Goal: Information Seeking & Learning: Learn about a topic

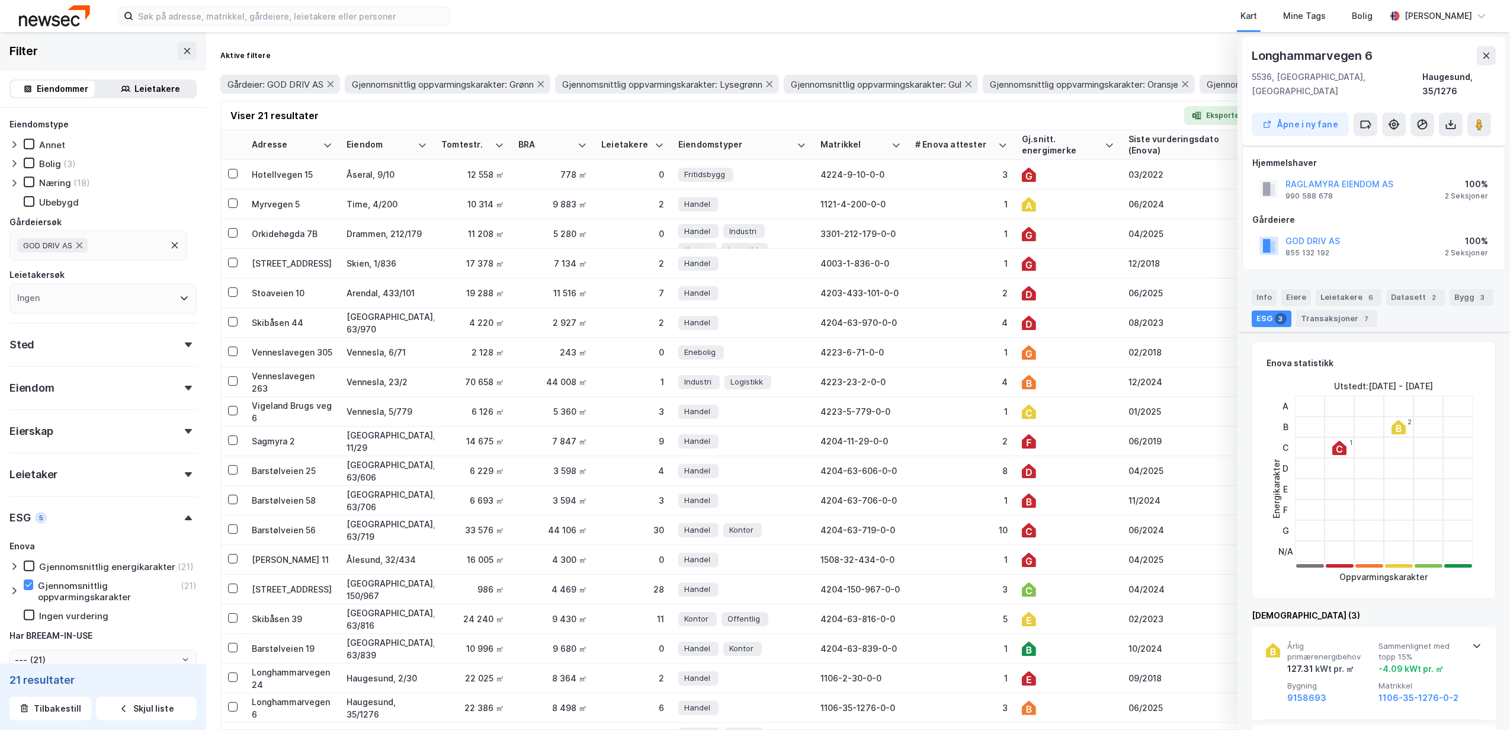
scroll to position [65, 0]
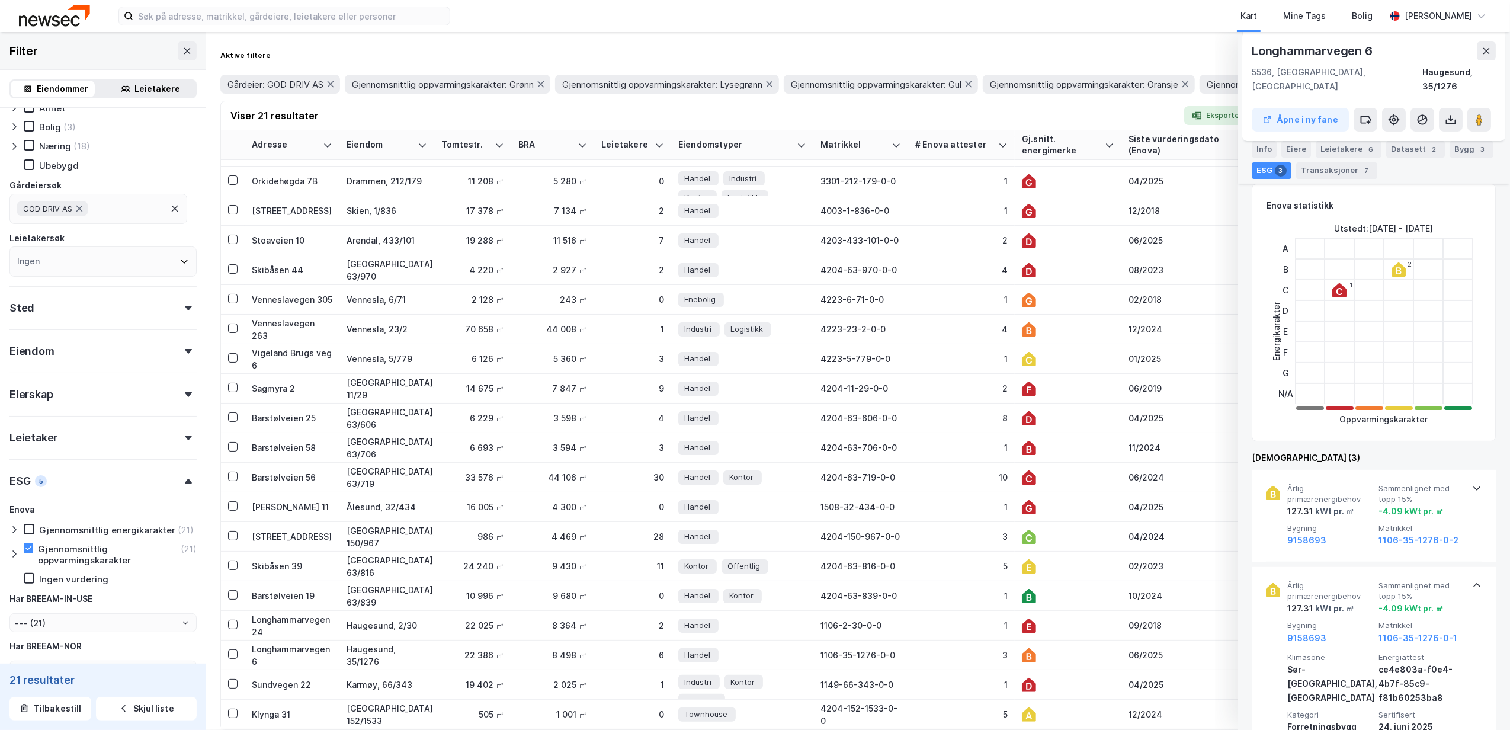
click at [1042, 44] on div "Aktive filtere Kollaps Gårdeier: GOD DRIV AS Gjennomsnittlig oppvarmingskarakte…" at bounding box center [858, 381] width 1304 height 698
click at [1490, 55] on icon at bounding box center [1486, 50] width 9 height 9
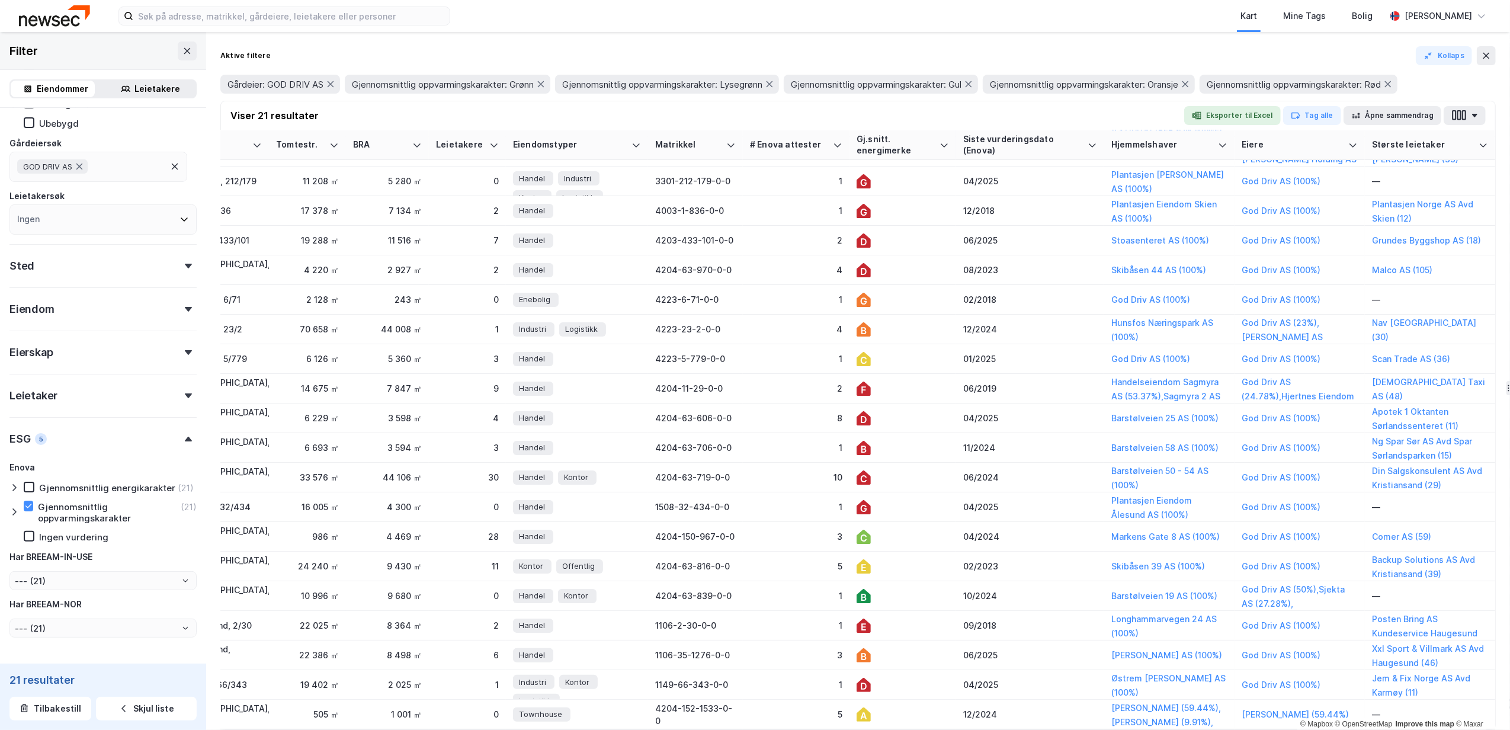
scroll to position [65, 178]
click at [830, 492] on td "1" at bounding box center [796, 507] width 107 height 30
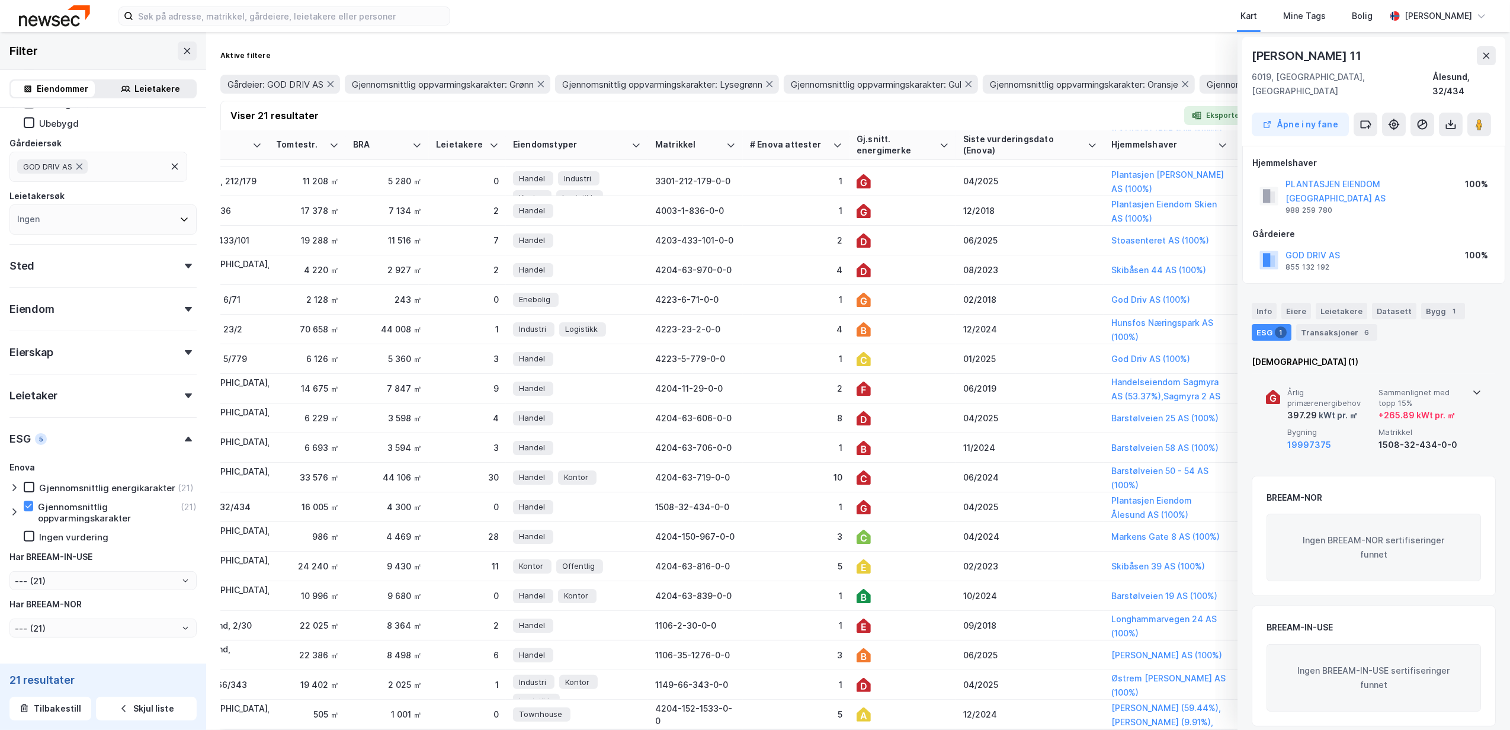
click at [1473, 388] on icon at bounding box center [1477, 392] width 9 height 9
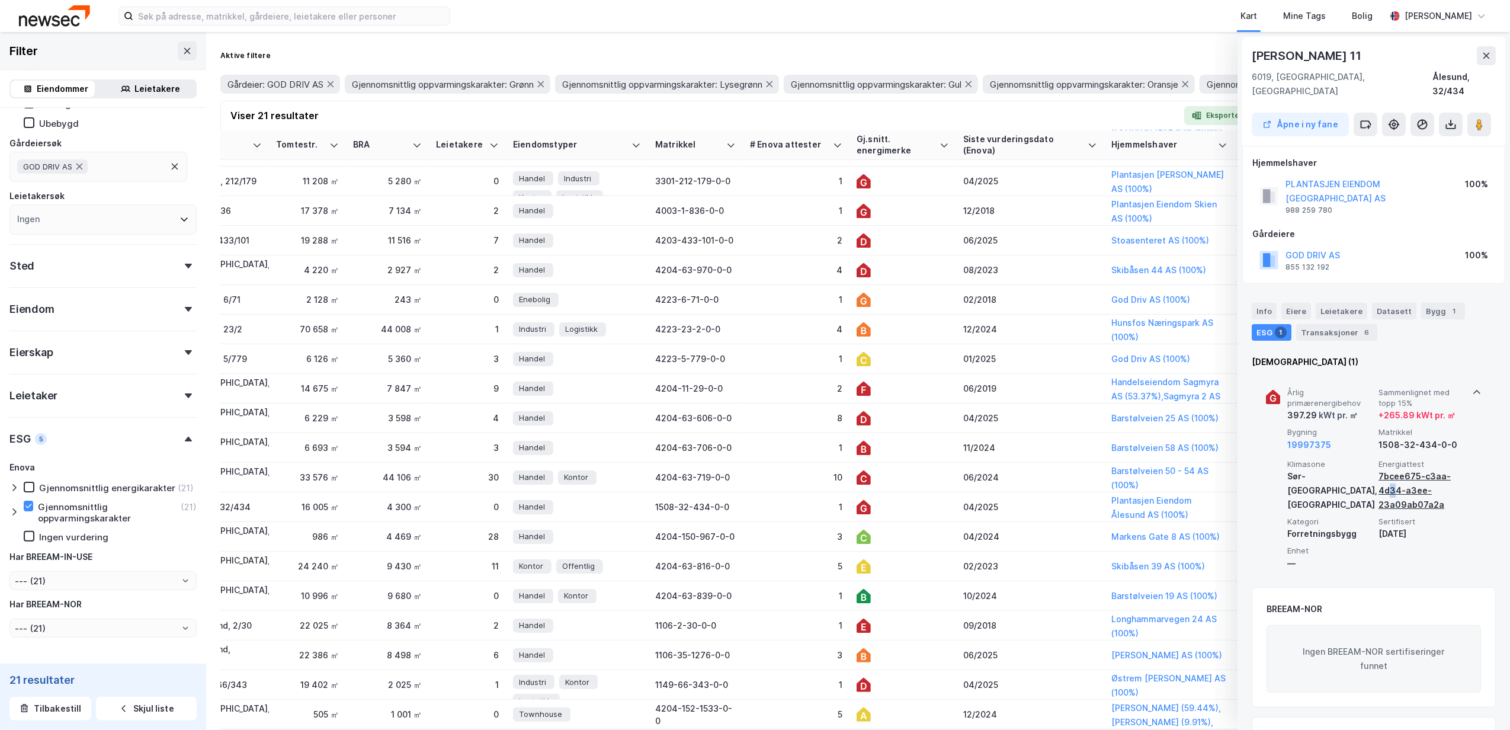
click at [1390, 469] on div "7bcee675-c3aa-4d34-a3ee-23a09ab07a2a" at bounding box center [1422, 490] width 87 height 43
click at [1394, 469] on div "7bcee675-c3aa-4d34-a3ee-23a09ab07a2a" at bounding box center [1422, 490] width 87 height 43
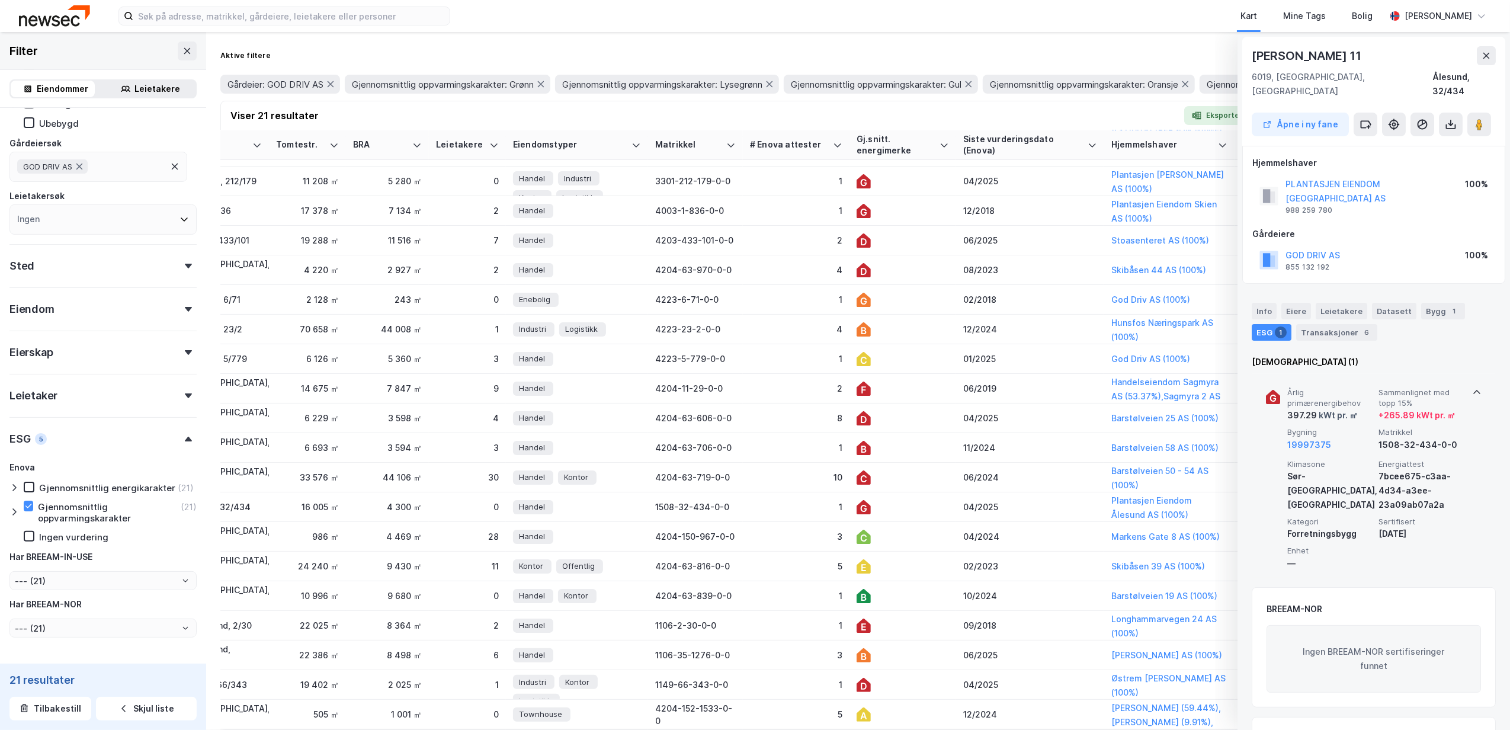
drag, startPoint x: 1394, startPoint y: 461, endPoint x: 1313, endPoint y: 471, distance: 81.7
click at [1313, 471] on div "Klimasone Sør-Norge, kyst" at bounding box center [1331, 485] width 87 height 53
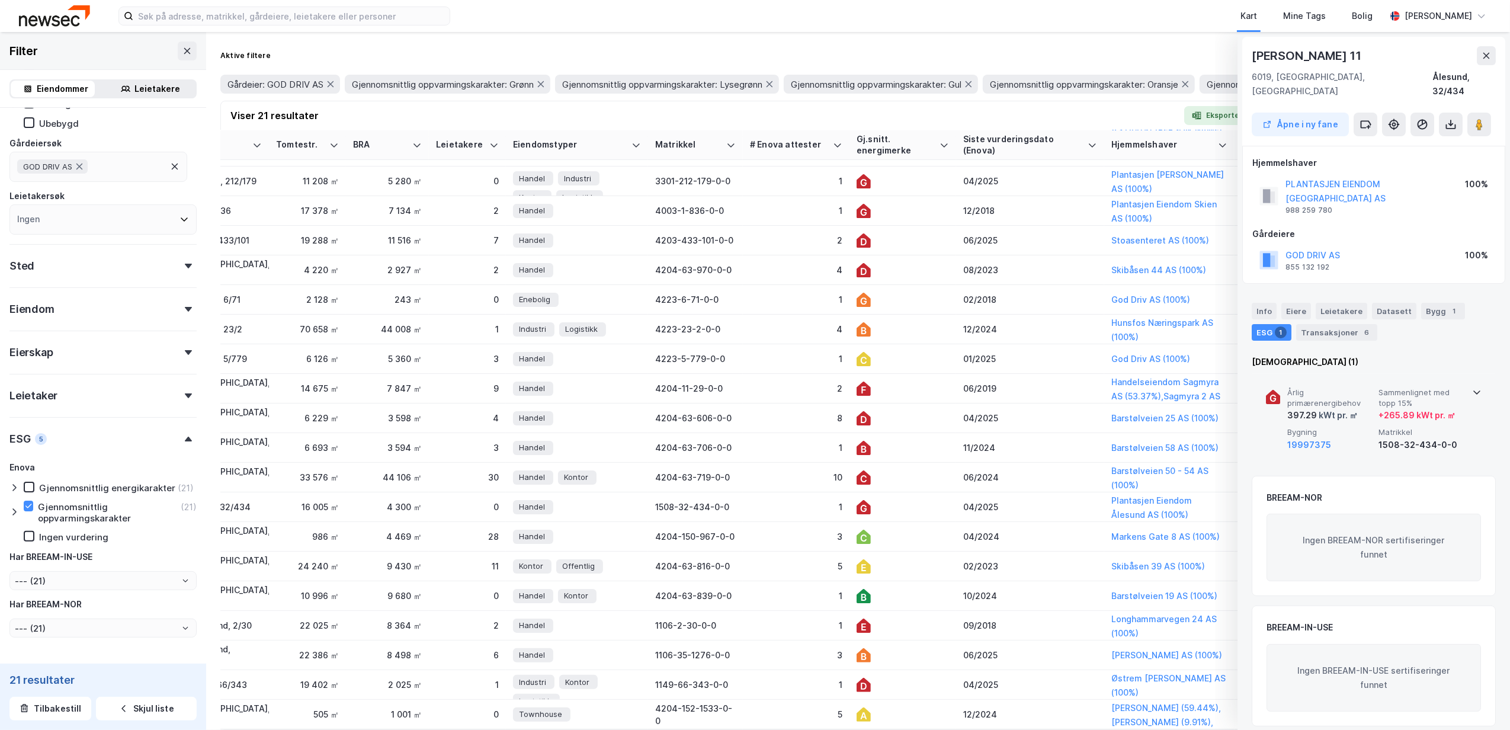
click at [1363, 491] on div "BREEAM-NOR" at bounding box center [1374, 498] width 215 height 14
click at [1473, 388] on icon at bounding box center [1477, 392] width 9 height 9
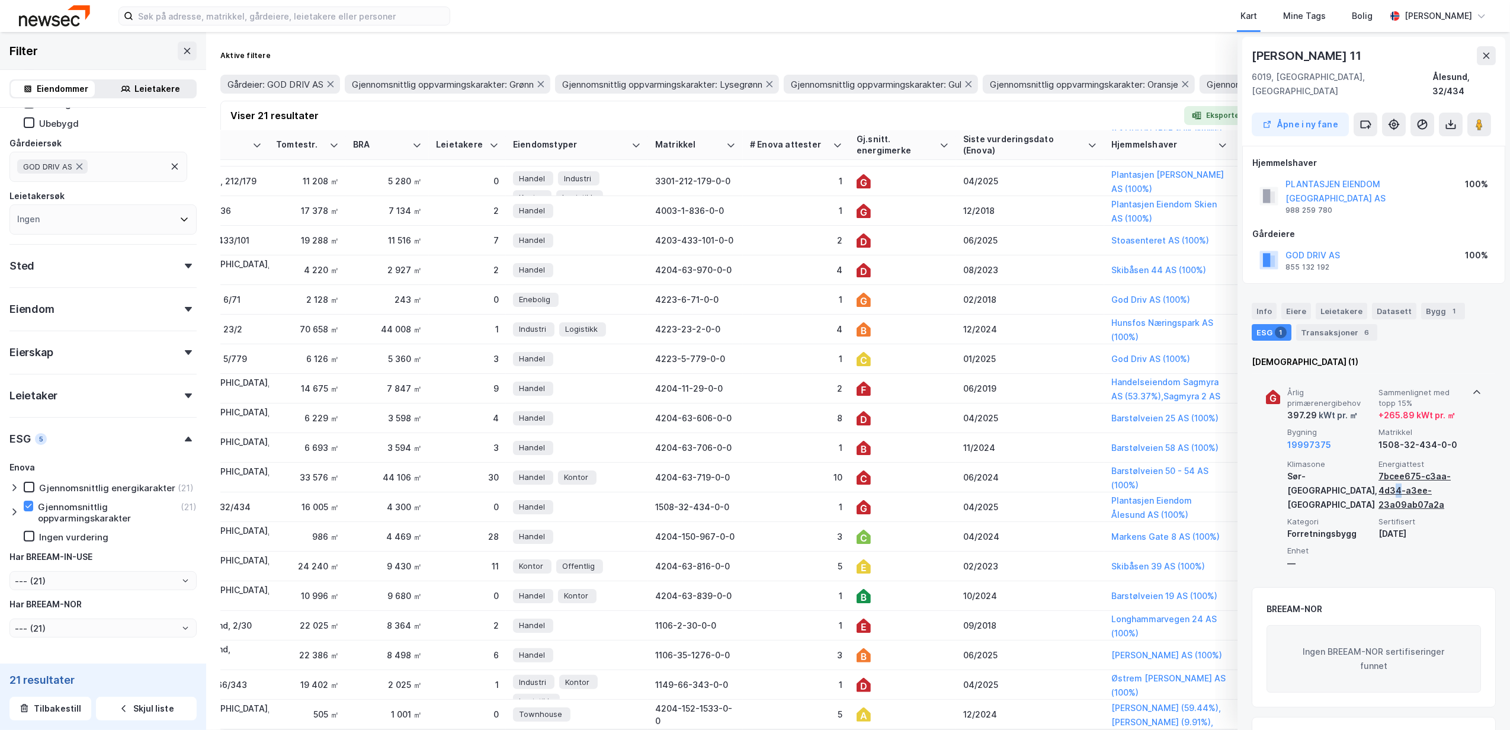
click at [1397, 469] on div "7bcee675-c3aa-4d34-a3ee-23a09ab07a2a" at bounding box center [1422, 490] width 87 height 43
drag, startPoint x: 1397, startPoint y: 460, endPoint x: 1401, endPoint y: 476, distance: 16.5
click at [1401, 476] on div "7bcee675-c3aa-4d34-a3ee-23a09ab07a2a" at bounding box center [1422, 490] width 87 height 43
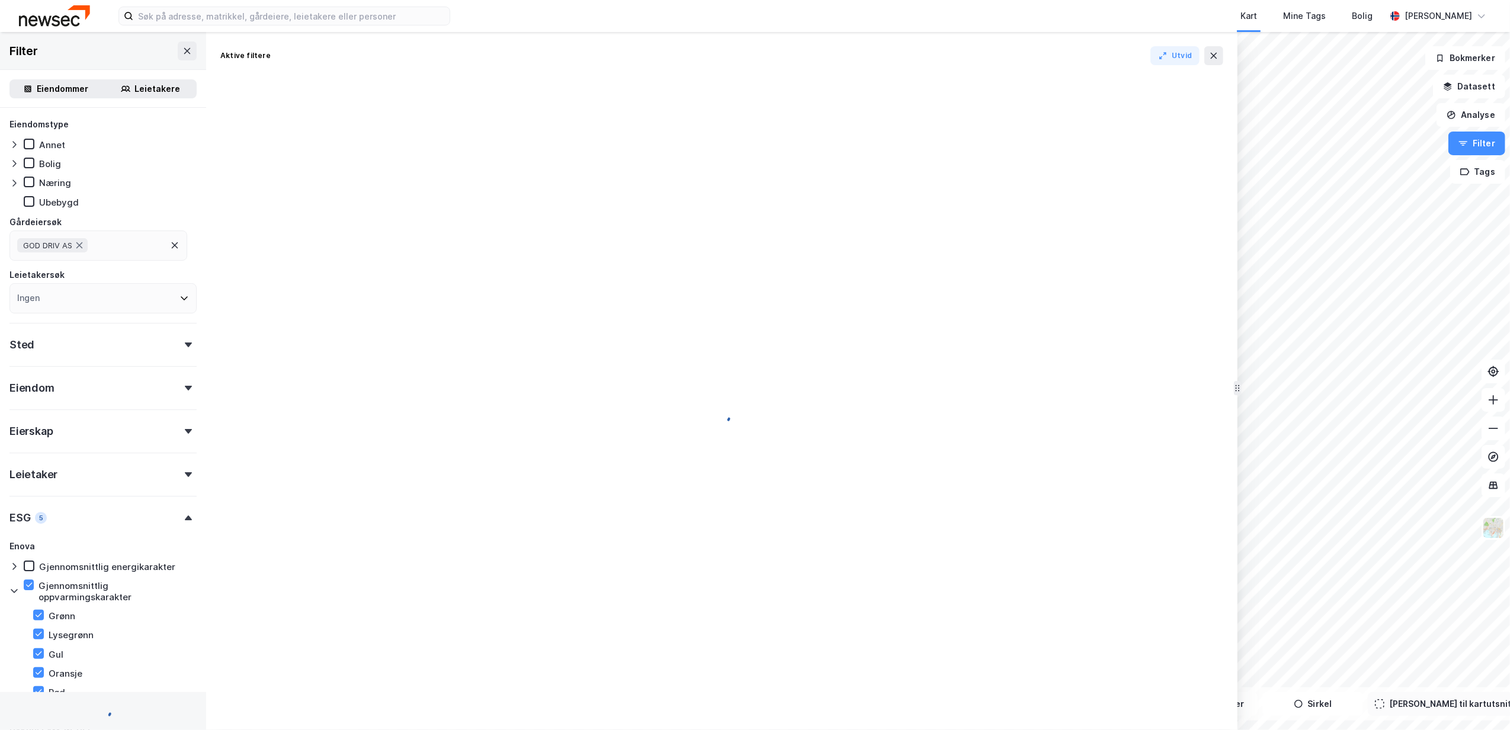
type input "--- ()"
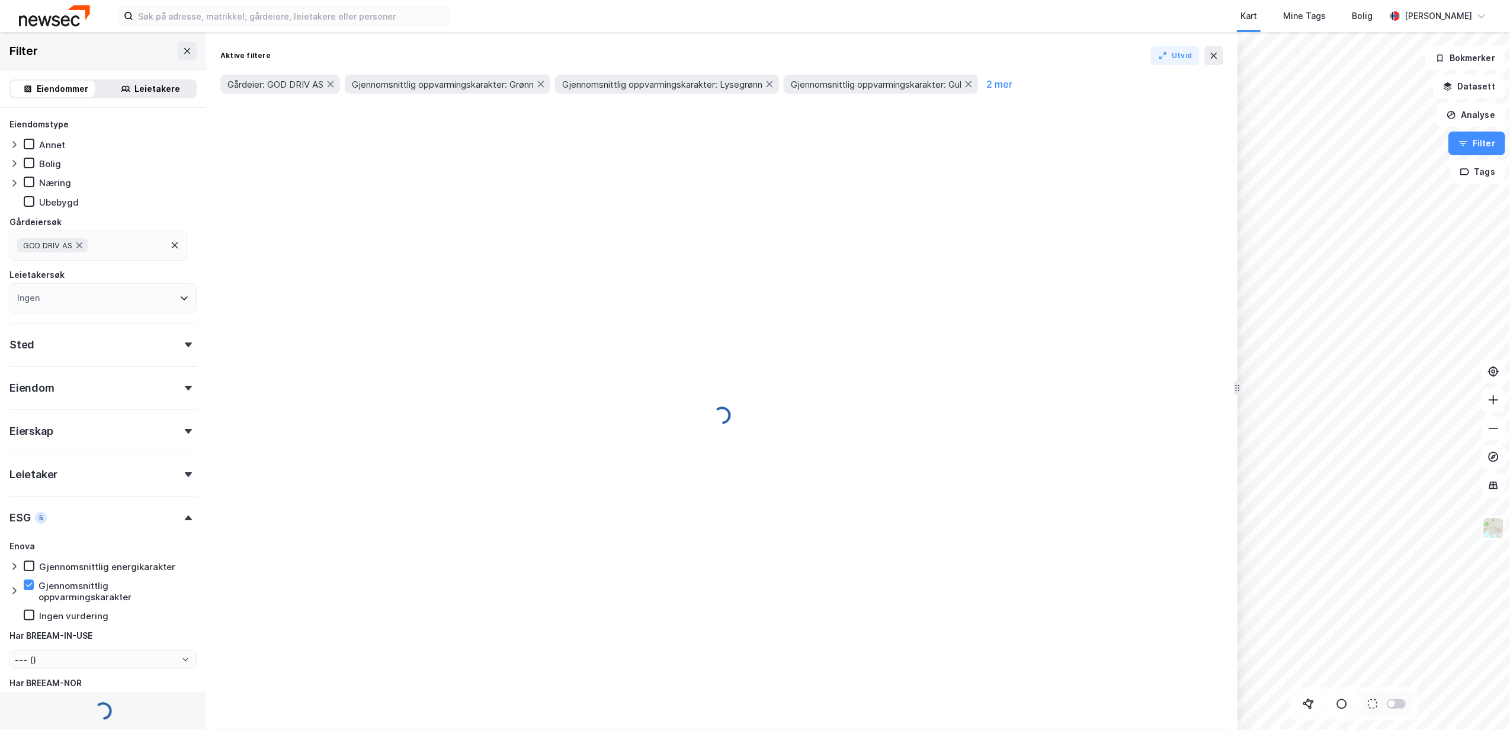
type input "--- (21)"
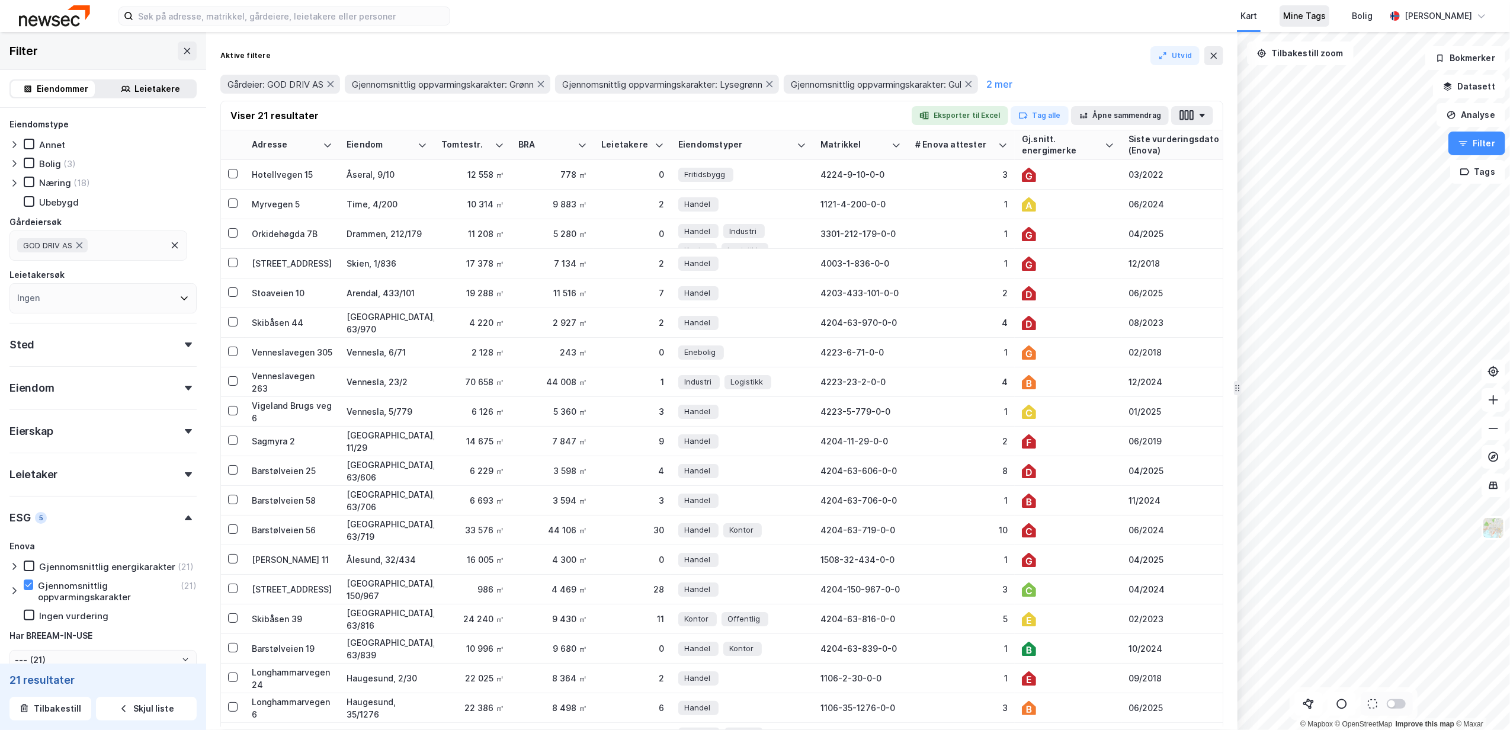
click at [1314, 9] on div "Mine Tags" at bounding box center [1305, 16] width 43 height 14
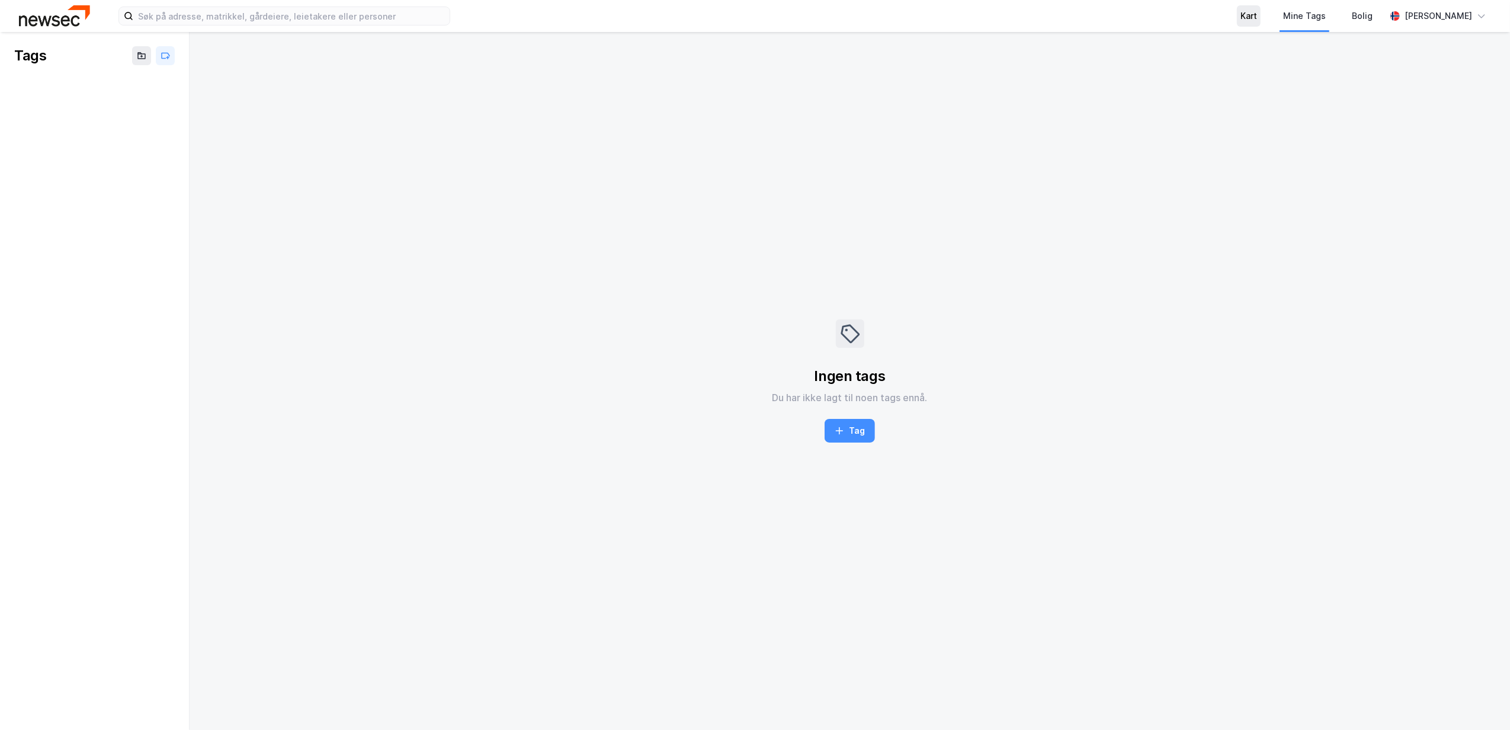
click at [1257, 17] on div "Kart" at bounding box center [1249, 16] width 17 height 14
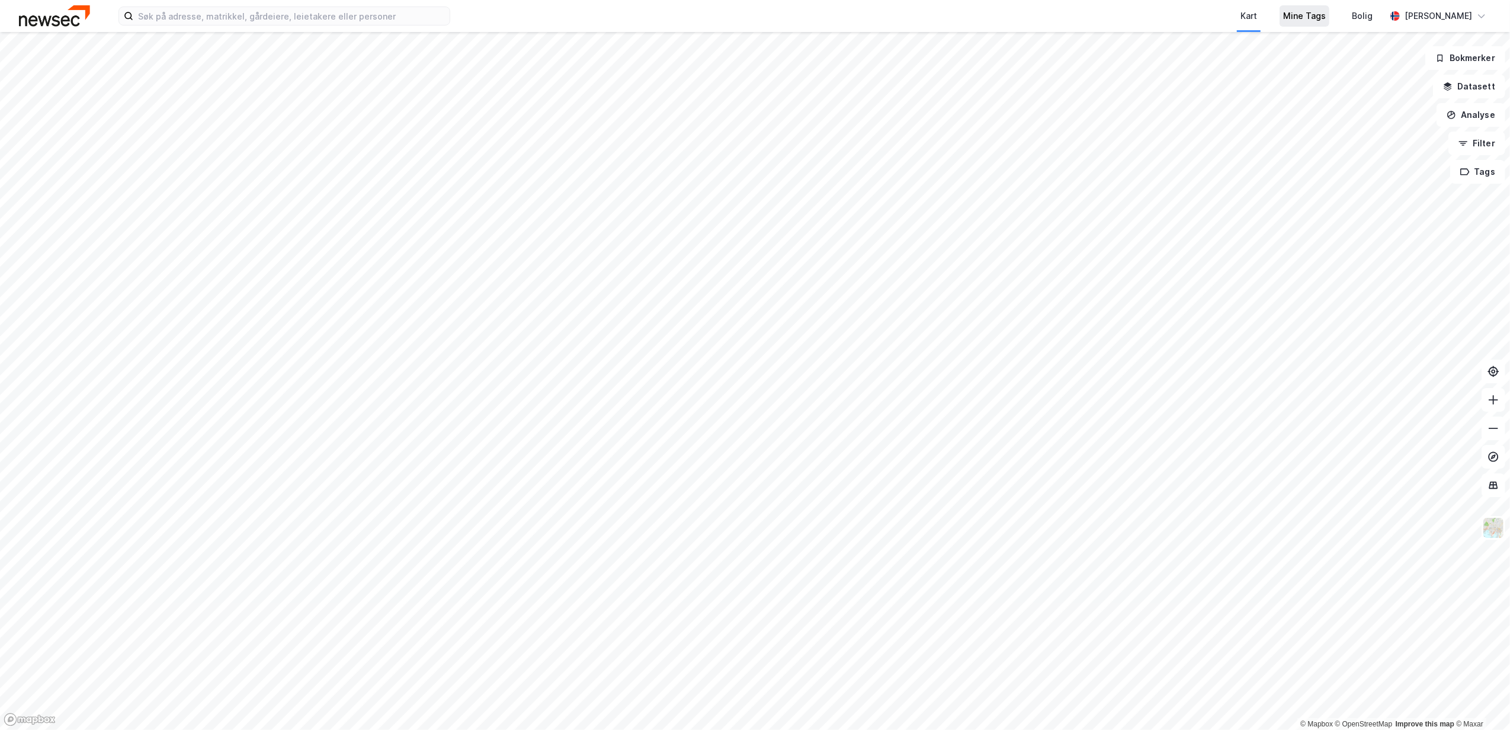
click at [1326, 10] on div "Mine Tags" at bounding box center [1305, 16] width 43 height 14
click at [1474, 145] on button "Filter" at bounding box center [1477, 144] width 57 height 24
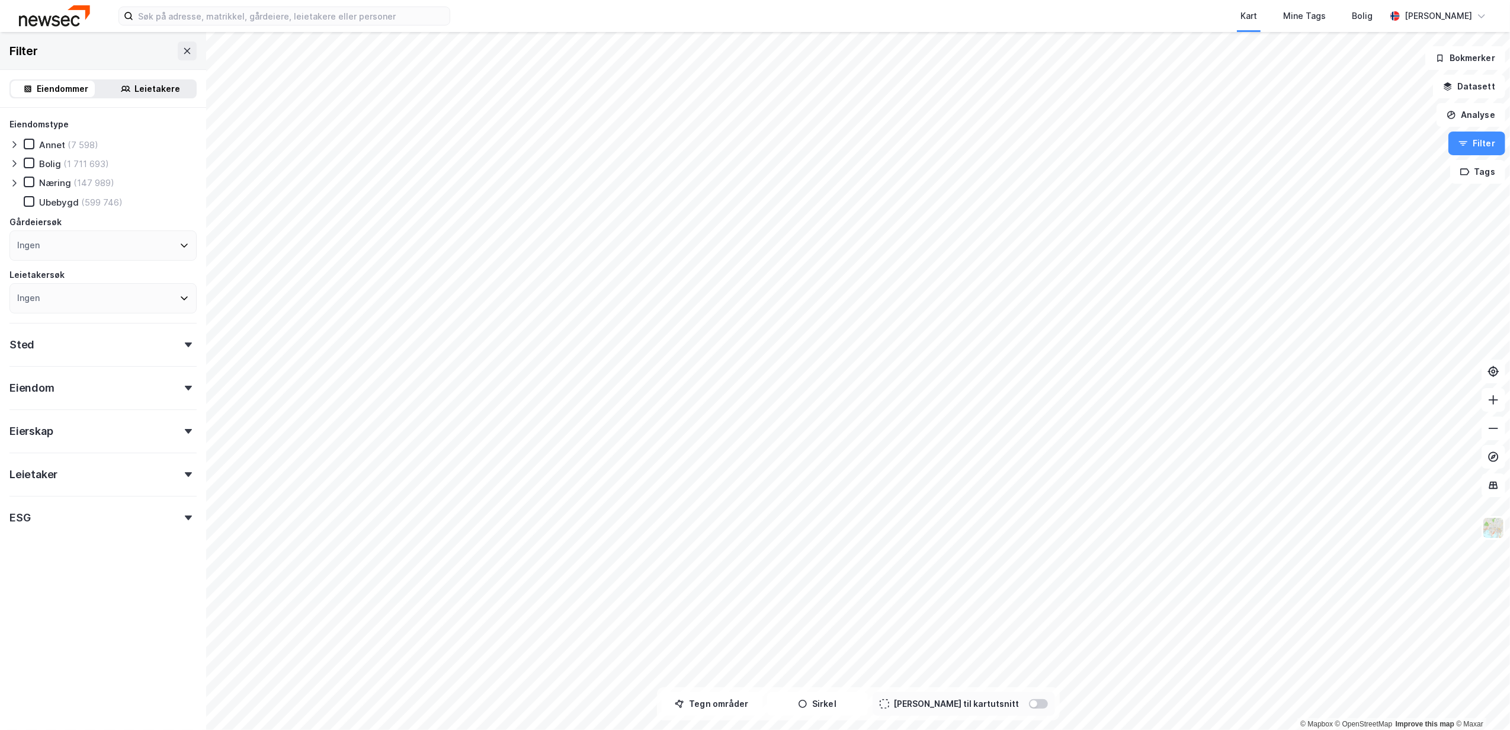
click at [38, 510] on div "ESG" at bounding box center [102, 513] width 187 height 34
click at [48, 597] on div "Gjennomsnittlig oppvarmingskarakter" at bounding box center [95, 602] width 114 height 23
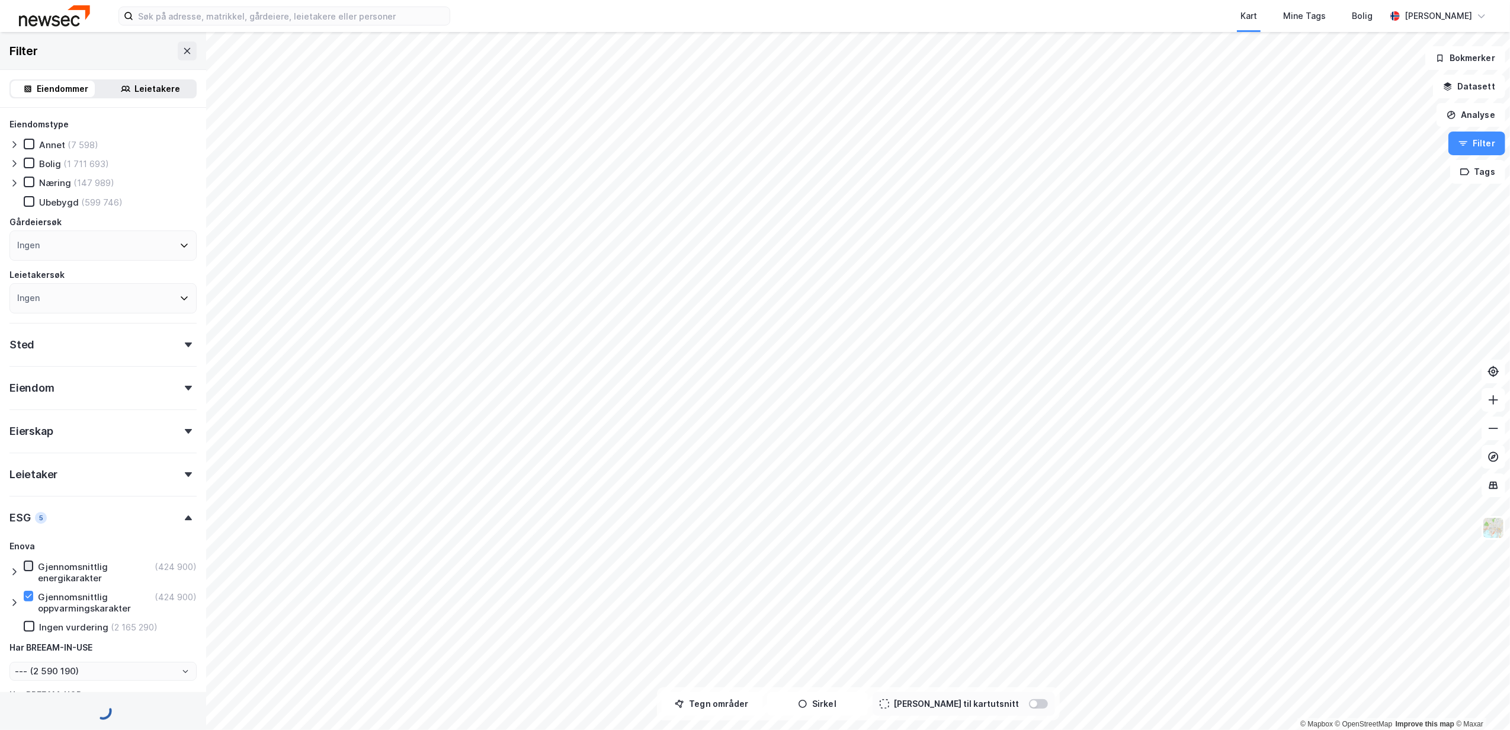
click at [31, 568] on icon at bounding box center [28, 566] width 8 height 8
type input "--- (424 900)"
click at [34, 250] on div "Ingen" at bounding box center [28, 245] width 23 height 14
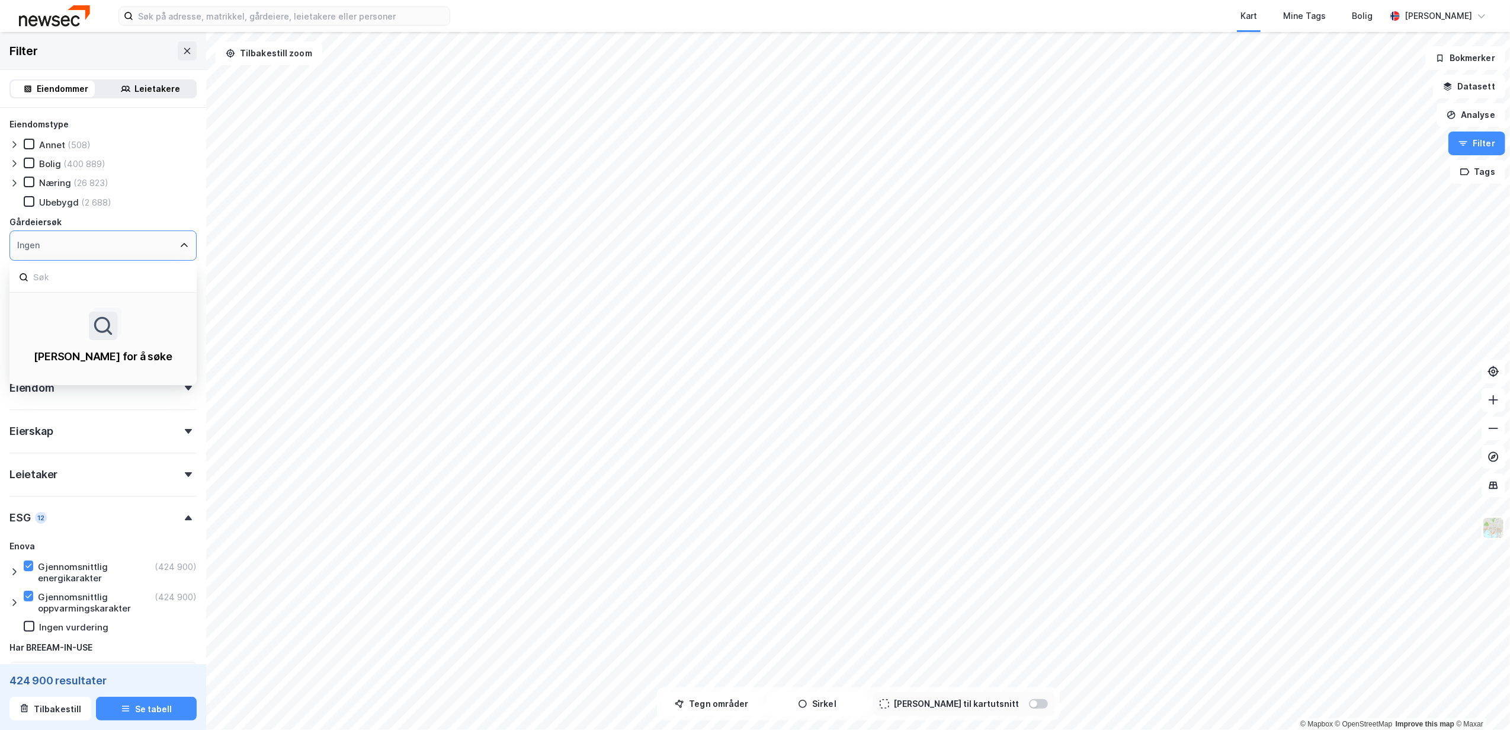
click at [41, 244] on div "Ingen" at bounding box center [102, 246] width 187 height 30
click at [58, 237] on div "Ingen" at bounding box center [102, 246] width 187 height 30
click at [59, 236] on div "Ingen" at bounding box center [102, 246] width 187 height 30
click at [46, 274] on input at bounding box center [109, 278] width 155 height 16
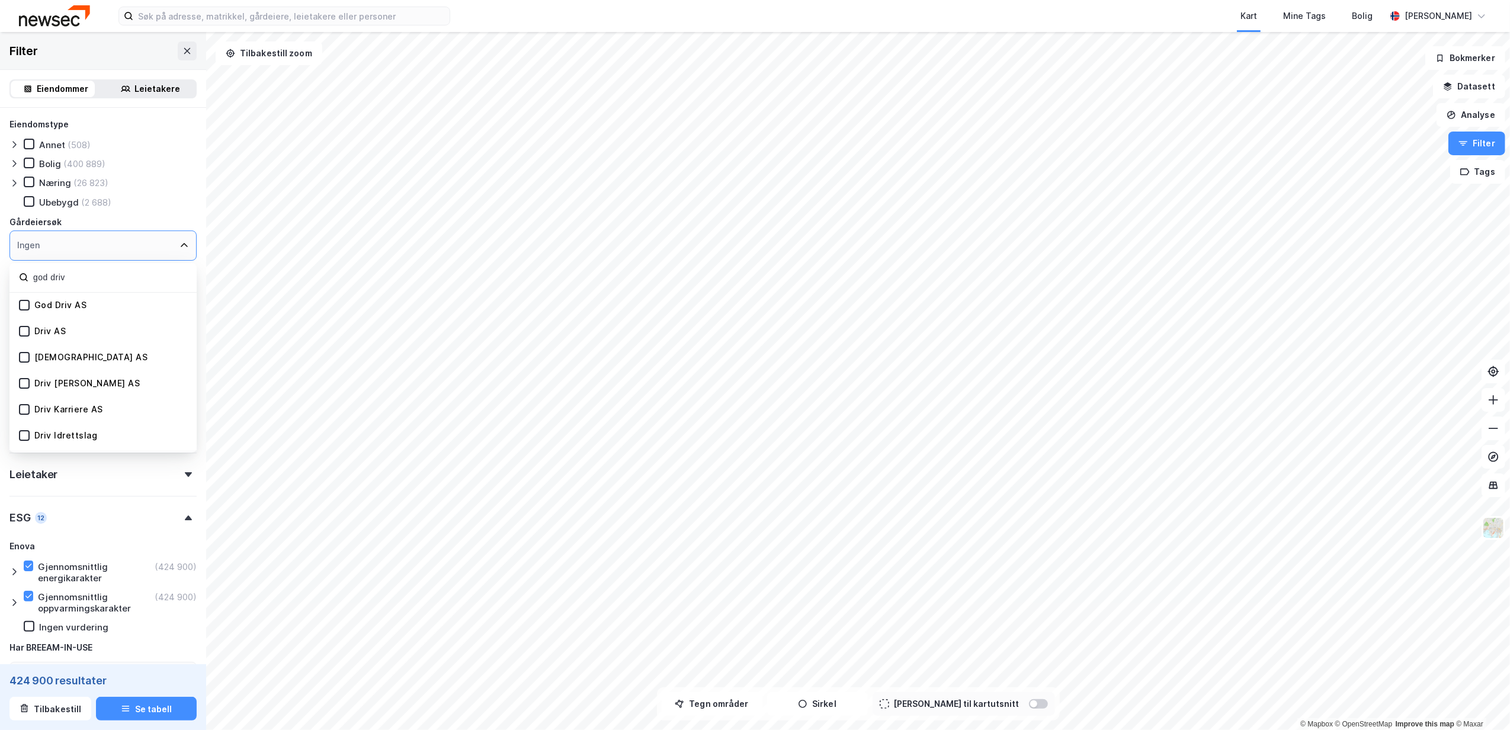
type input "god driv"
click at [40, 297] on div "God Driv AS" at bounding box center [102, 306] width 187 height 26
click at [24, 308] on icon at bounding box center [24, 305] width 8 height 8
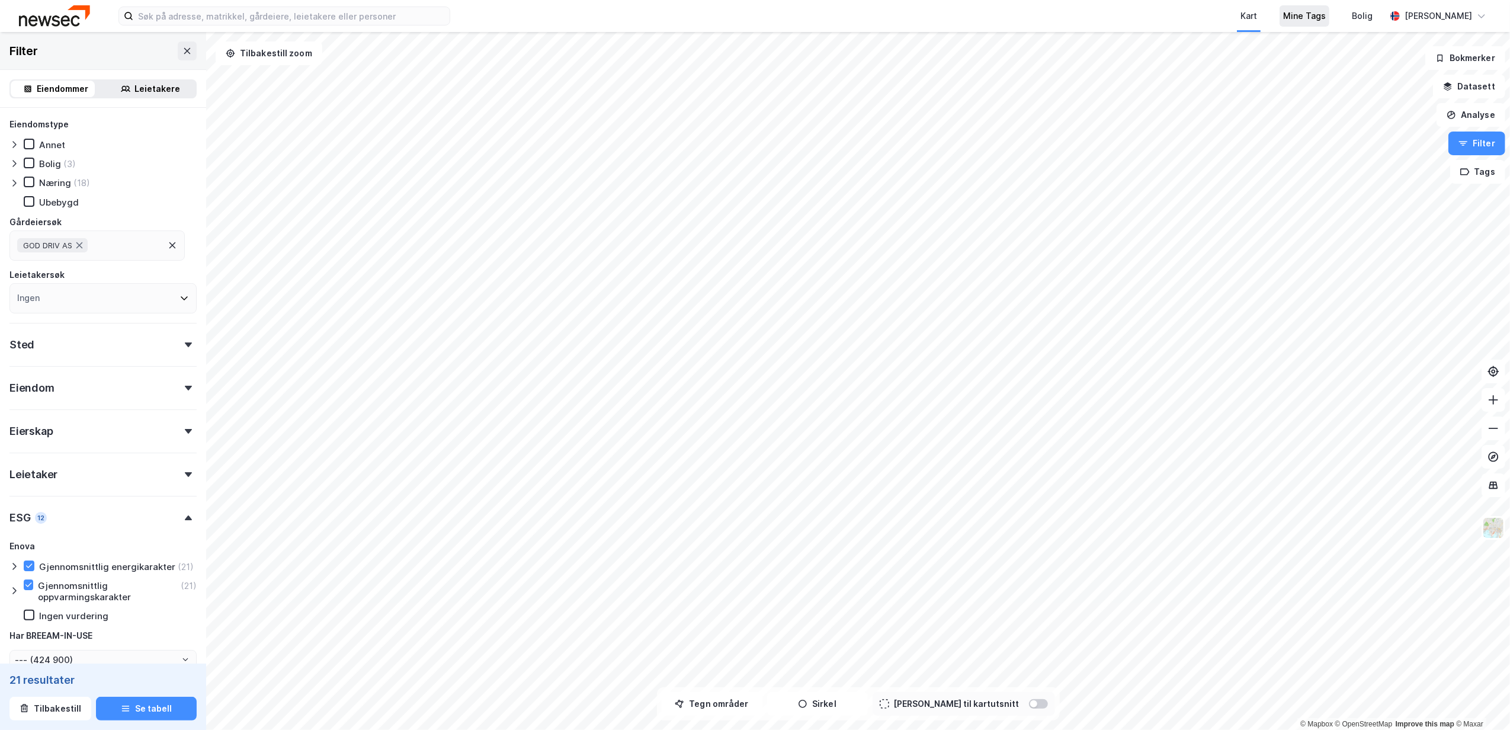
type input "--- (21)"
click at [134, 700] on button "Se tabell" at bounding box center [146, 709] width 101 height 24
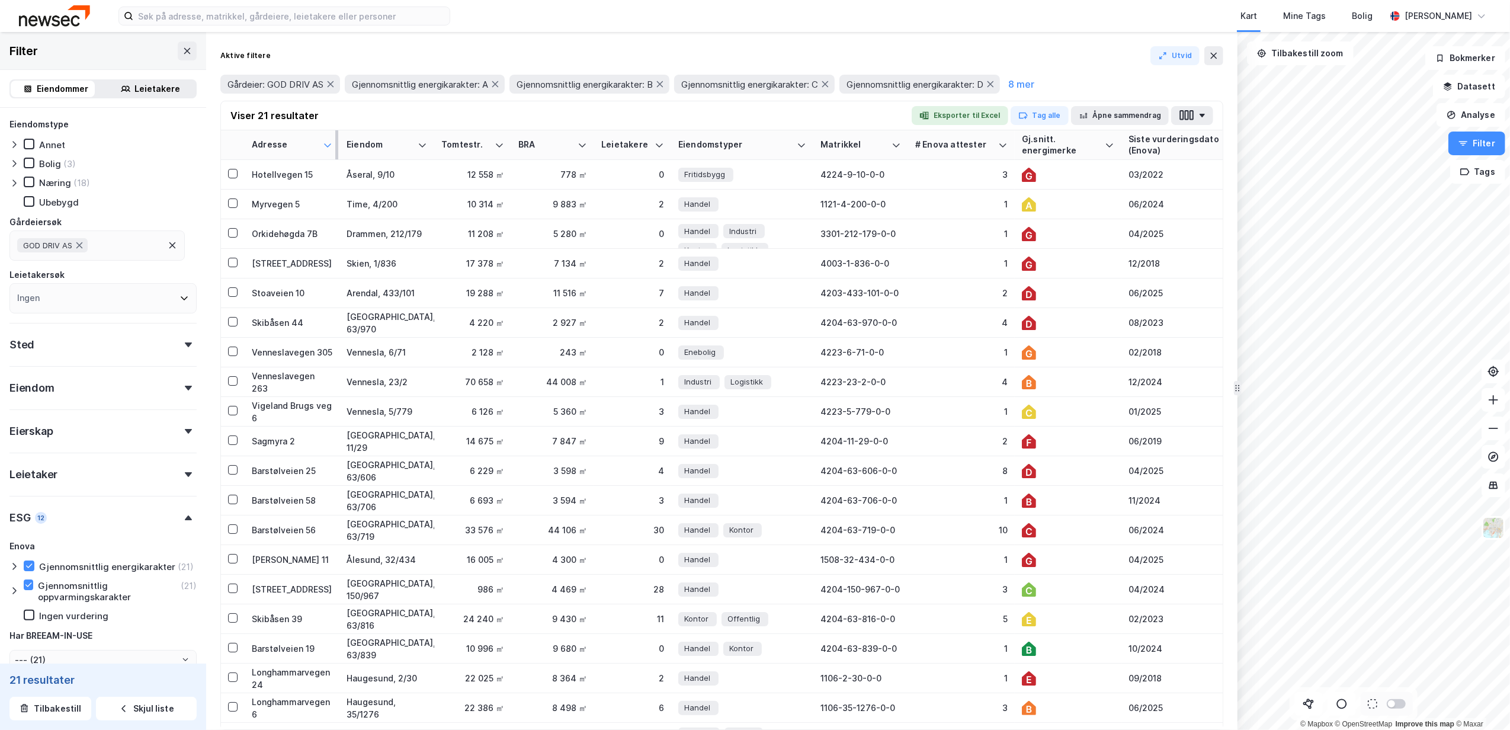
click at [328, 145] on icon at bounding box center [327, 144] width 9 height 9
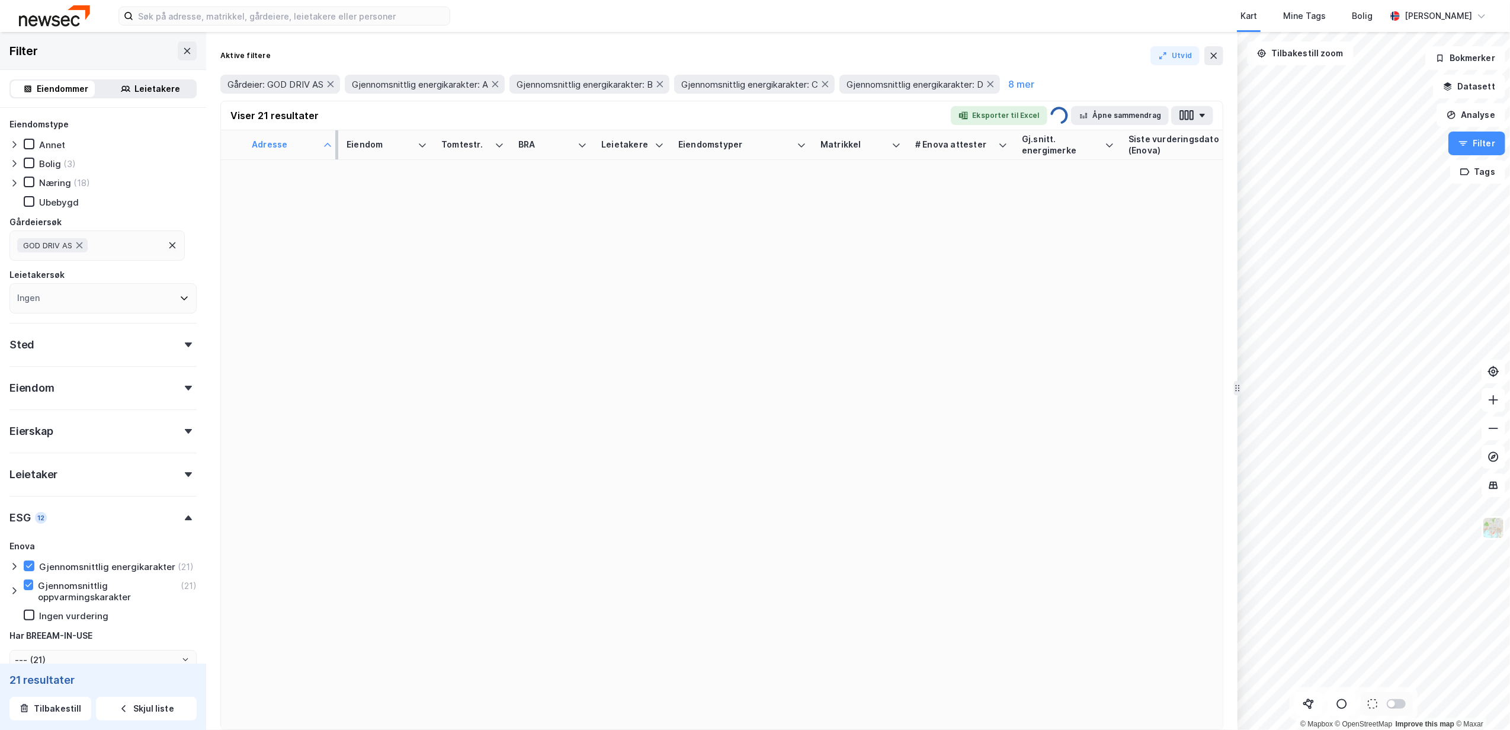
click at [326, 141] on icon at bounding box center [327, 144] width 9 height 9
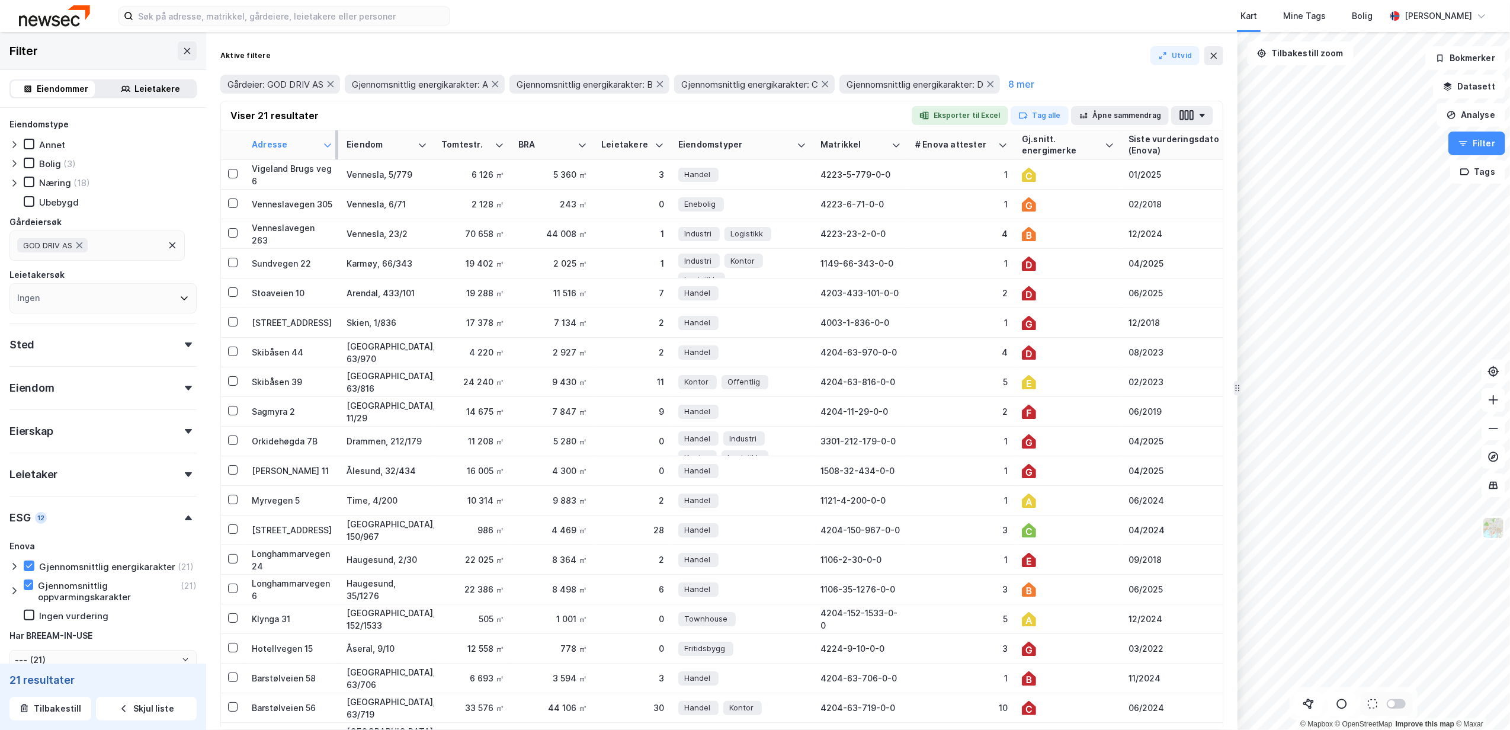
click at [328, 145] on icon at bounding box center [327, 144] width 9 height 9
click at [326, 145] on icon at bounding box center [327, 144] width 9 height 9
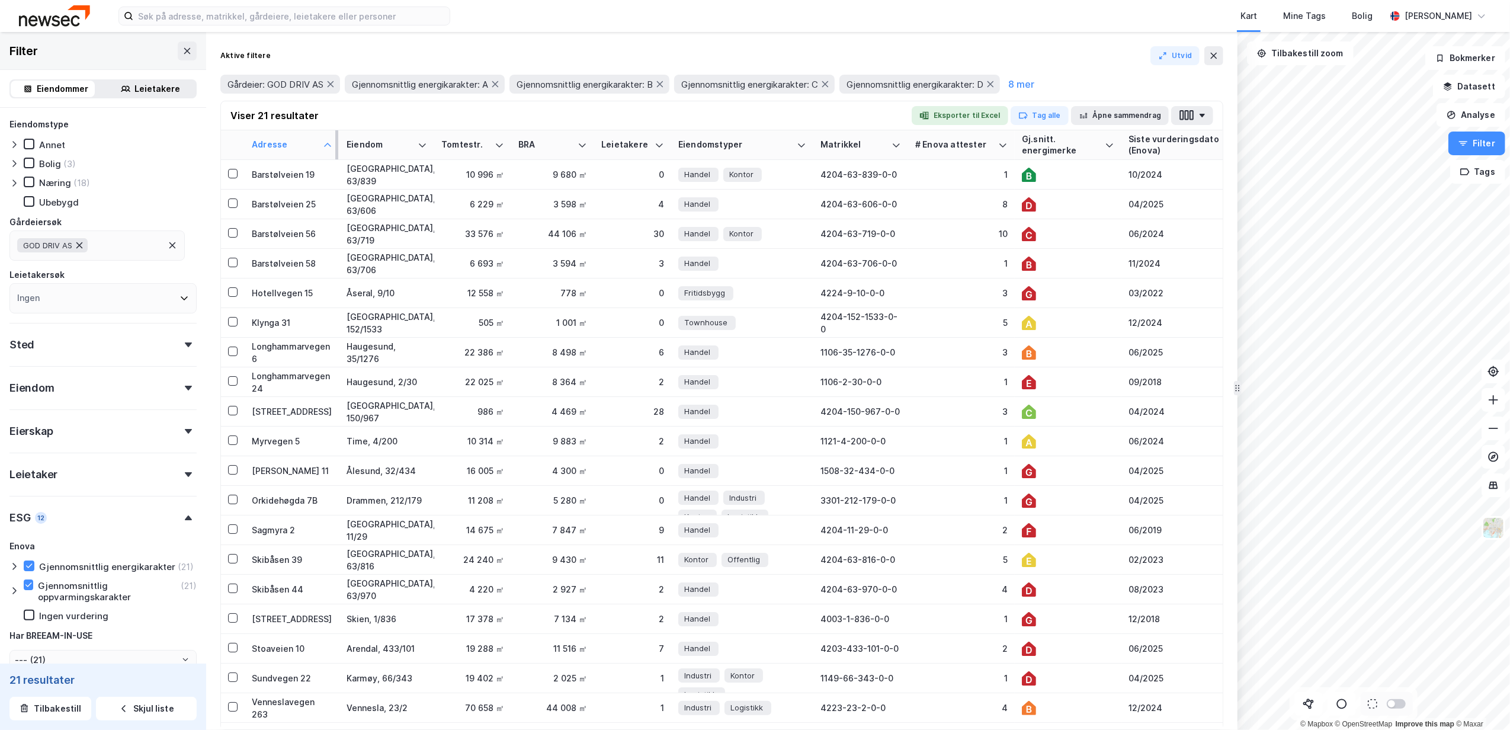
click at [79, 241] on icon at bounding box center [79, 245] width 9 height 9
click at [79, 242] on div "Ingen" at bounding box center [102, 246] width 187 height 30
type input "--- (424 900)"
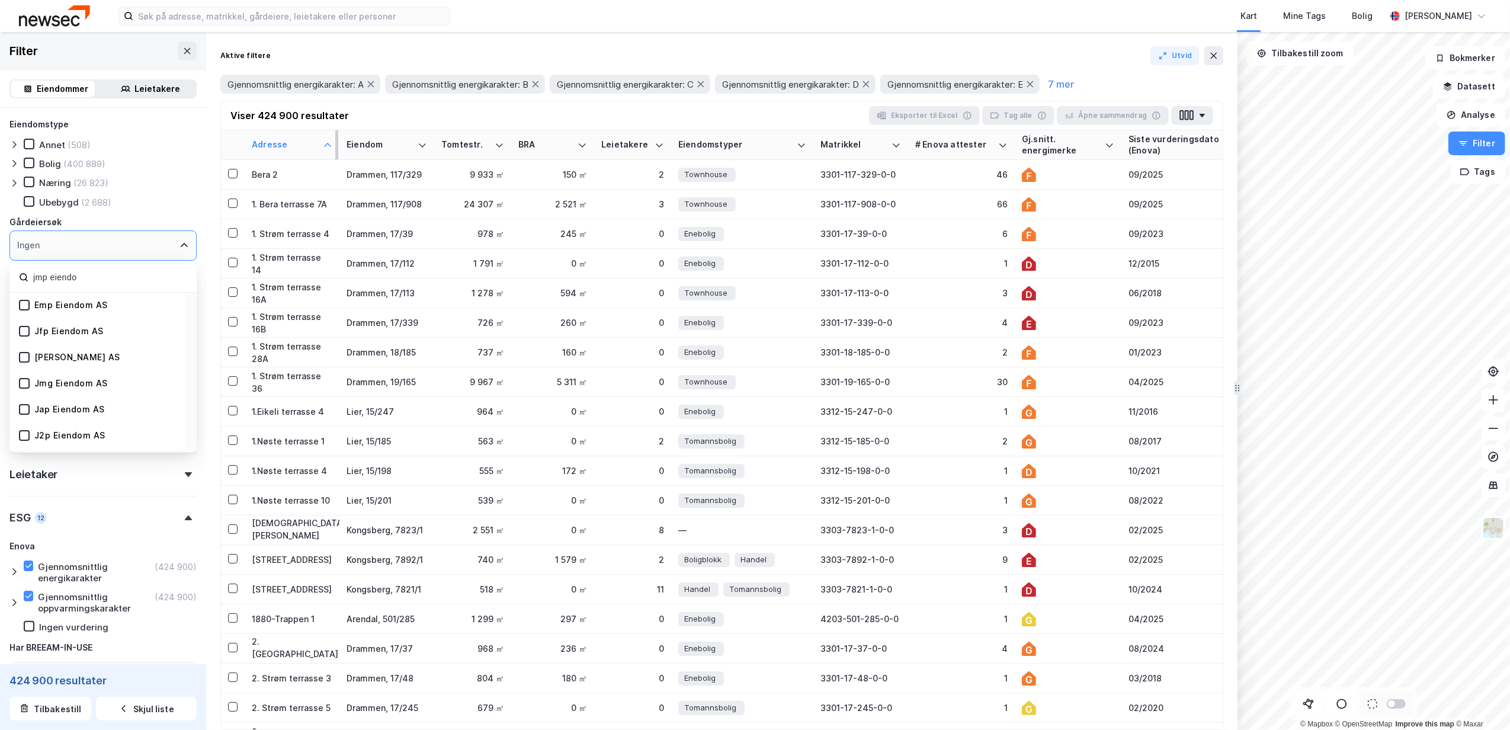
click at [39, 274] on input "jmp eiendo" at bounding box center [109, 278] width 155 height 16
click at [73, 274] on input "jnp eiendo" at bounding box center [109, 278] width 155 height 16
drag, startPoint x: 77, startPoint y: 274, endPoint x: 1, endPoint y: 271, distance: 76.5
click at [1, 271] on div "Eiendomstype Annet (508) Bolig (400 889) Næring (26 823) Ubebygd (2 688) Gårdei…" at bounding box center [103, 452] width 206 height 689
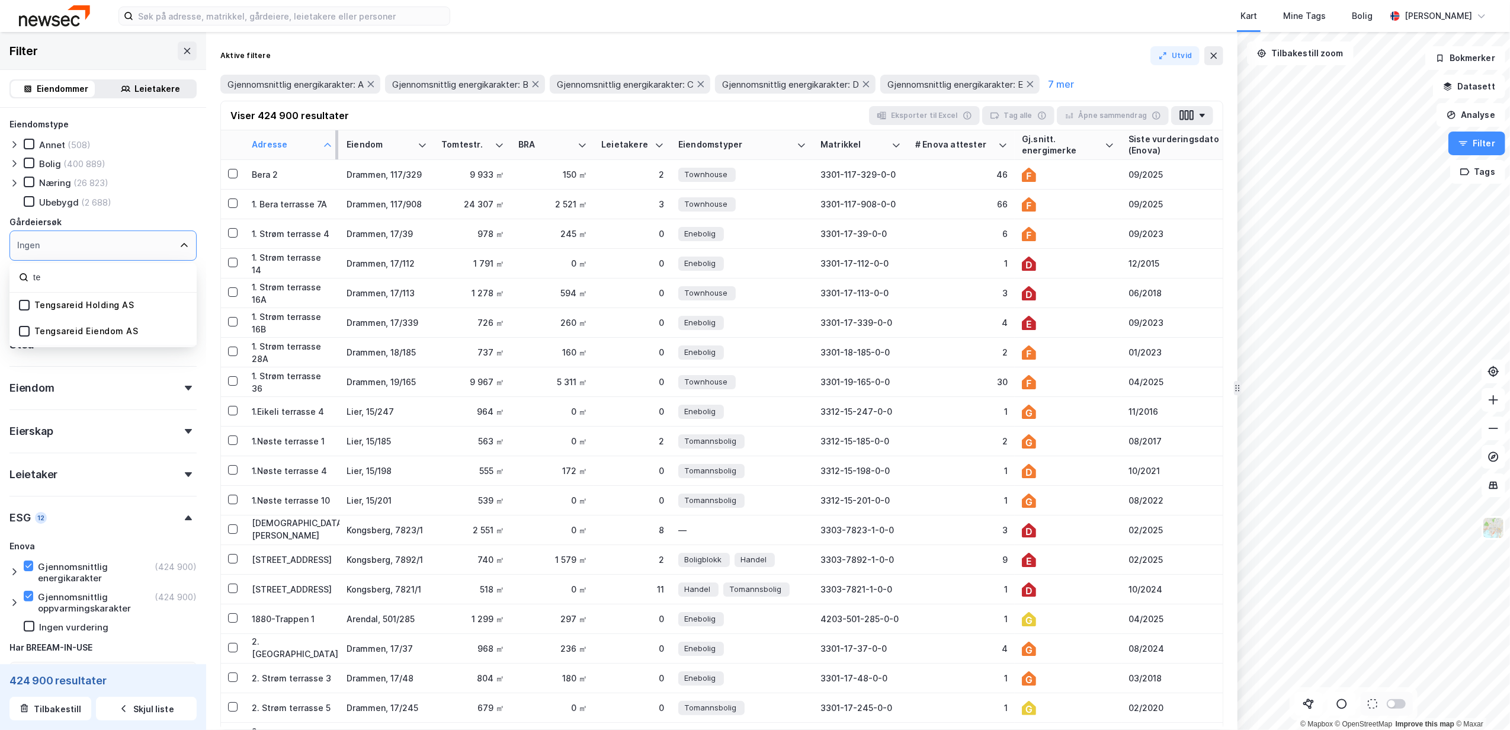
type input "t"
click at [79, 475] on div "Leietaker" at bounding box center [102, 470] width 187 height 34
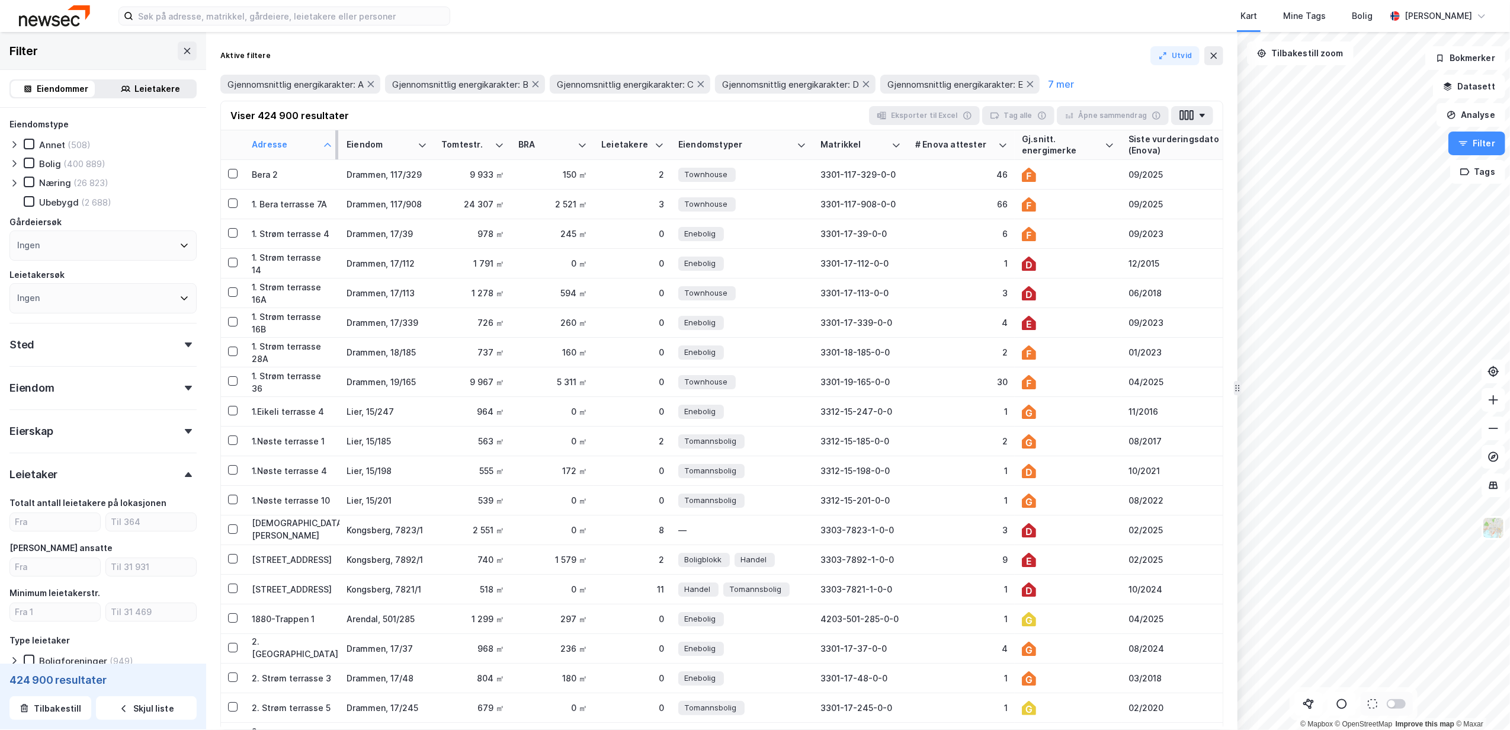
click at [68, 379] on div "Eiendom" at bounding box center [102, 383] width 187 height 34
click at [63, 382] on div "Eiendom" at bounding box center [102, 383] width 187 height 34
click at [62, 299] on div "Ingen" at bounding box center [102, 298] width 187 height 30
click at [63, 271] on div "Leietakersøk" at bounding box center [102, 275] width 187 height 14
click at [30, 347] on div "Sted" at bounding box center [21, 345] width 25 height 14
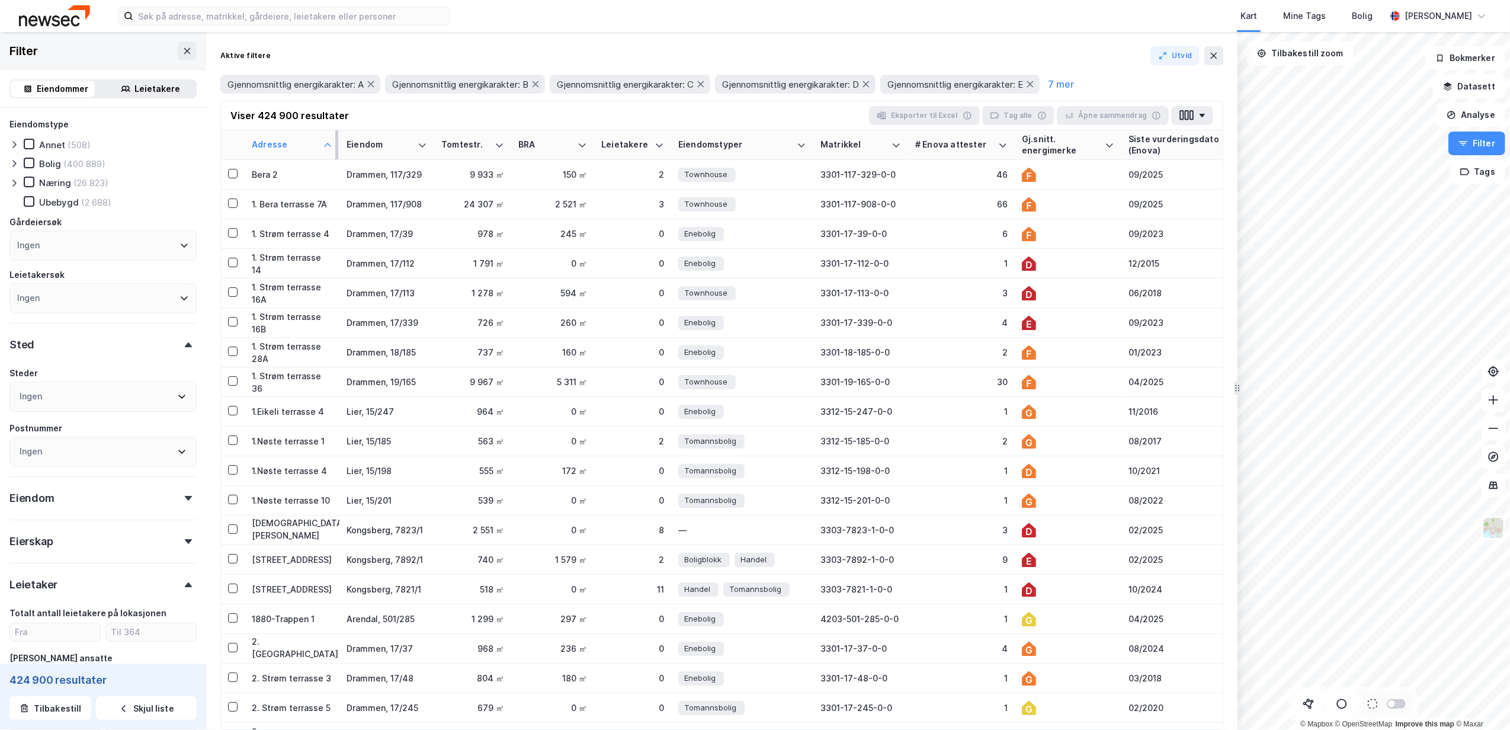
click at [53, 404] on div "Ingen" at bounding box center [102, 397] width 187 height 30
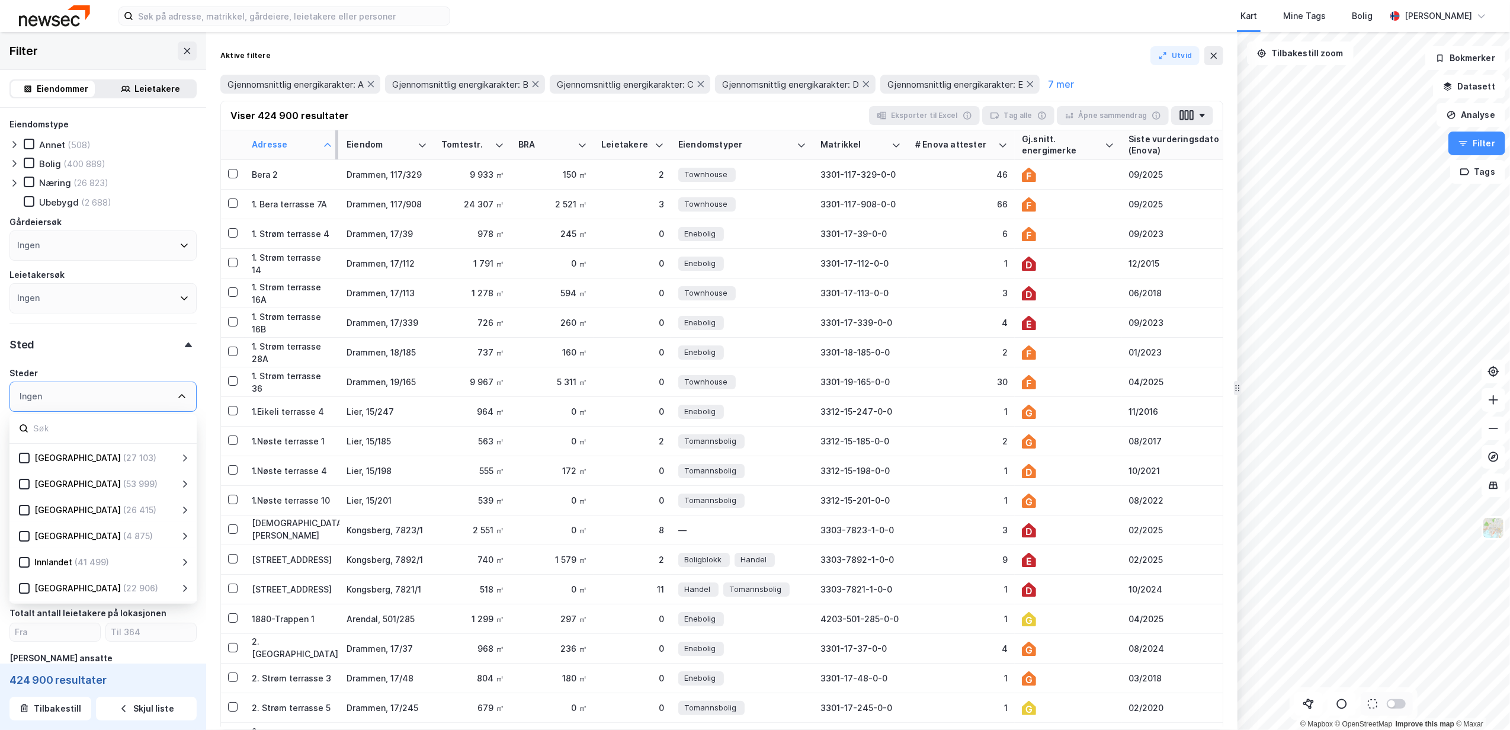
click at [56, 384] on div "Ingen" at bounding box center [102, 397] width 187 height 30
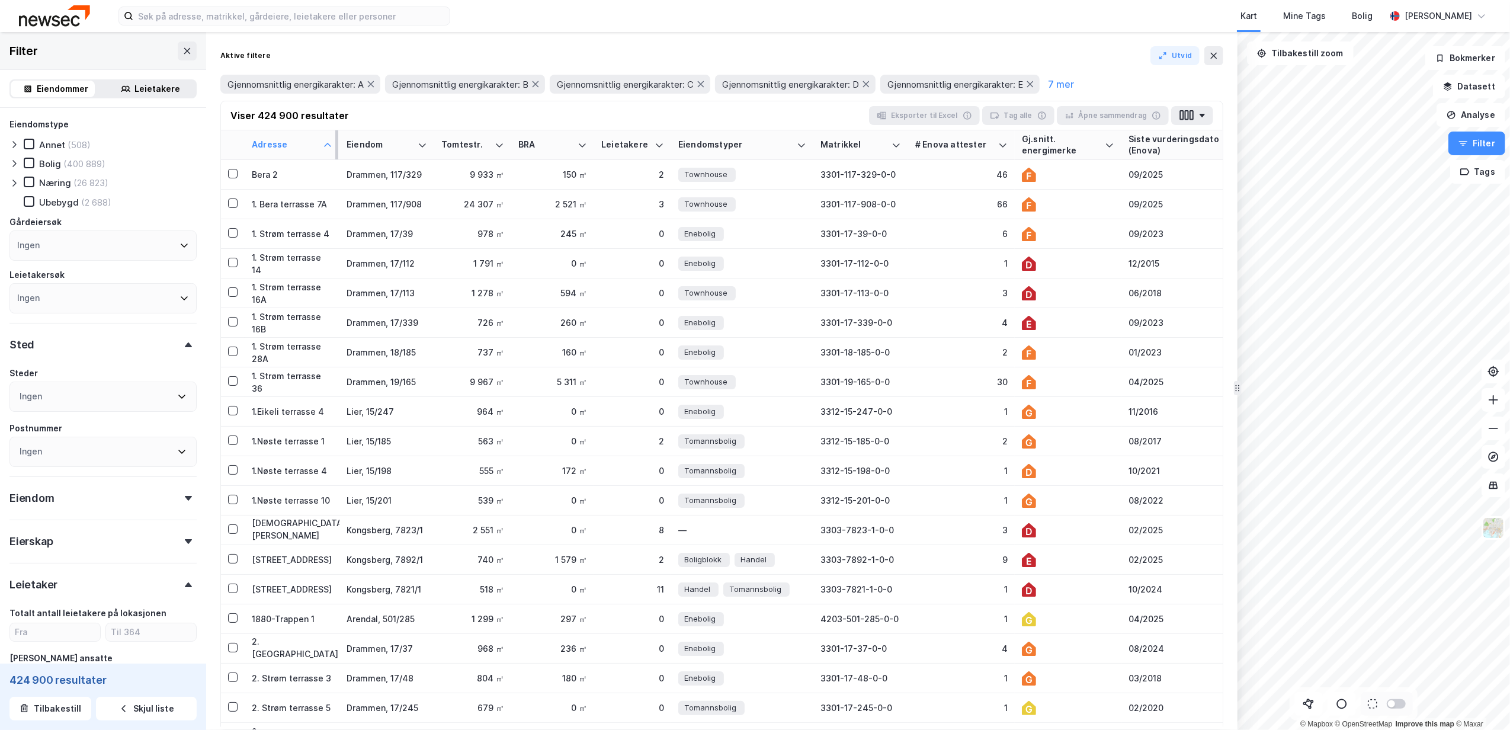
click at [48, 372] on div "Steder" at bounding box center [102, 373] width 187 height 14
click at [48, 342] on div "Sted" at bounding box center [102, 340] width 187 height 34
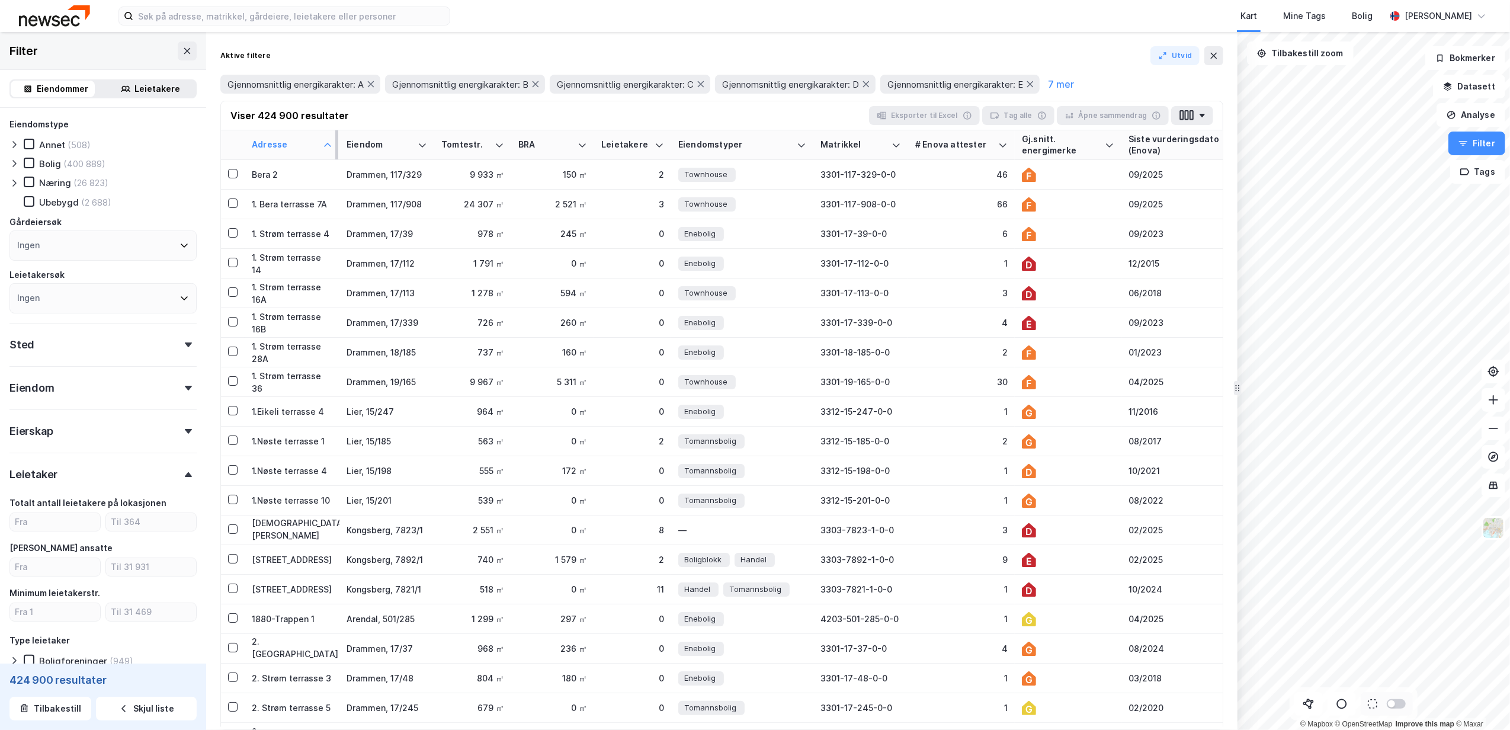
click at [44, 371] on div "Eiendom" at bounding box center [102, 383] width 187 height 34
click at [36, 395] on div "Eiendom" at bounding box center [102, 383] width 187 height 34
click at [37, 392] on div "Eiendom" at bounding box center [31, 388] width 45 height 14
click at [37, 391] on div "Eiendom" at bounding box center [31, 388] width 45 height 14
click at [1261, 5] on div "Kart" at bounding box center [1249, 15] width 24 height 21
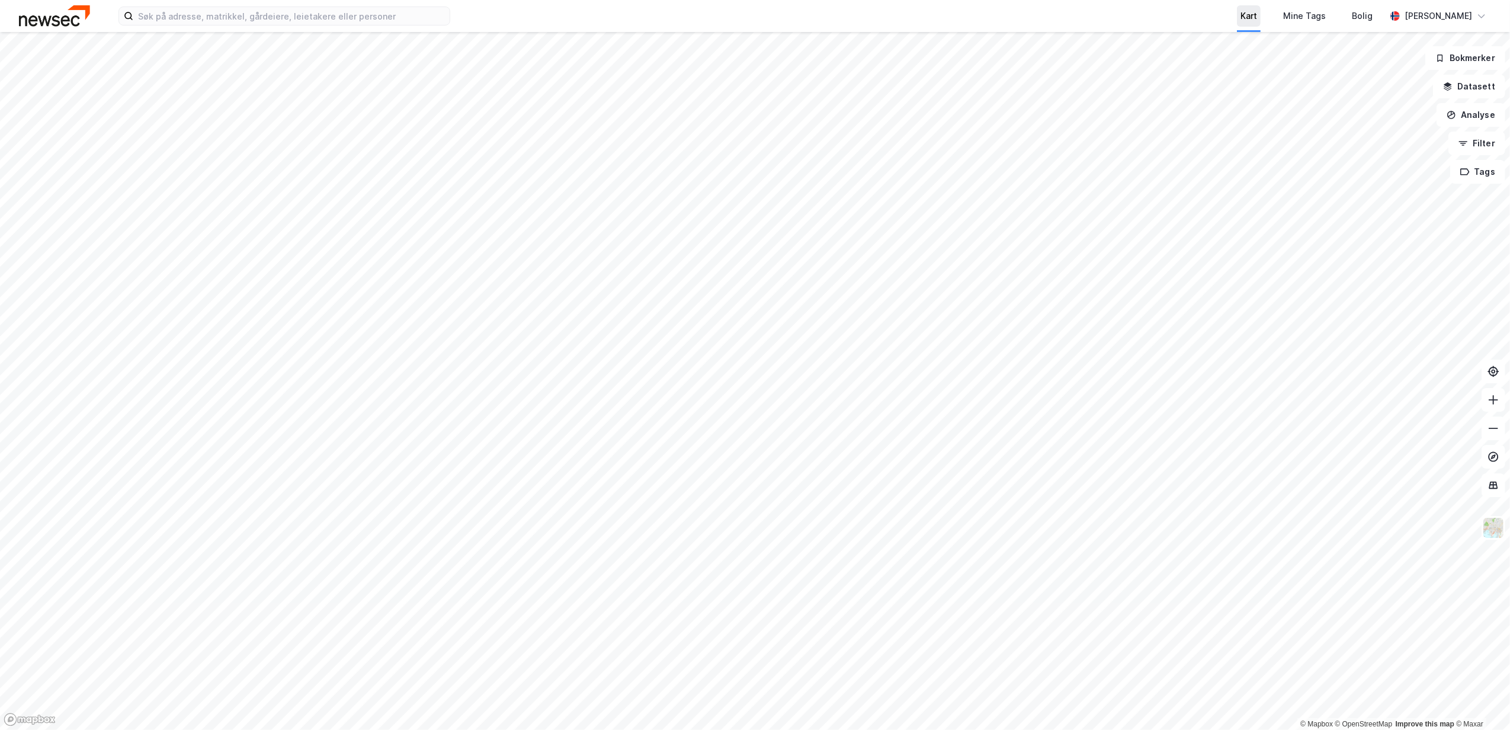
click at [1257, 11] on div "Kart" at bounding box center [1249, 16] width 17 height 14
click at [209, 22] on input at bounding box center [291, 16] width 316 height 18
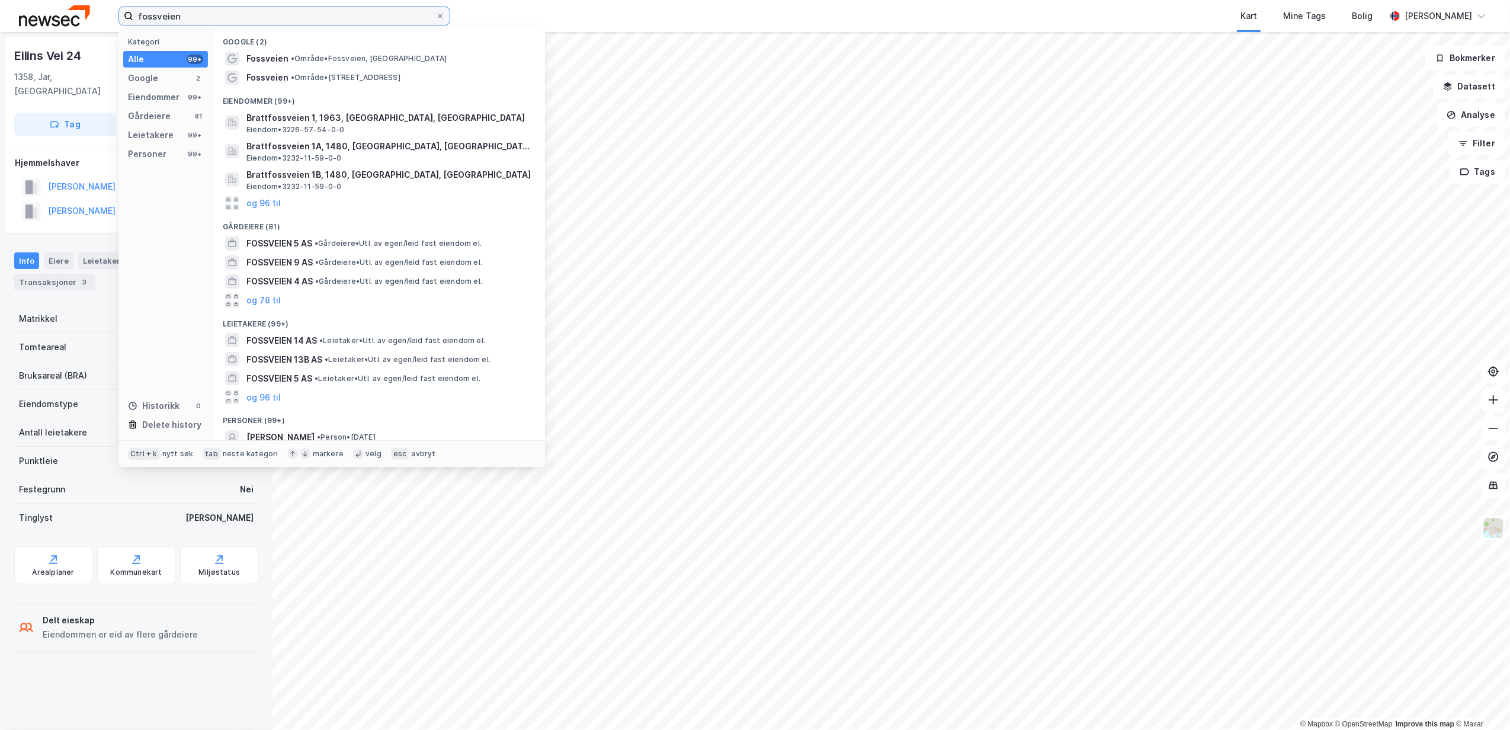
click at [193, 19] on input "fossveien" at bounding box center [284, 16] width 302 height 18
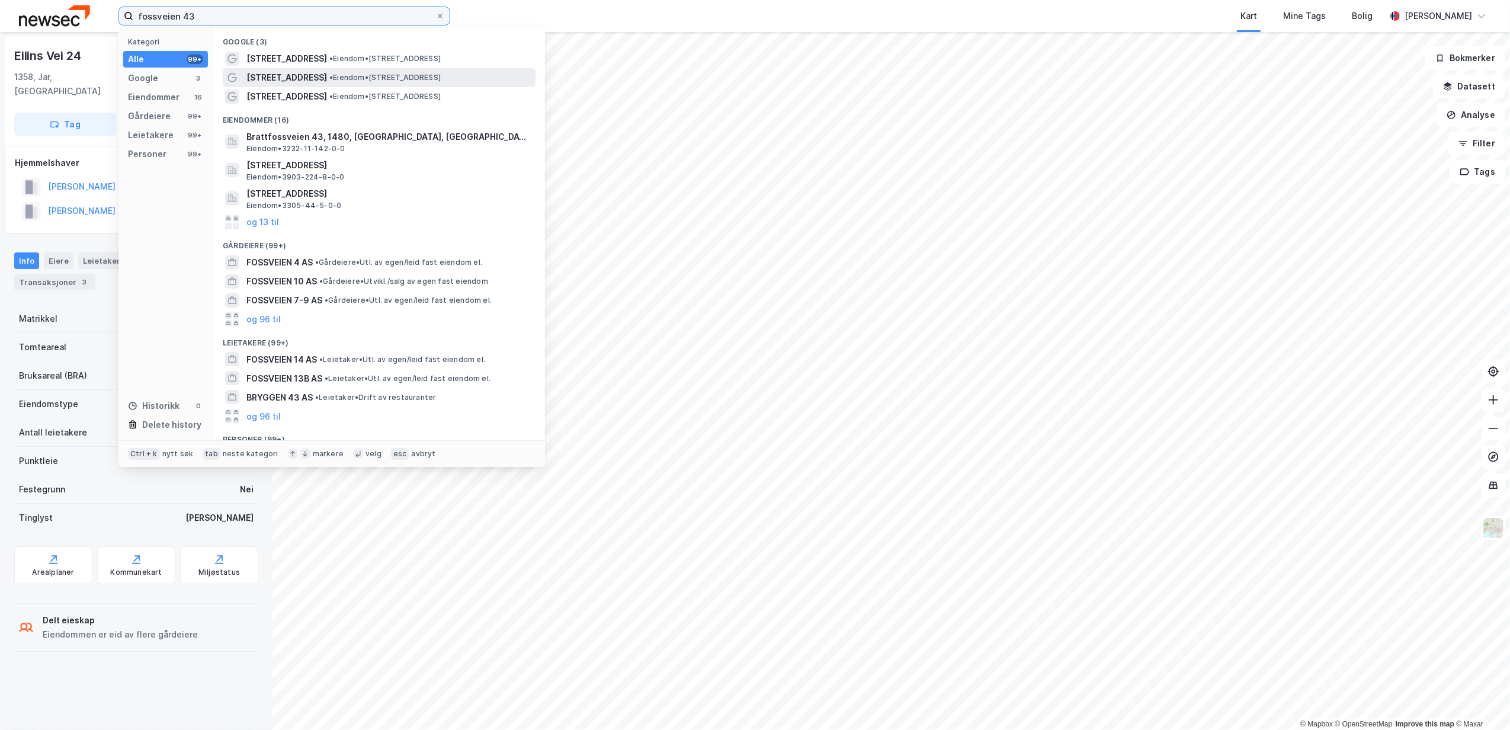
type input "fossveien 43"
click at [295, 73] on span "[STREET_ADDRESS]" at bounding box center [287, 78] width 81 height 14
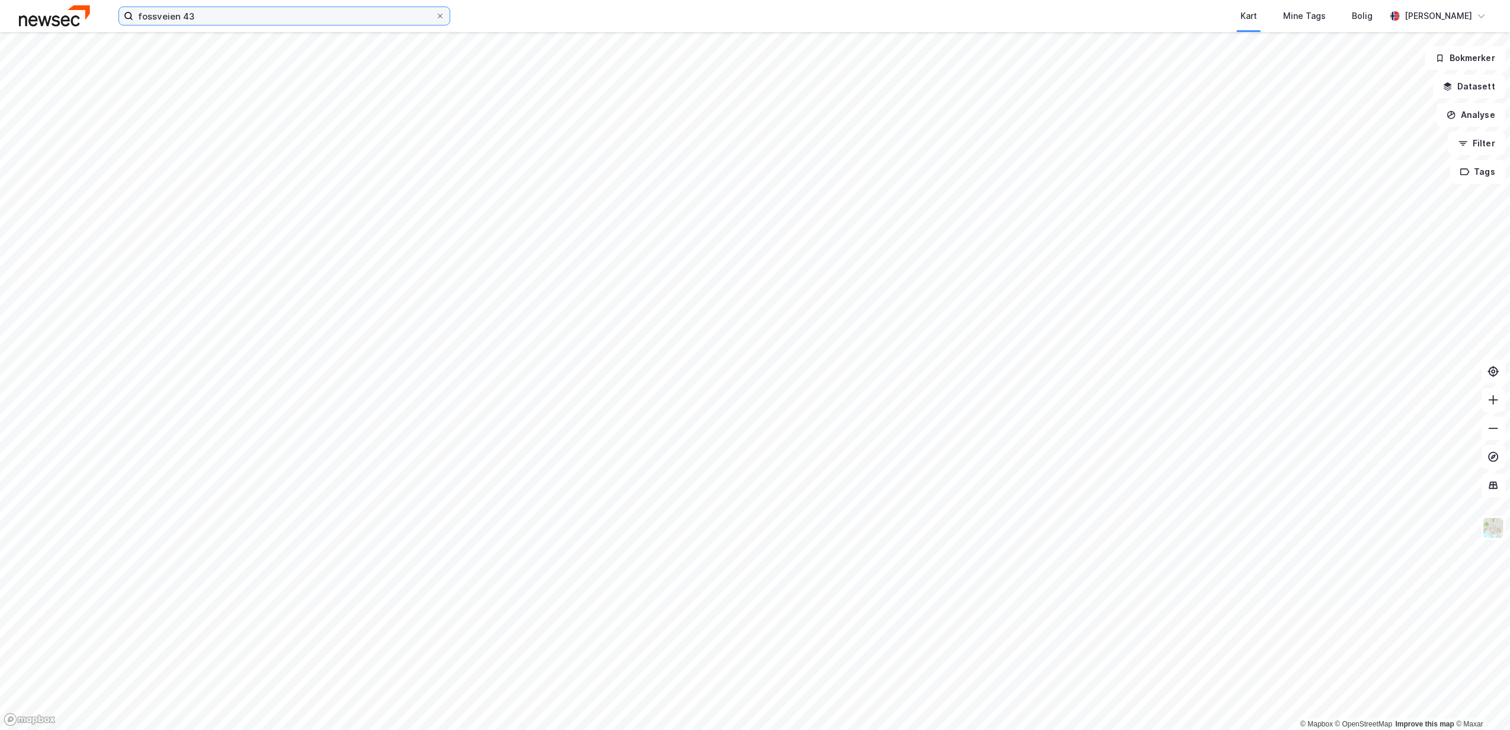
click at [225, 14] on input "fossveien 43" at bounding box center [284, 16] width 302 height 18
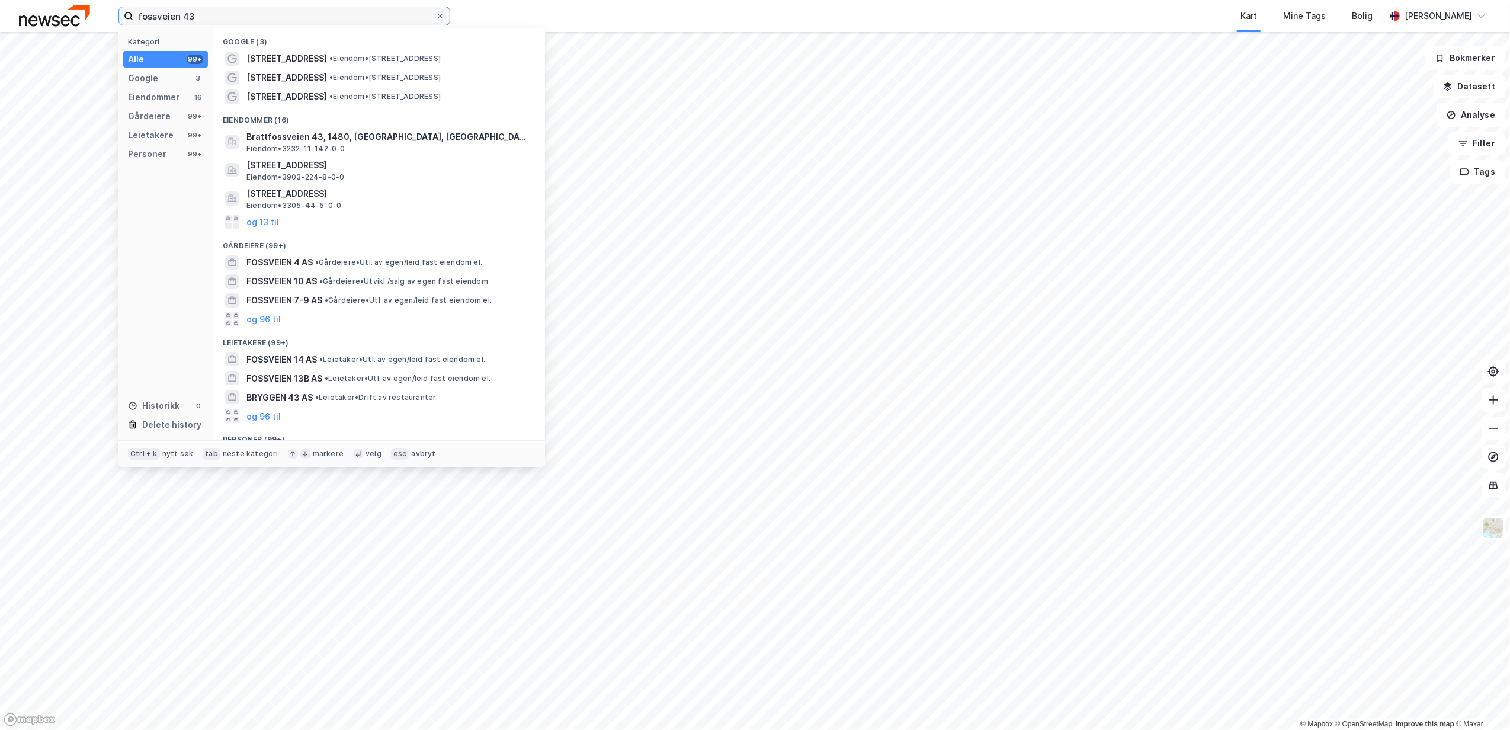
click at [221, 17] on input "fossveien 43" at bounding box center [284, 16] width 302 height 18
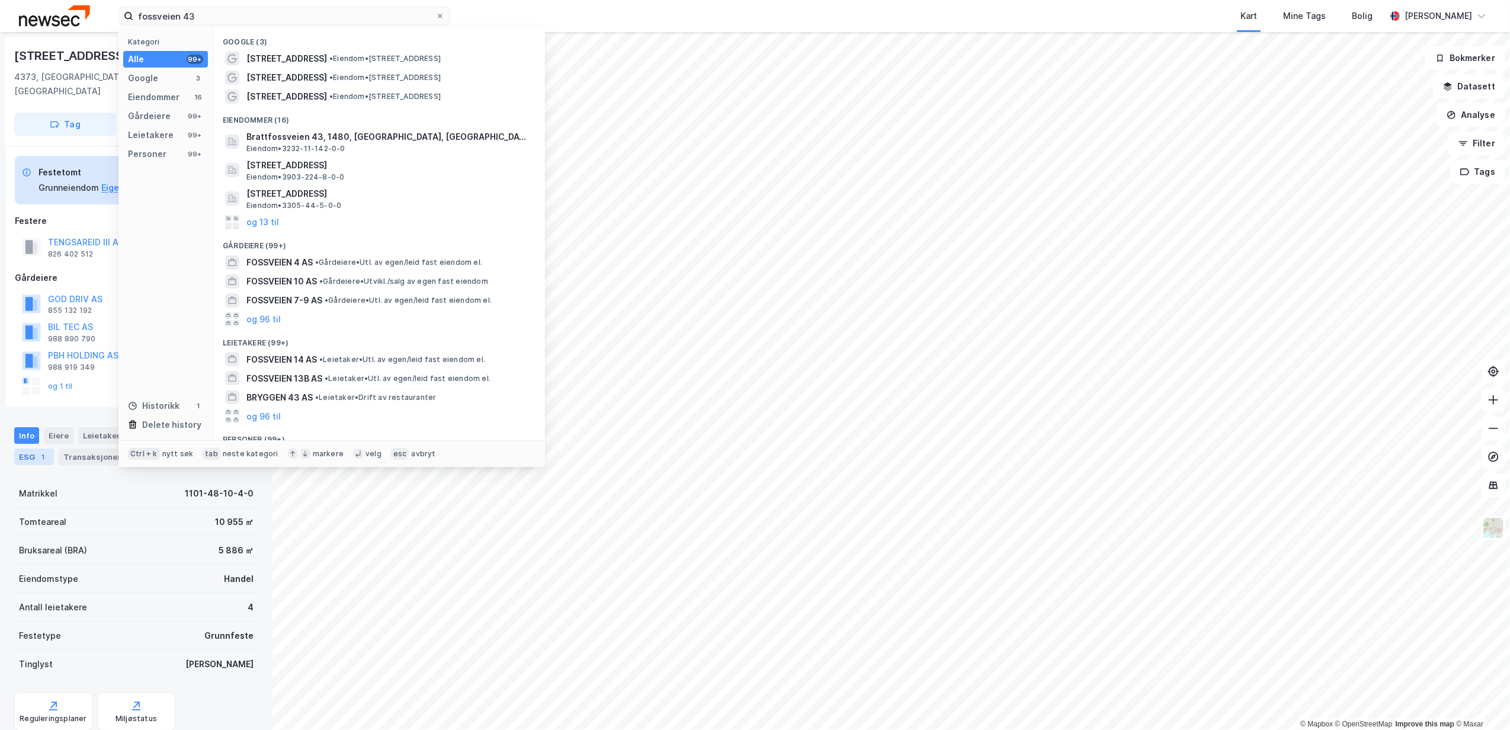
click at [31, 449] on div "ESG 1" at bounding box center [34, 457] width 40 height 17
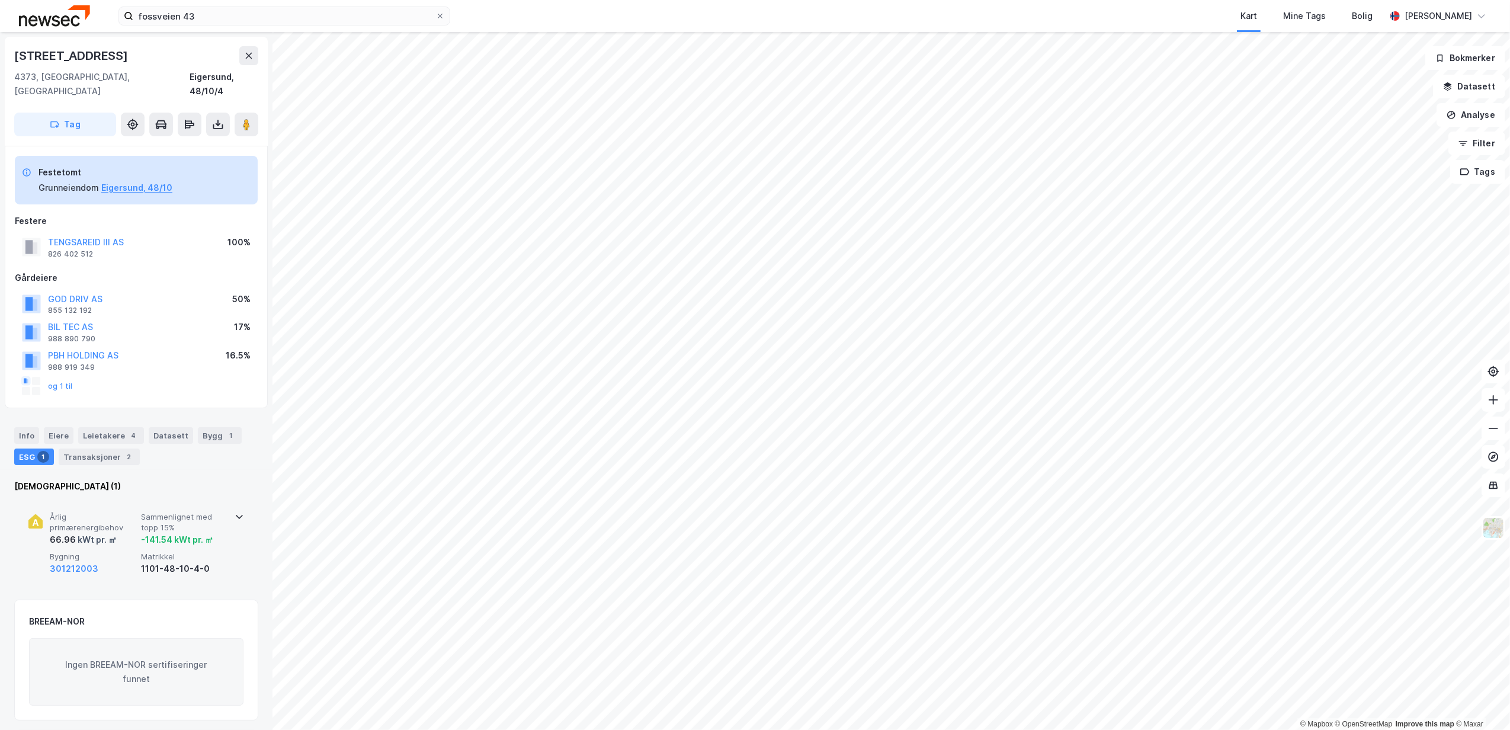
click at [235, 512] on icon at bounding box center [239, 516] width 9 height 9
click at [171, 594] on div "28288878-1c8c-4694-885d-2f843015a47f" at bounding box center [184, 615] width 87 height 43
click at [167, 606] on div "28288878-1c8c-4694-885d-2f843015a47f" at bounding box center [184, 615] width 87 height 43
click at [166, 597] on div "28288878-1c8c-4694-885d-2f843015a47f" at bounding box center [184, 615] width 87 height 43
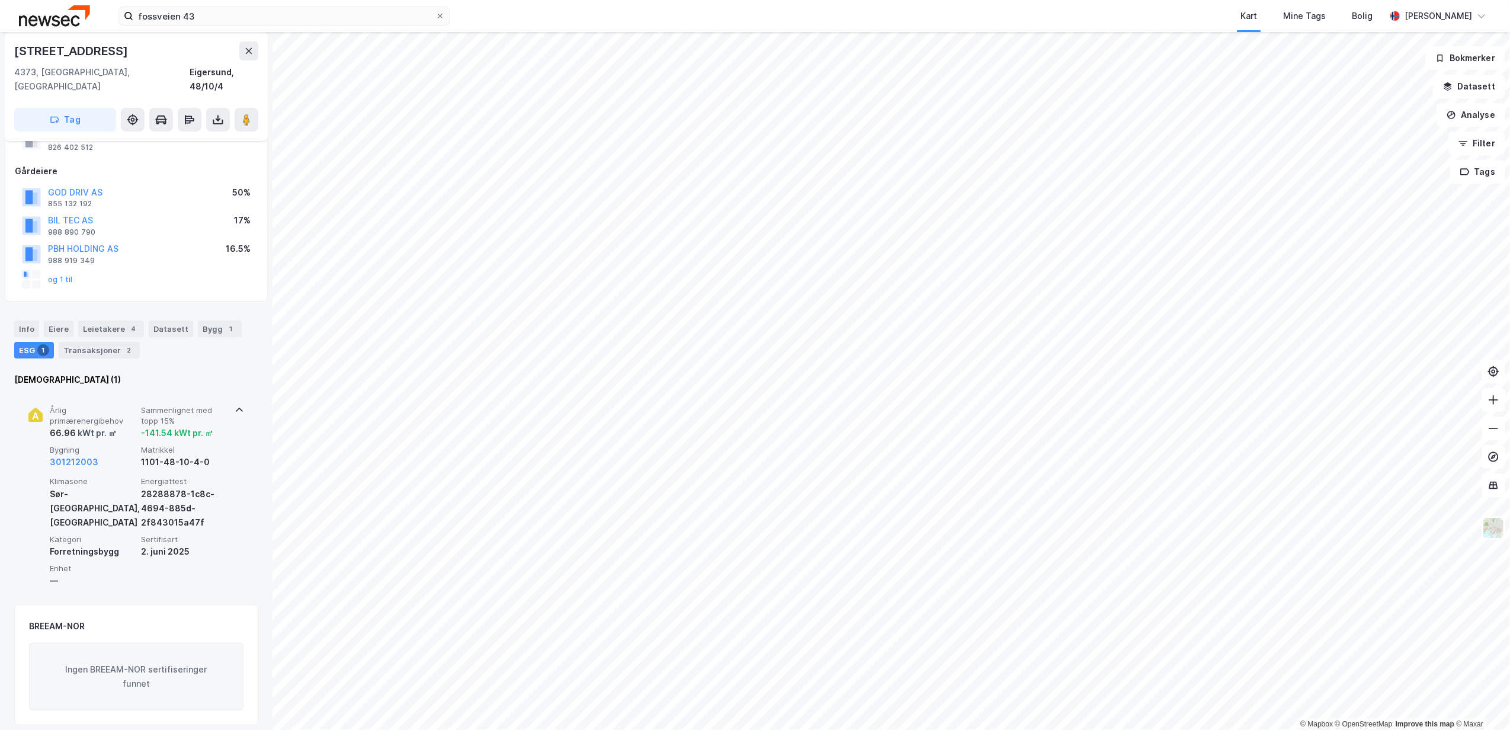
scroll to position [79, 0]
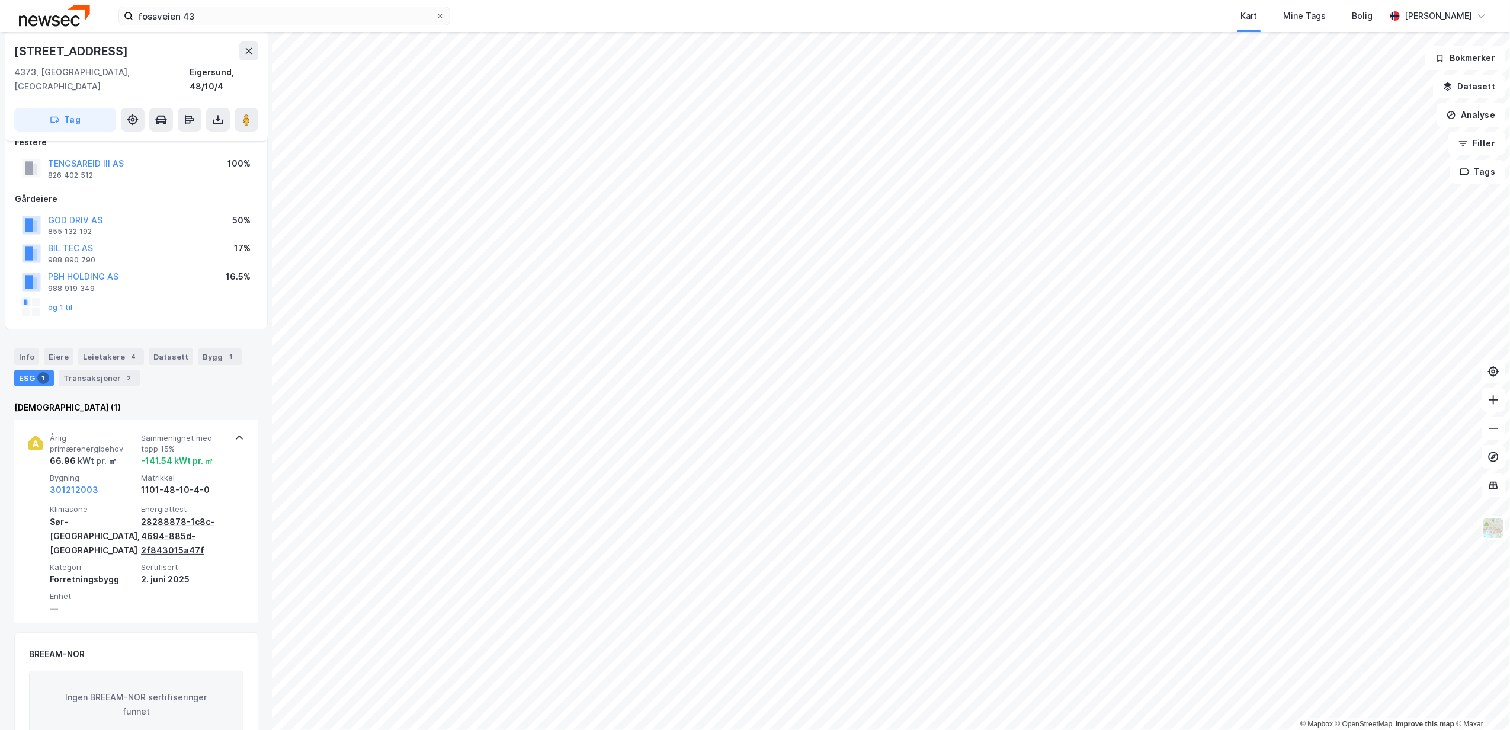
drag, startPoint x: 168, startPoint y: 523, endPoint x: 155, endPoint y: 518, distance: 14.4
click at [155, 518] on div "28288878-1c8c-4694-885d-2f843015a47f" at bounding box center [184, 536] width 87 height 43
click at [177, 515] on div "28288878-1c8c-4694-885d-2f843015a47f" at bounding box center [184, 536] width 87 height 43
click at [162, 535] on div "28288878-1c8c-4694-885d-2f843015a47f" at bounding box center [184, 536] width 87 height 43
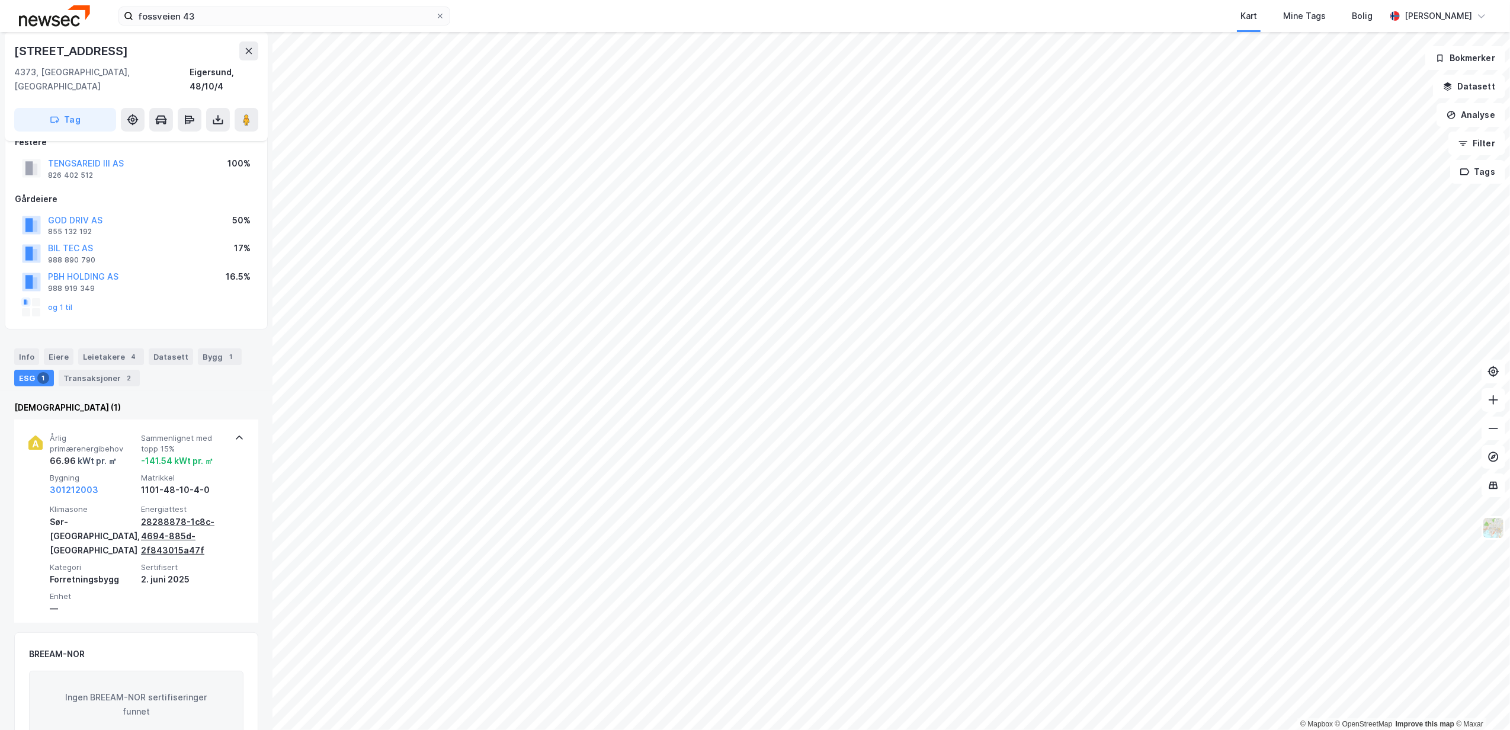
drag, startPoint x: 179, startPoint y: 520, endPoint x: 155, endPoint y: 510, distance: 25.8
click at [155, 515] on div "28288878-1c8c-4694-885d-2f843015a47f" at bounding box center [184, 536] width 87 height 43
drag, startPoint x: 155, startPoint y: 510, endPoint x: 160, endPoint y: 543, distance: 32.9
click at [442, 20] on div at bounding box center [440, 15] width 7 height 9
click at [436, 20] on input "fossveien 43" at bounding box center [284, 16] width 302 height 18
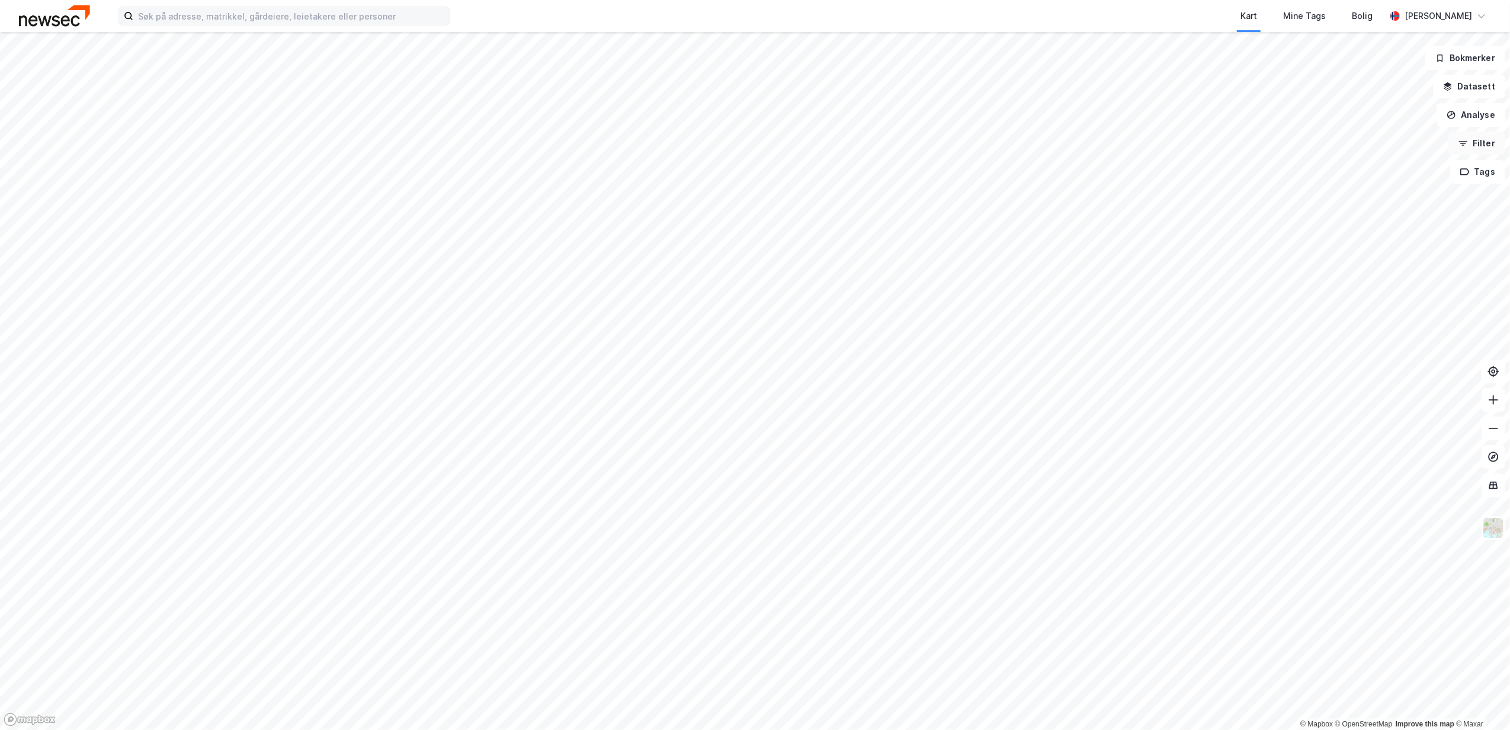
click at [1476, 145] on button "Filter" at bounding box center [1477, 144] width 57 height 24
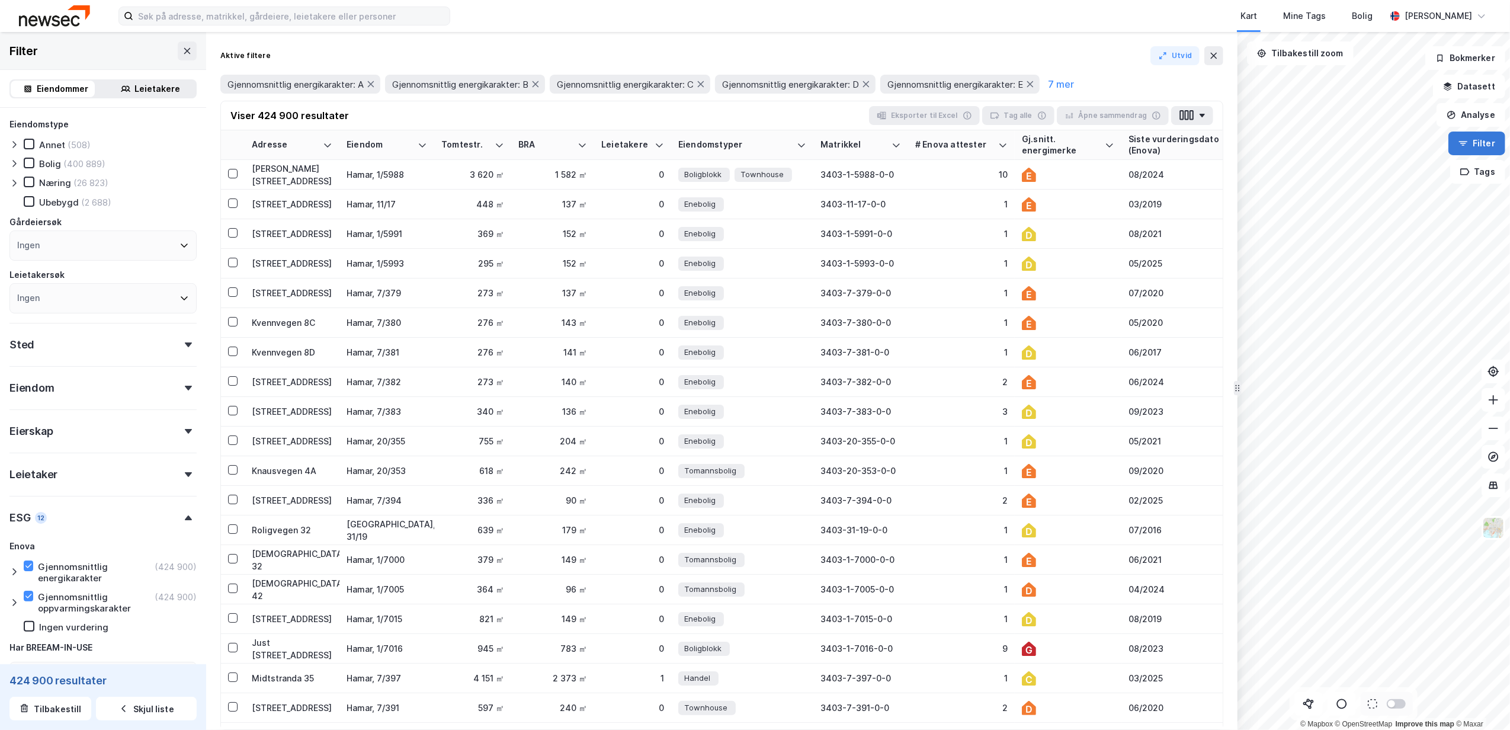
click at [60, 233] on div "Ingen" at bounding box center [102, 246] width 187 height 30
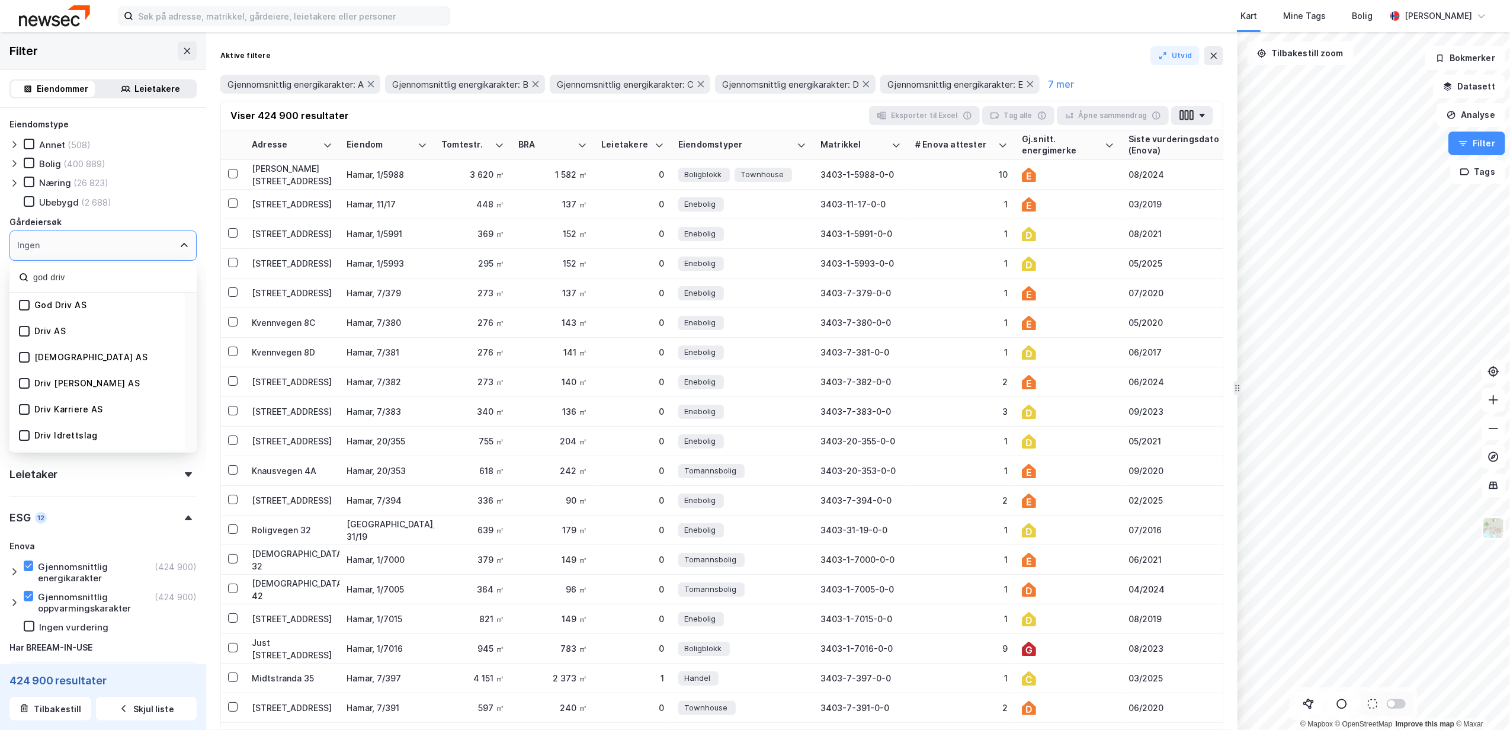
type input "god driv"
click at [88, 294] on div "God Driv AS" at bounding box center [96, 306] width 175 height 26
click at [67, 299] on div "God Driv AS" at bounding box center [96, 306] width 175 height 26
drag, startPoint x: 67, startPoint y: 299, endPoint x: 48, endPoint y: 302, distance: 19.3
click at [48, 302] on div "God Driv AS" at bounding box center [60, 305] width 53 height 11
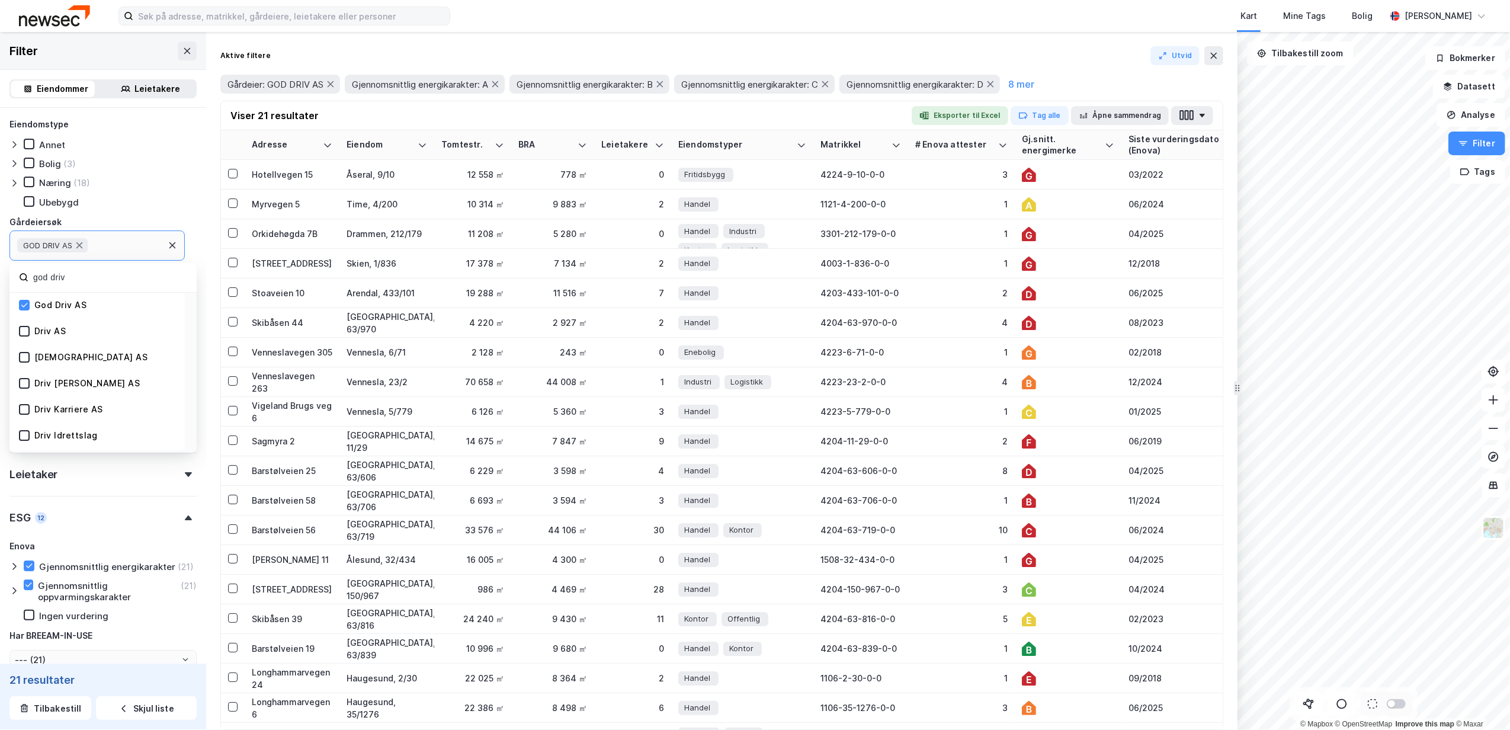
type input "--- (21)"
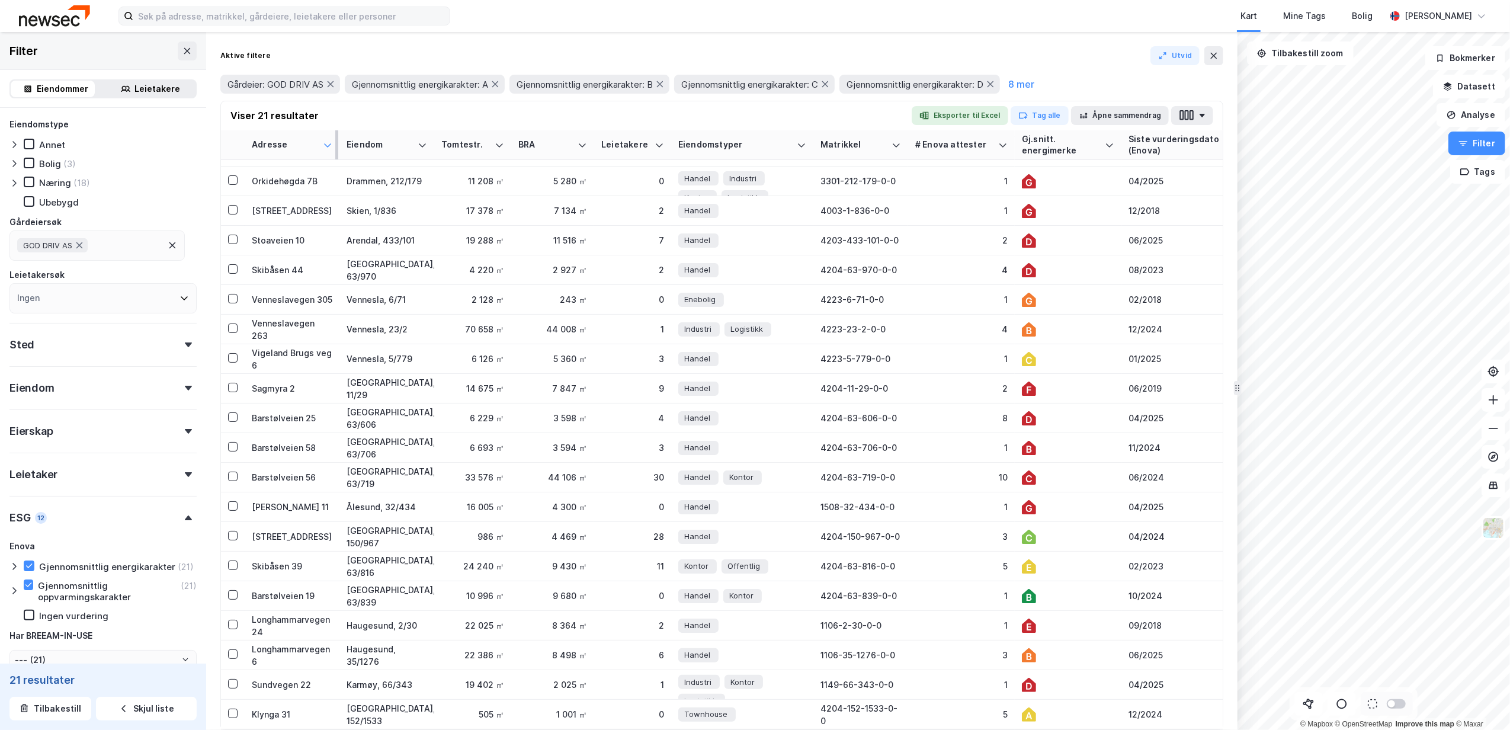
click at [329, 143] on icon at bounding box center [327, 144] width 9 height 9
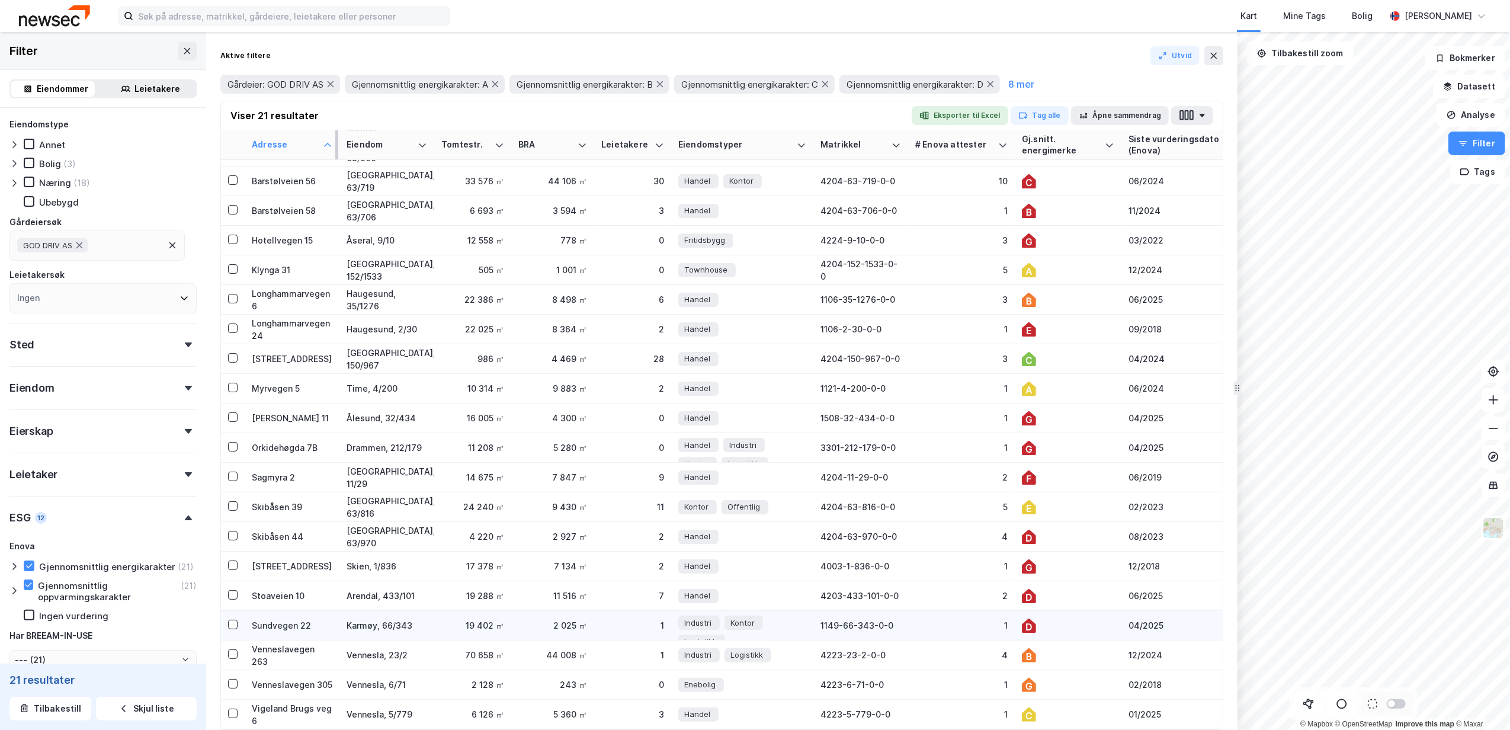
click at [1134, 619] on div "04/2025" at bounding box center [1196, 625] width 134 height 12
click at [1028, 623] on icon at bounding box center [1029, 626] width 6 height 7
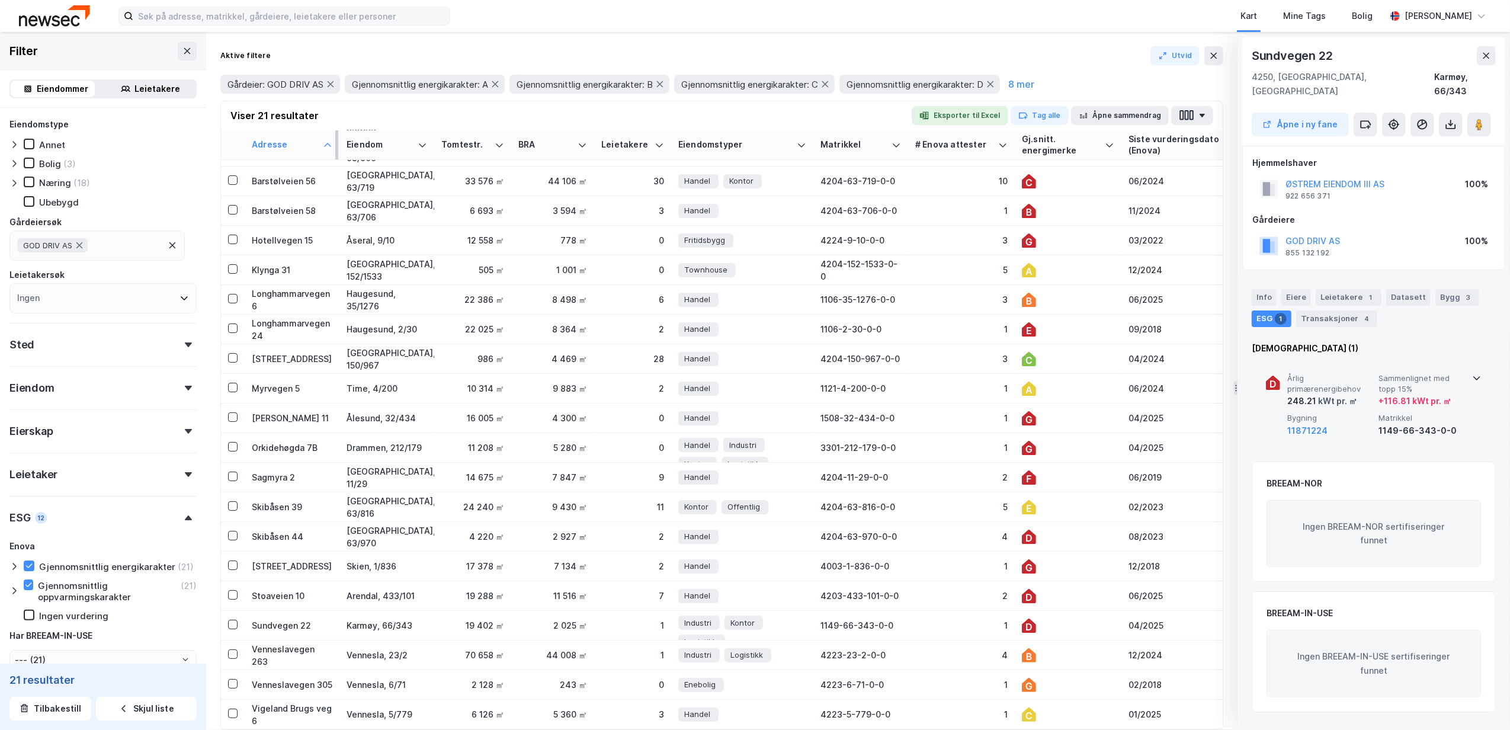
click at [1477, 373] on icon at bounding box center [1477, 377] width 9 height 9
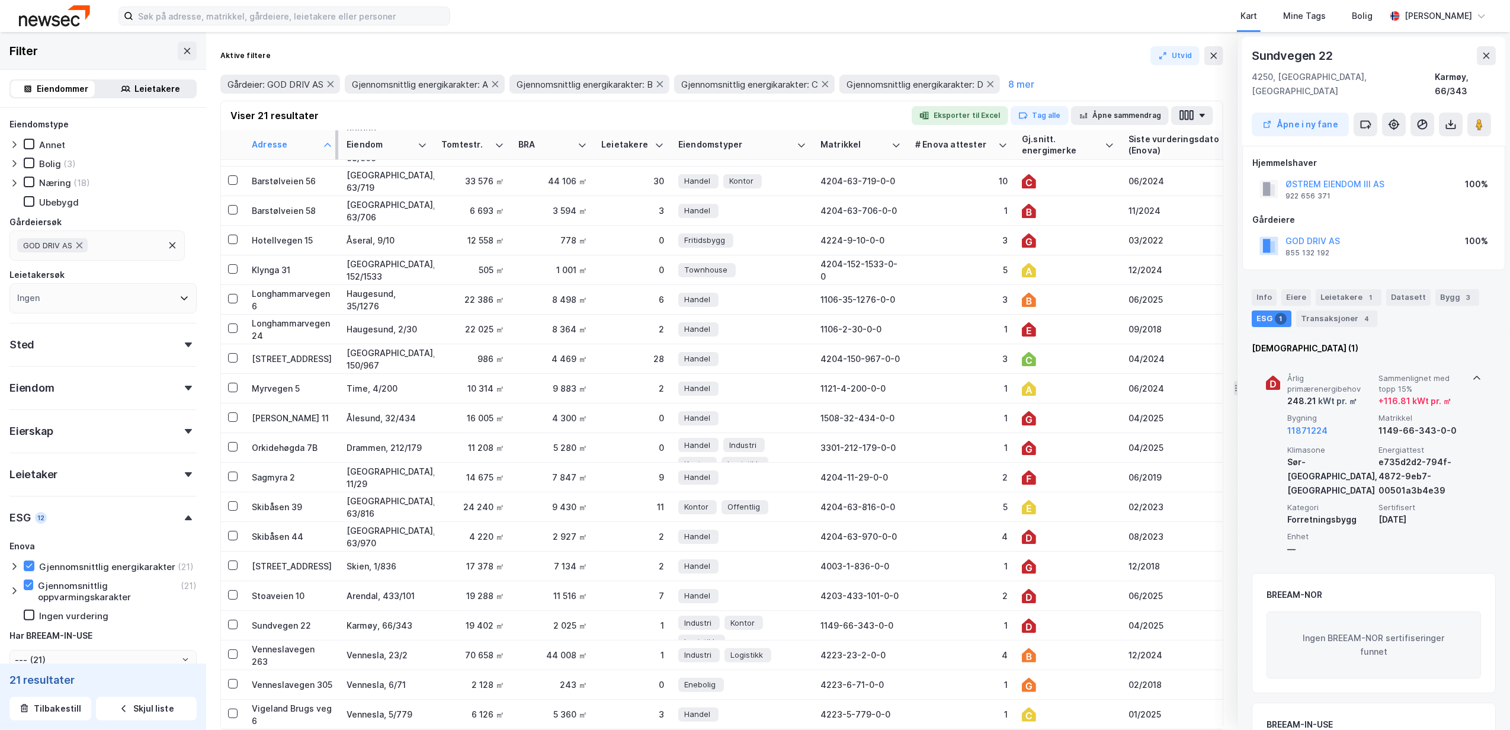
scroll to position [0, 0]
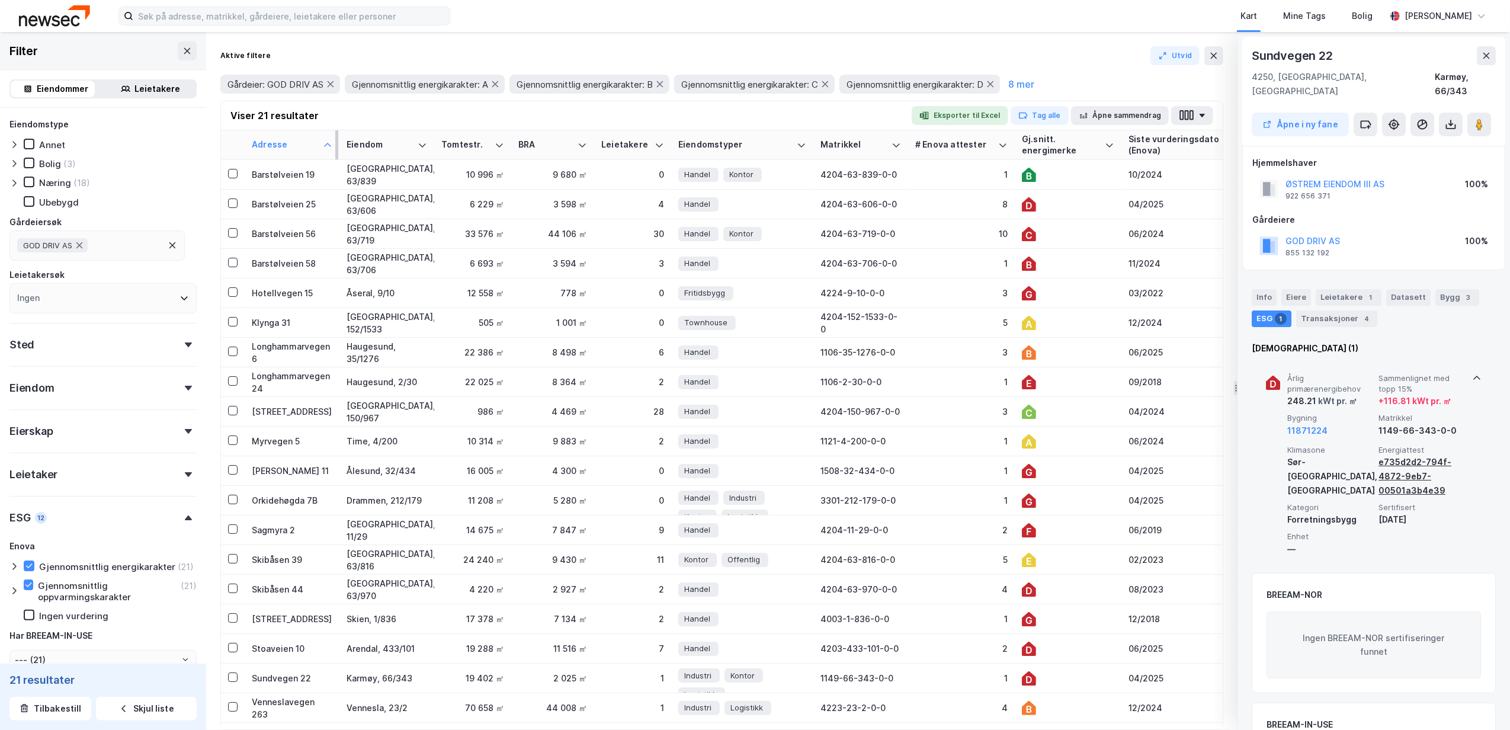
click at [1397, 463] on div "e735d2d2-794f-4872-9eb7-00501a3b4e39" at bounding box center [1422, 476] width 87 height 43
click at [1028, 498] on icon at bounding box center [1029, 501] width 14 height 14
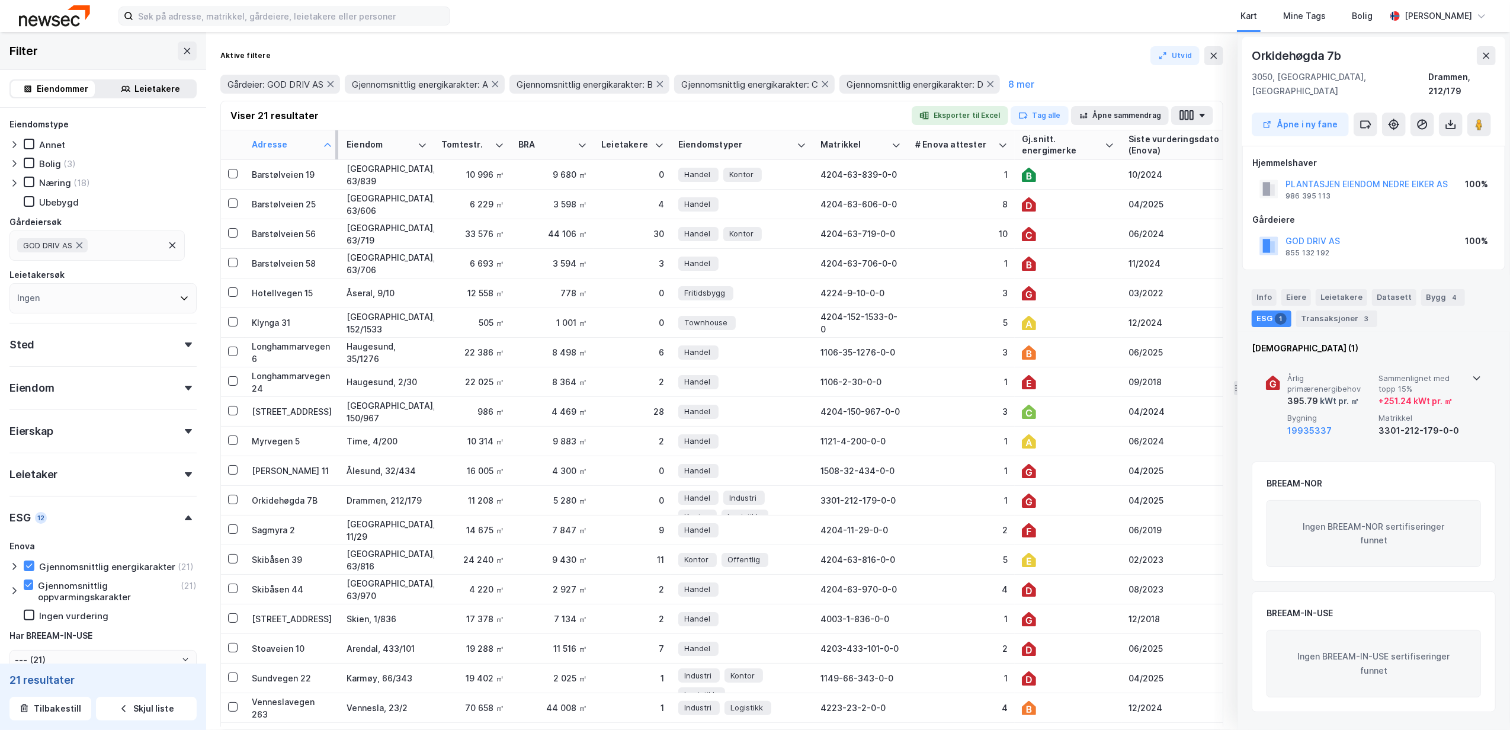
click at [1470, 360] on div "Årlig primærenergibehov 395.79 kWt pr. ㎡ Sammenlignet med topp 15% + 251.24 kWt…" at bounding box center [1374, 406] width 216 height 92
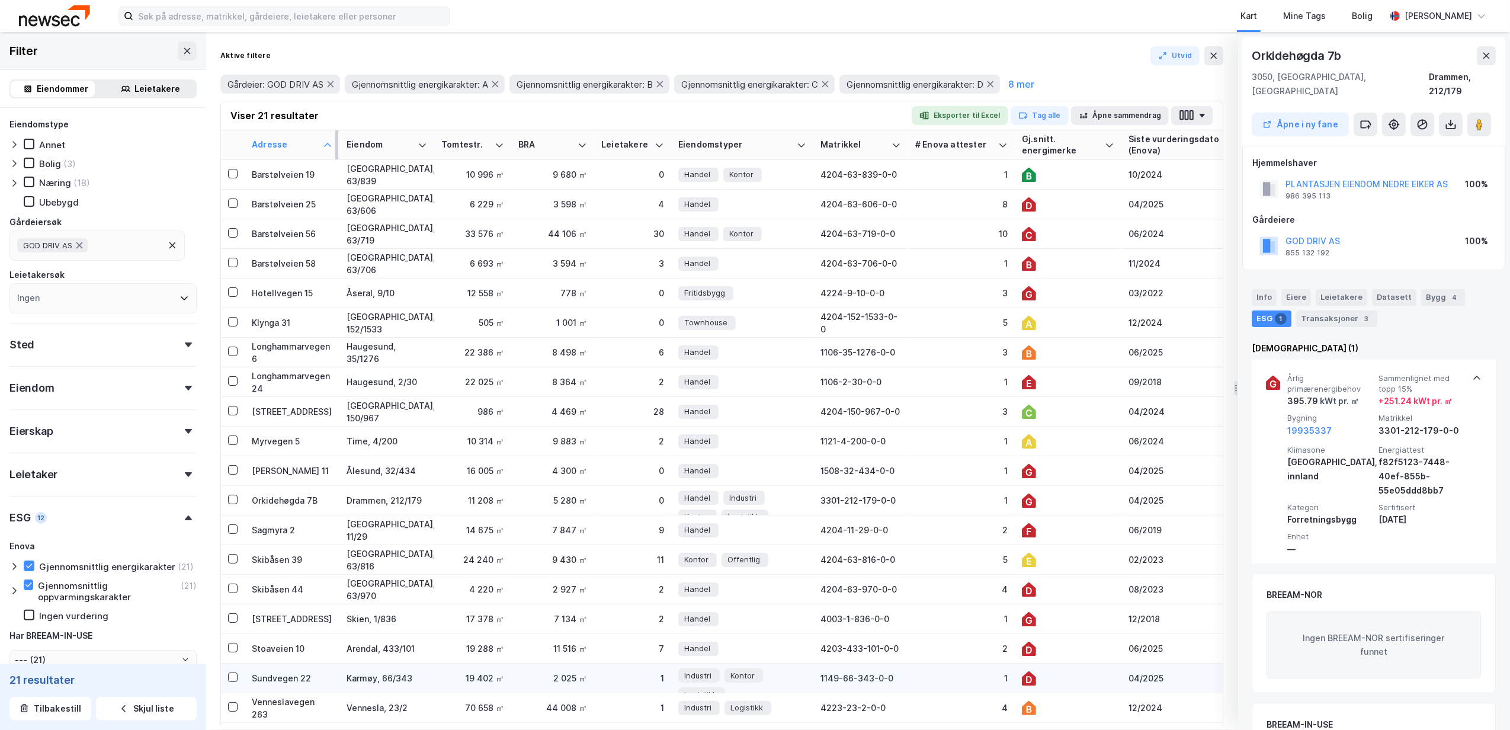
click at [834, 674] on div "1149-66-343-0-0" at bounding box center [861, 678] width 81 height 12
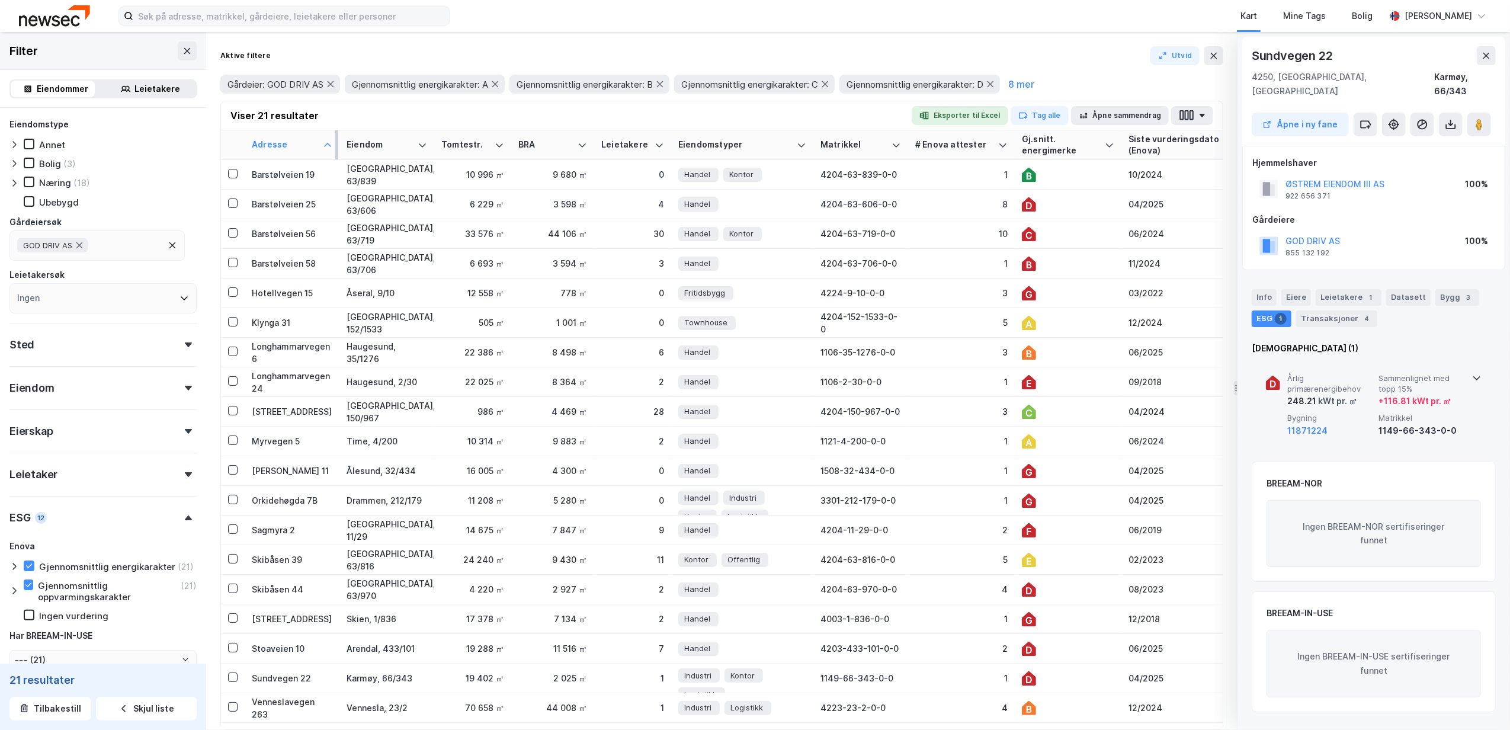
click at [1475, 360] on div "Årlig primærenergibehov 248.21 kWt pr. ㎡ Sammenlignet med topp 15% + 116.81 kWt…" at bounding box center [1374, 406] width 216 height 92
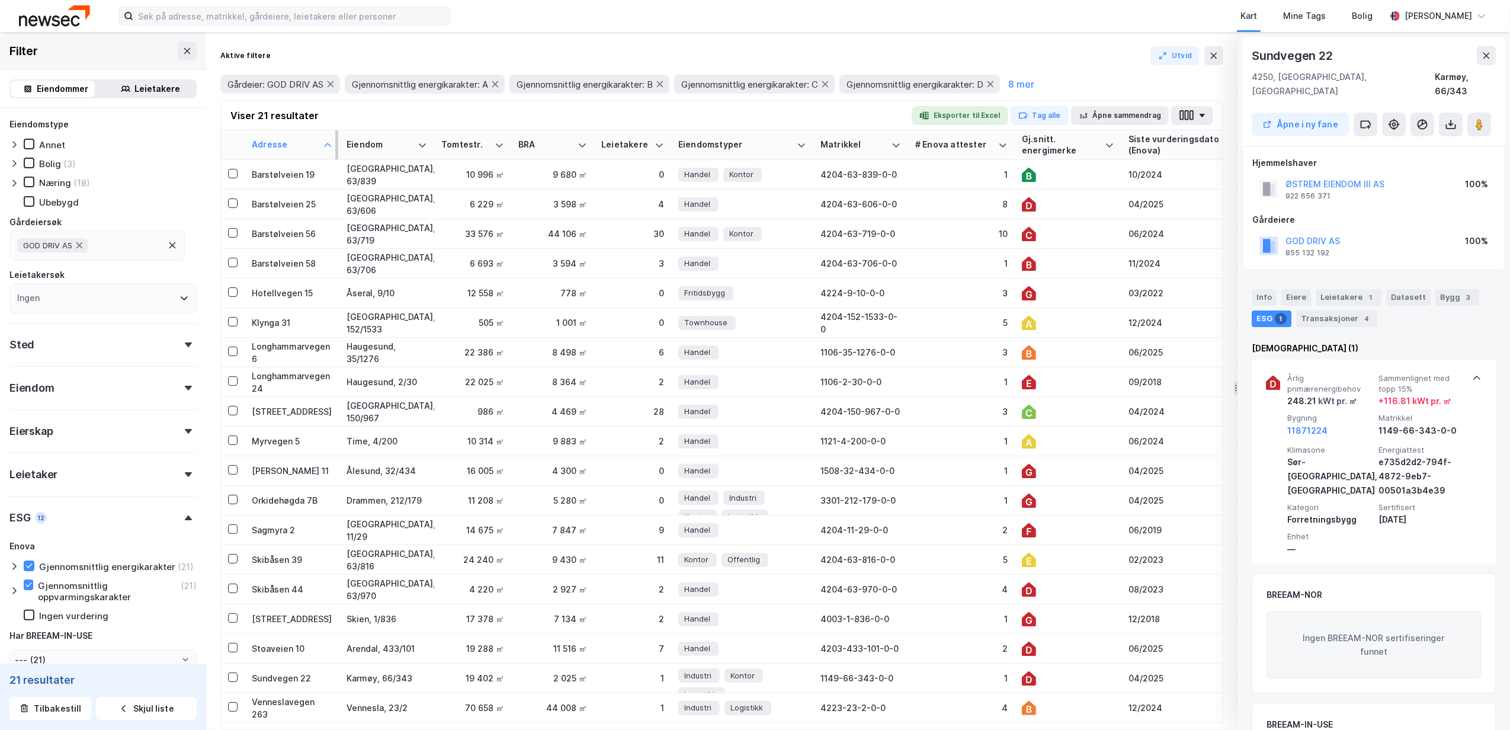
click at [1155, 143] on div "Siste vurderingsdato (Enova)" at bounding box center [1189, 145] width 120 height 22
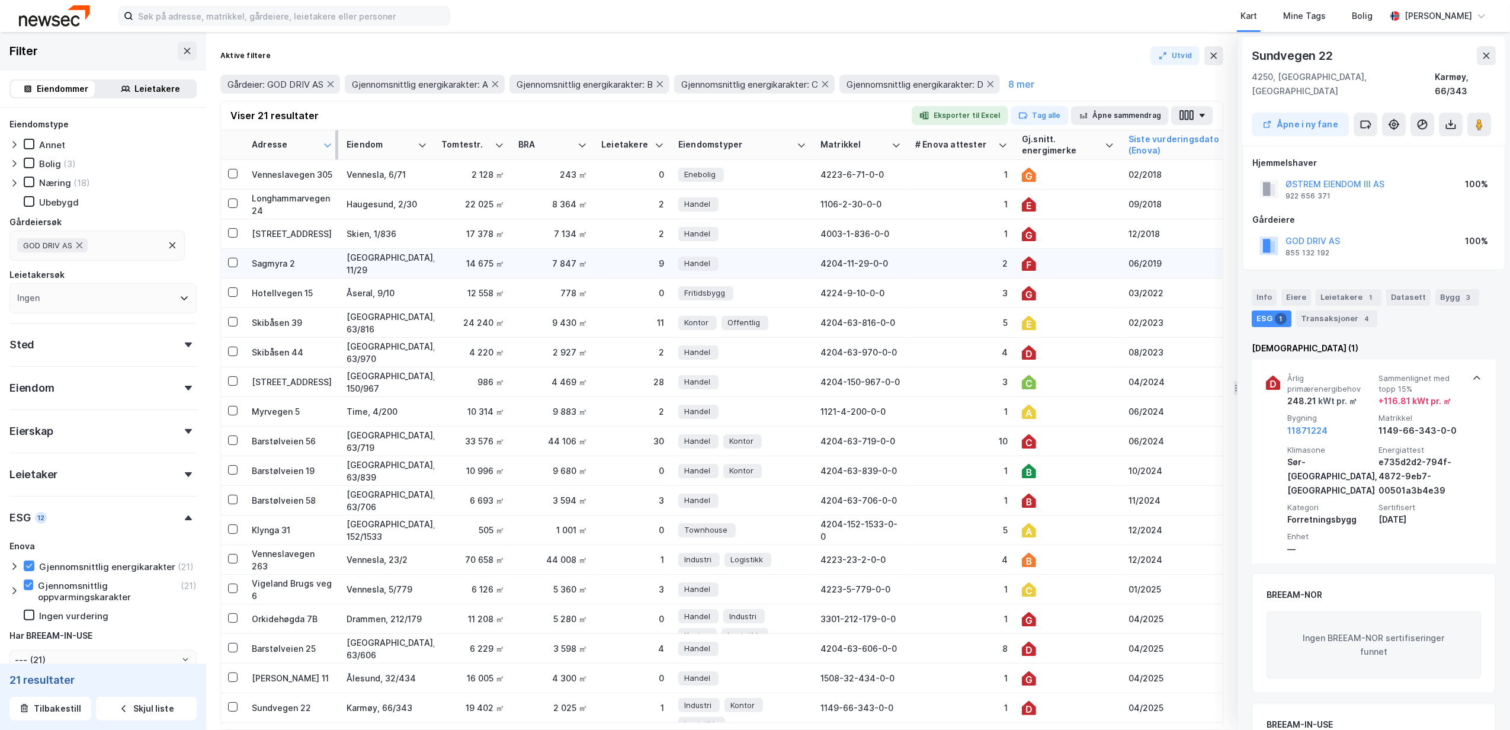
click at [1029, 257] on icon at bounding box center [1029, 264] width 14 height 14
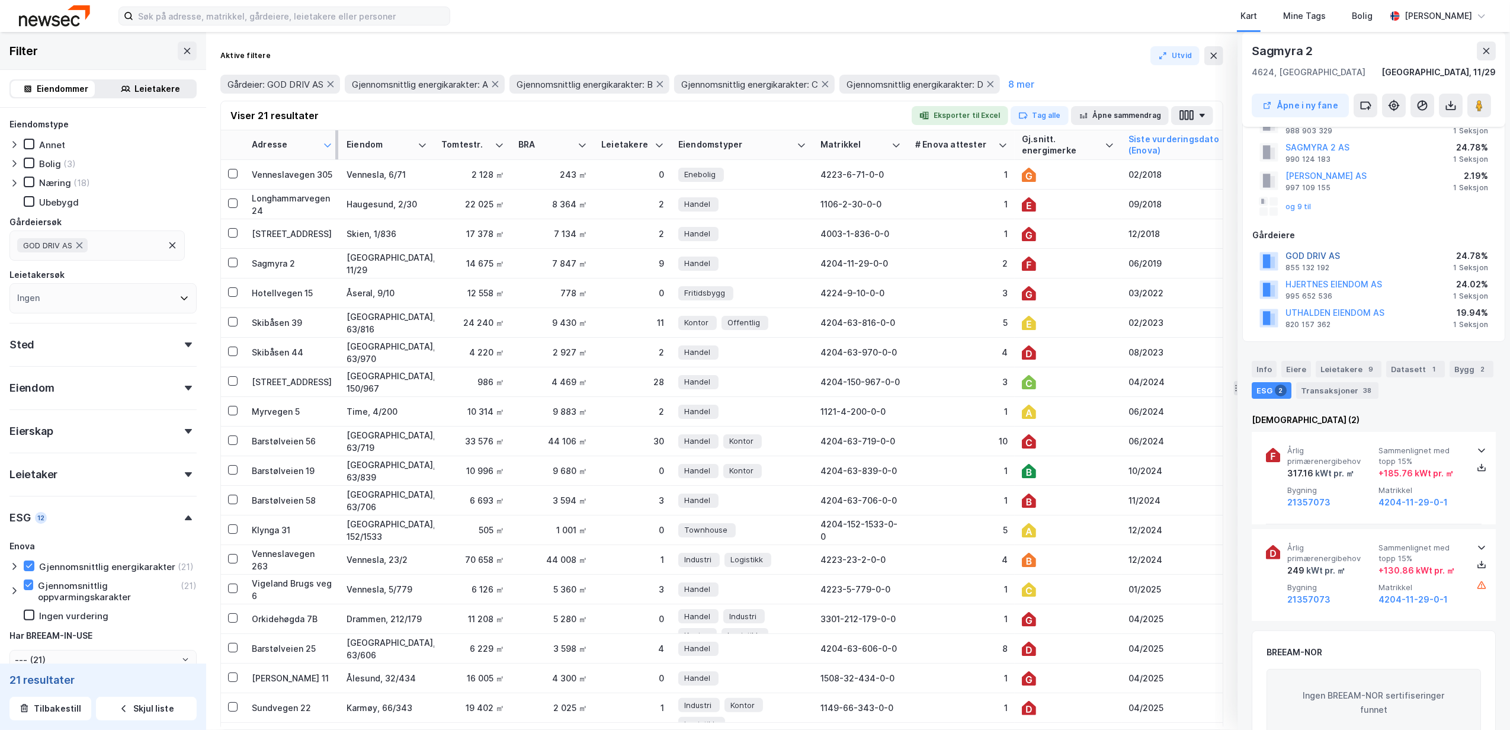
scroll to position [79, 0]
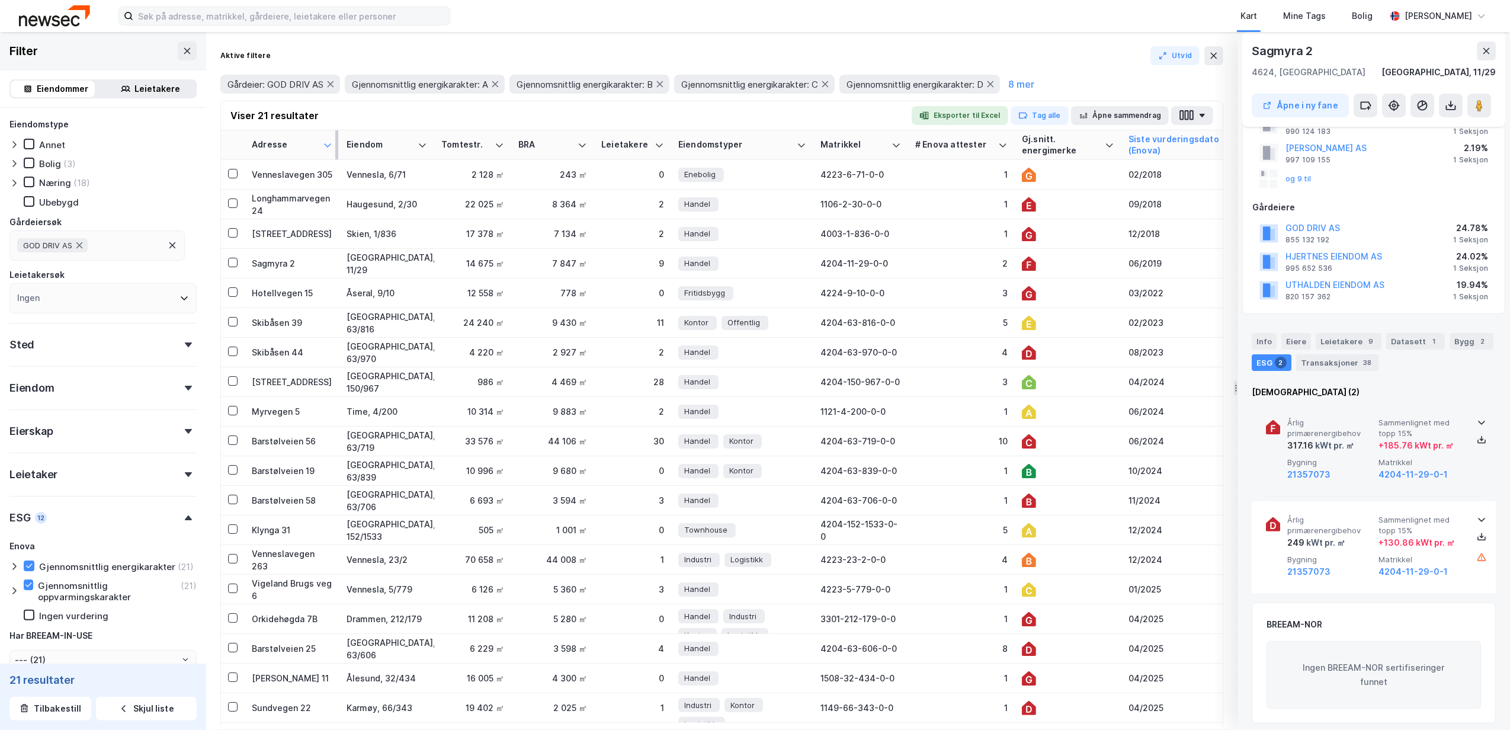
click at [1477, 420] on icon at bounding box center [1481, 422] width 9 height 9
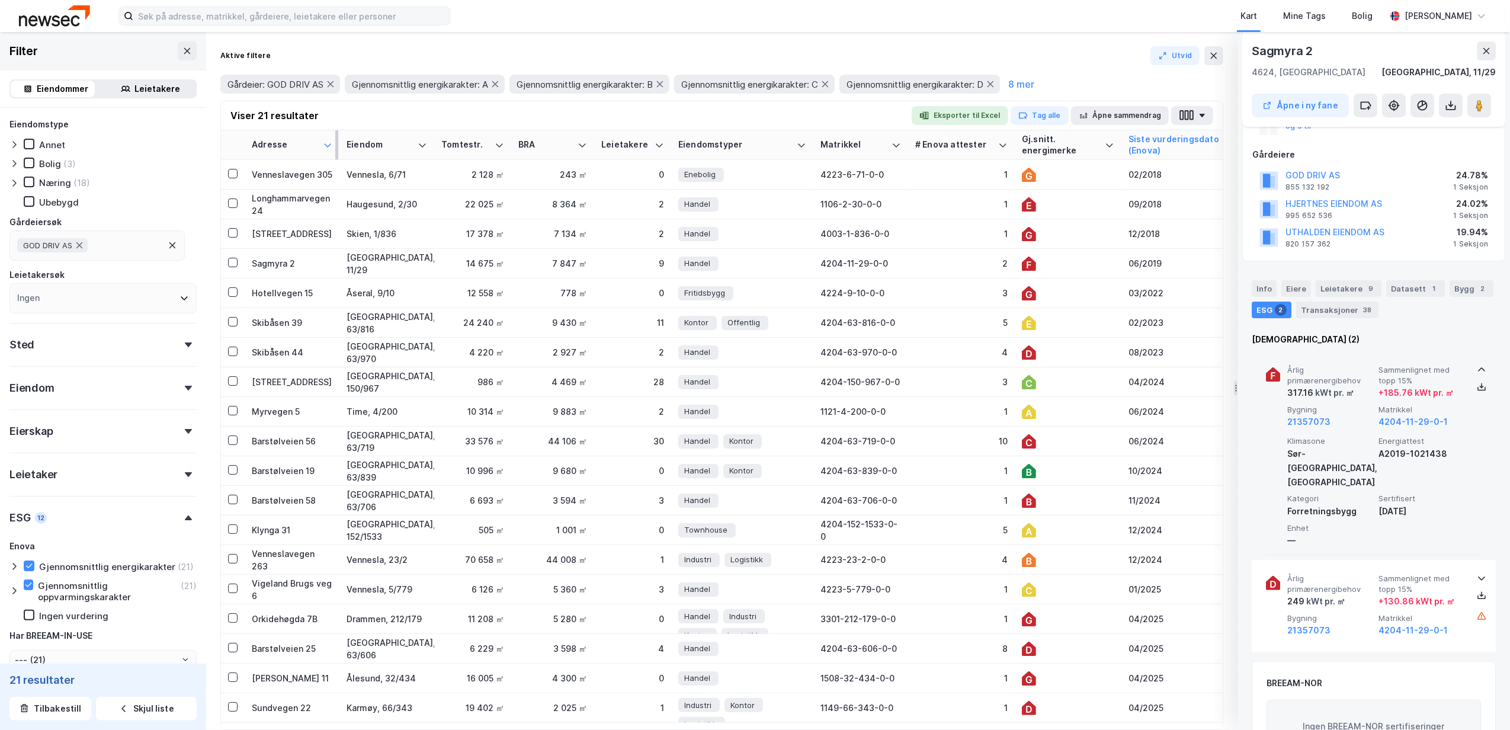
scroll to position [158, 0]
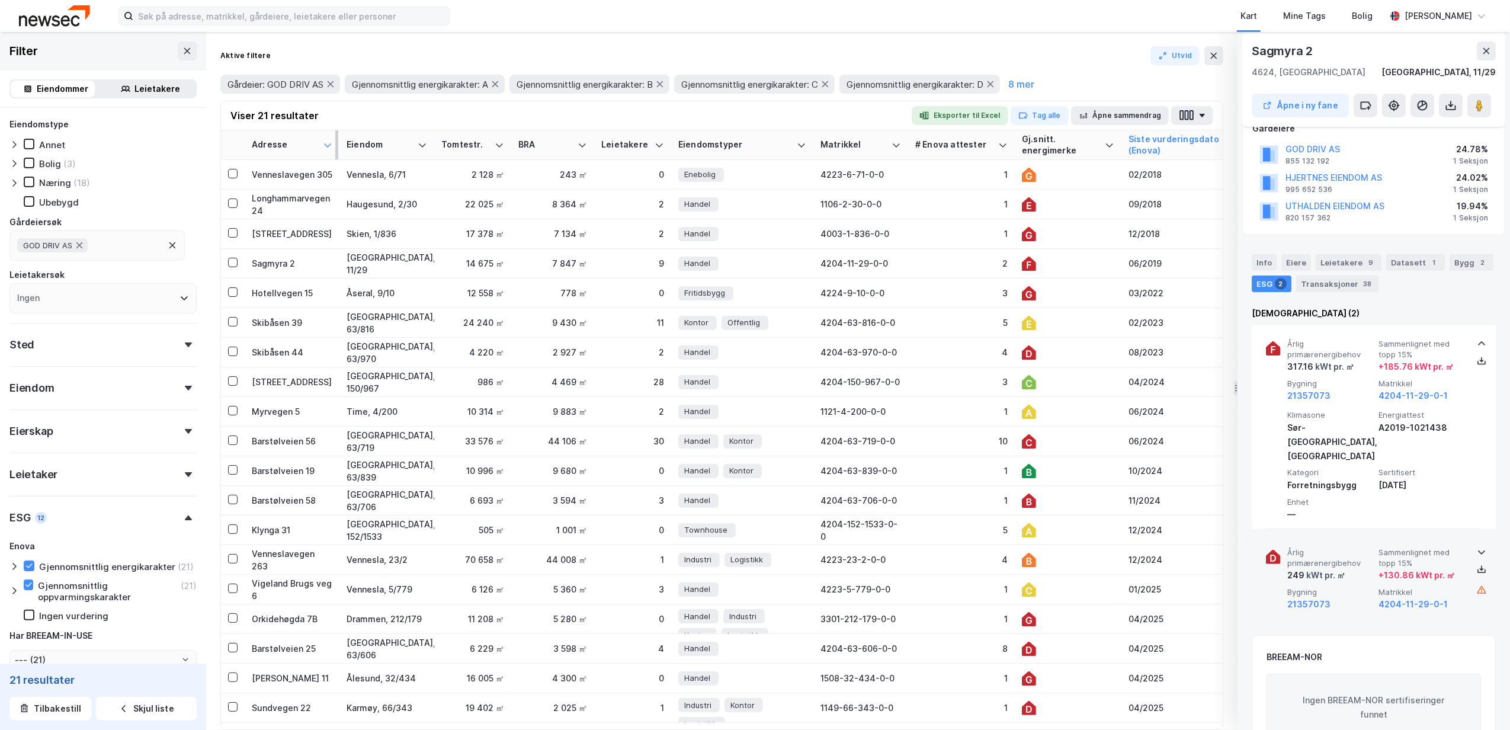
click at [1477, 548] on icon at bounding box center [1481, 552] width 9 height 9
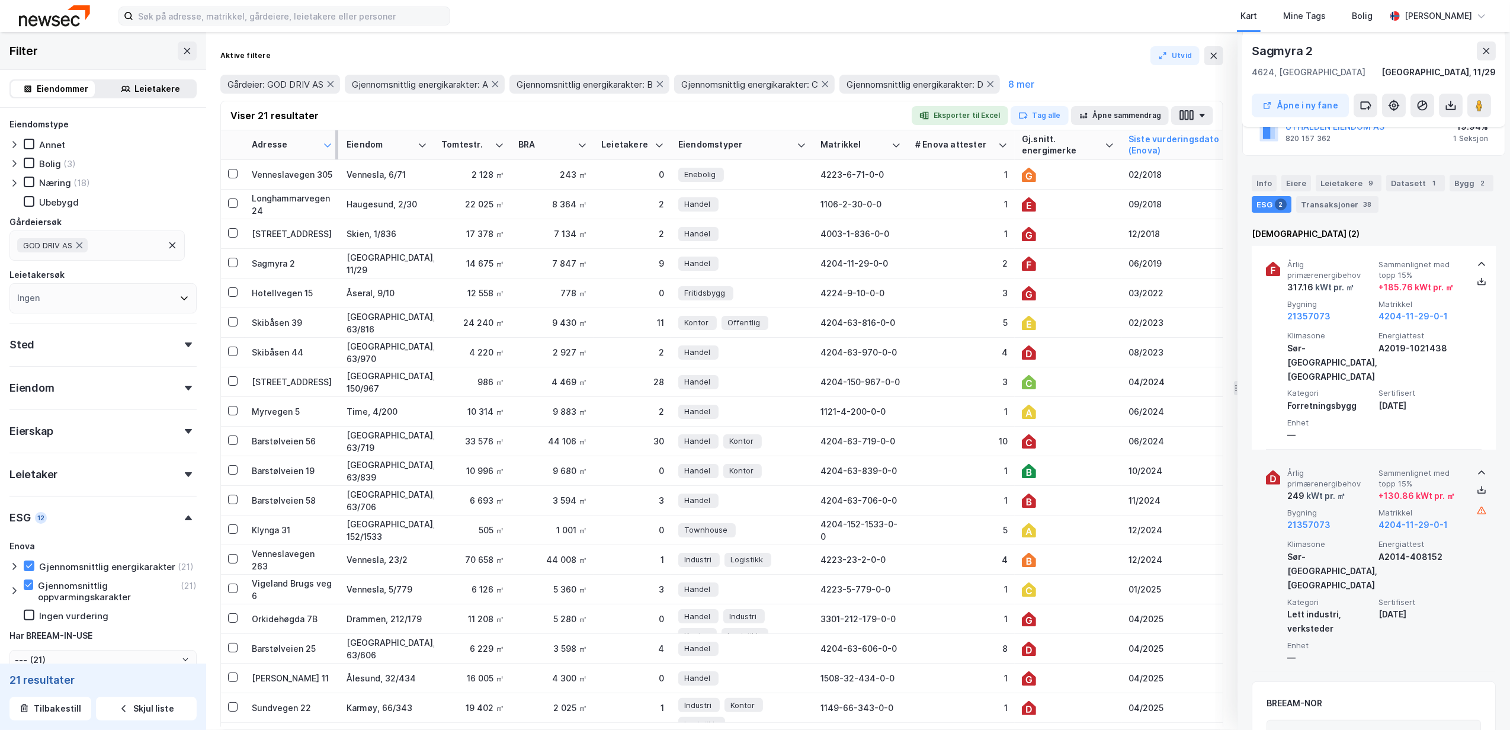
scroll to position [316, 0]
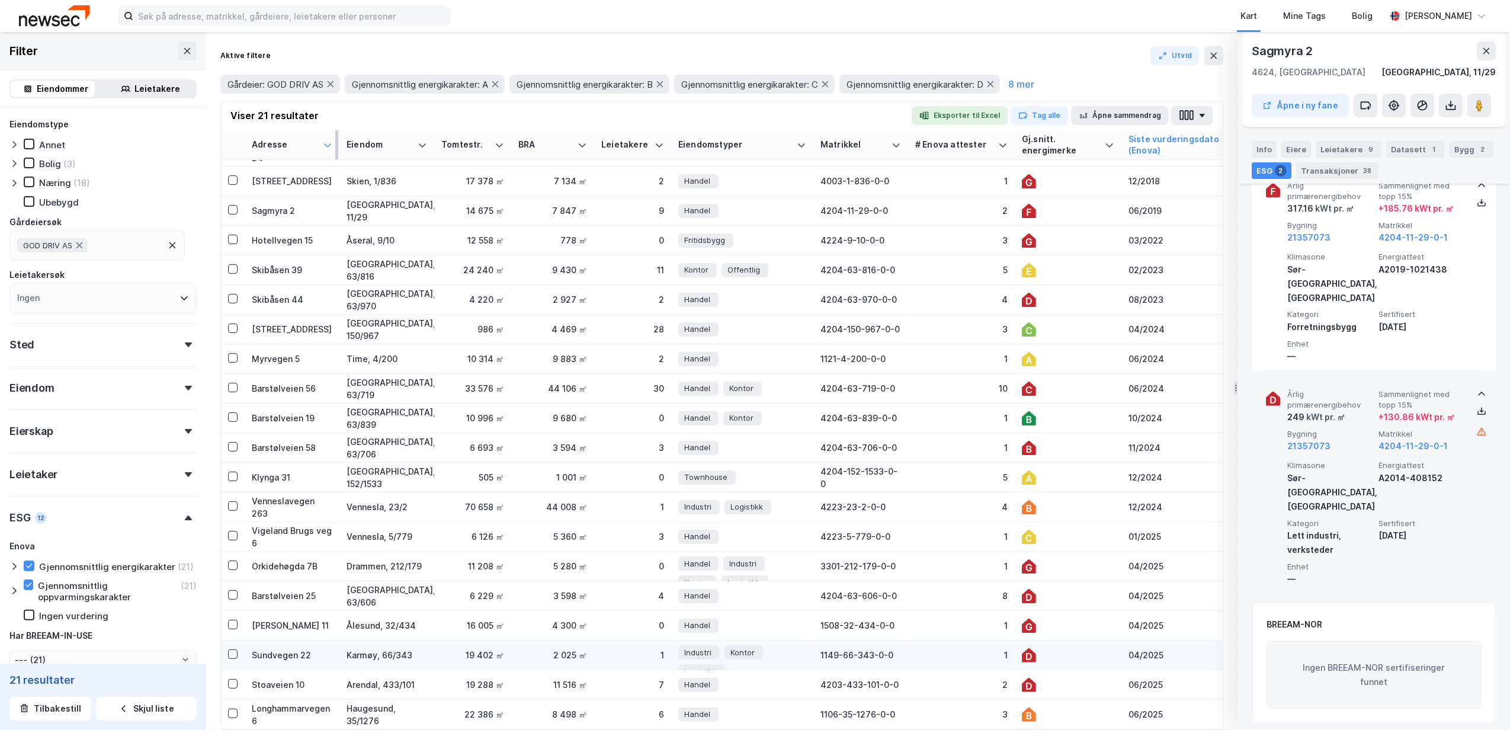
click at [861, 649] on div "1149-66-343-0-0" at bounding box center [861, 655] width 81 height 12
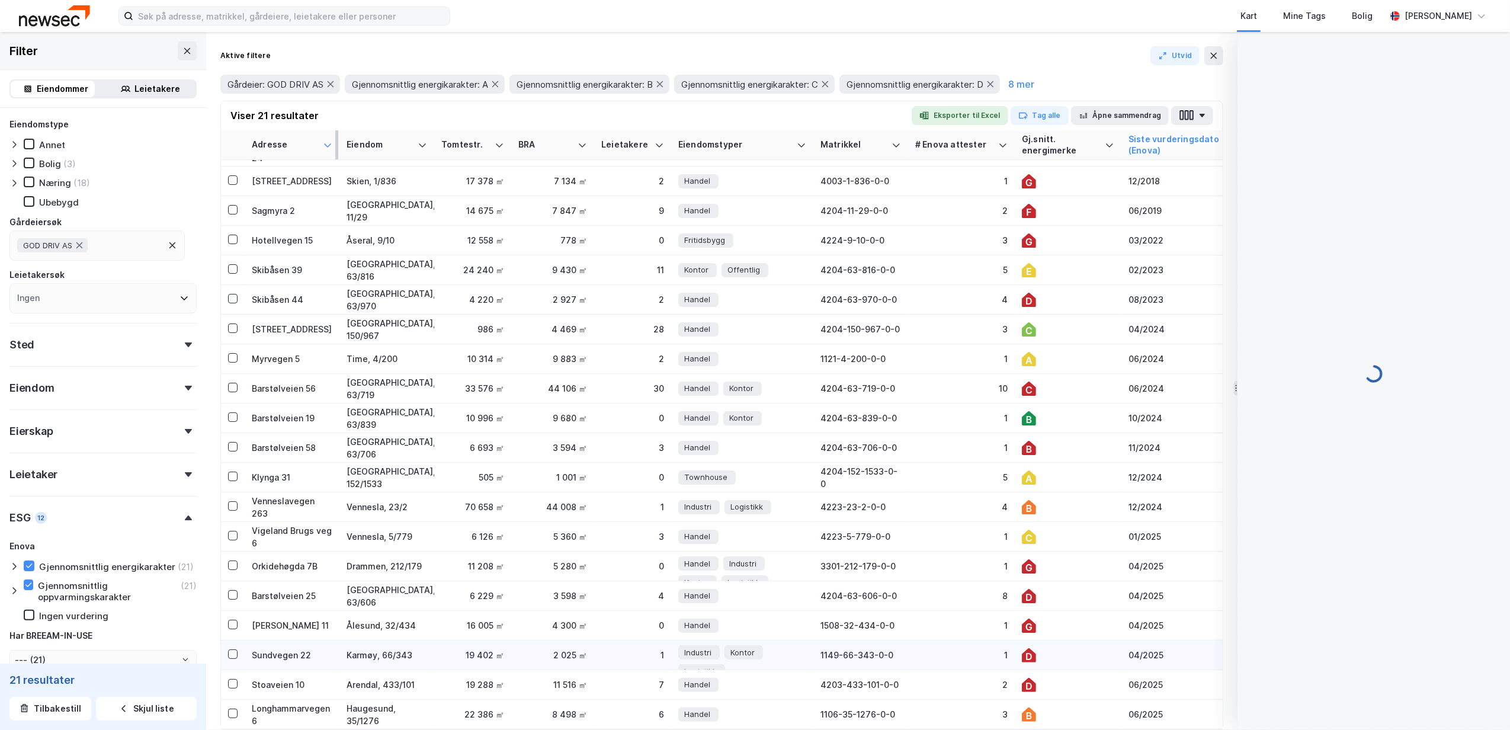
scroll to position [0, 0]
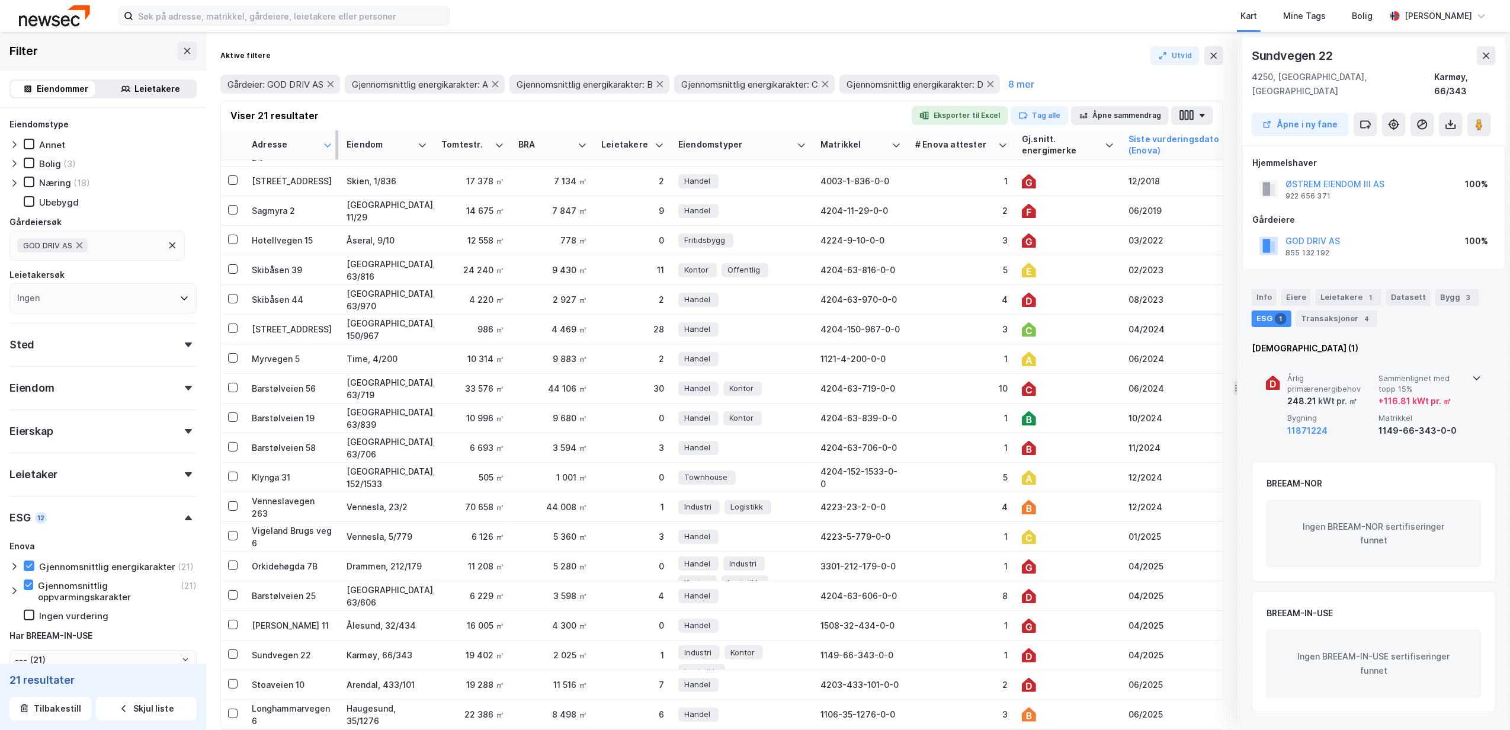
click at [1465, 360] on div "Årlig primærenergibehov 248.21 kWt pr. ㎡ Sammenlignet med topp 15% + 116.81 kWt…" at bounding box center [1374, 406] width 216 height 92
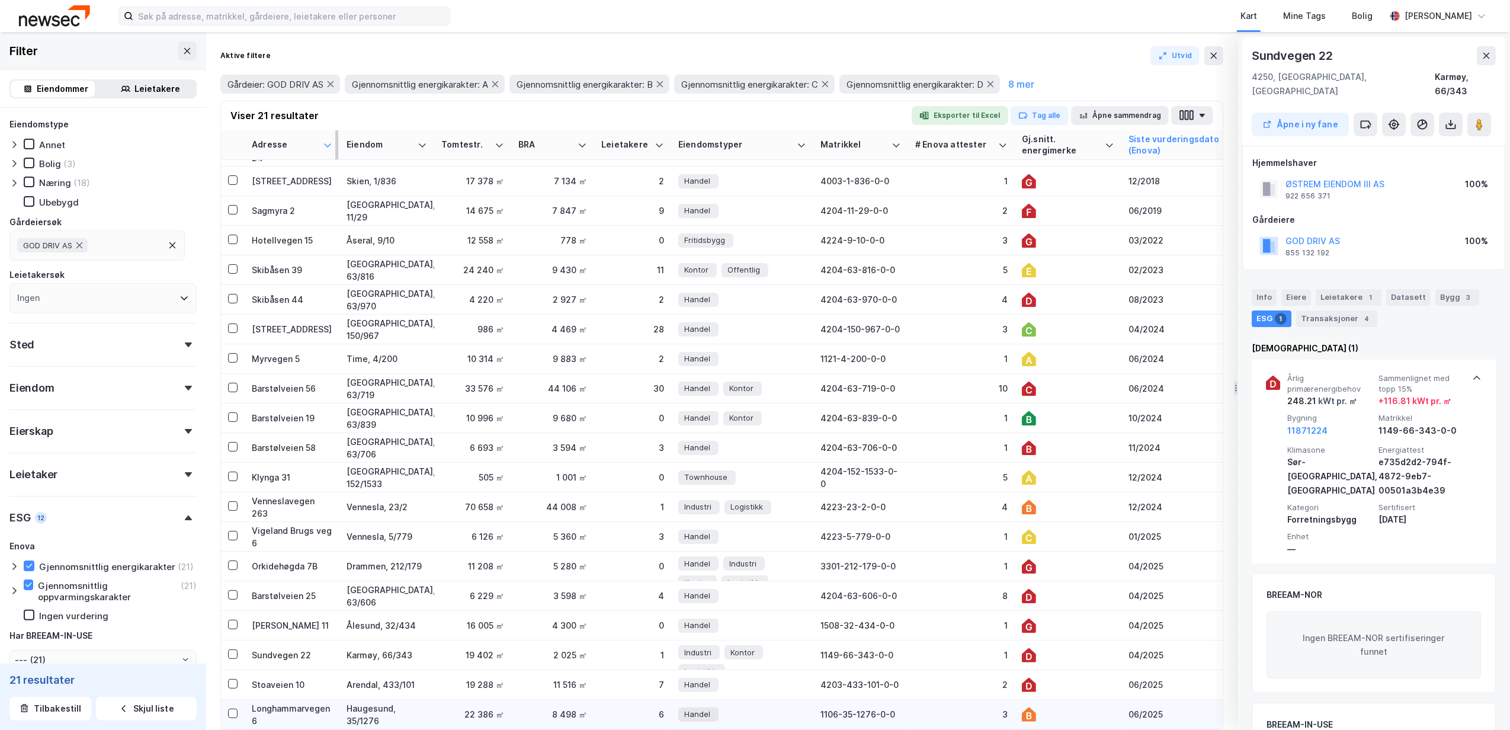
drag, startPoint x: 668, startPoint y: 703, endPoint x: 683, endPoint y: 703, distance: 14.8
click at [667, 703] on td "6" at bounding box center [632, 715] width 77 height 30
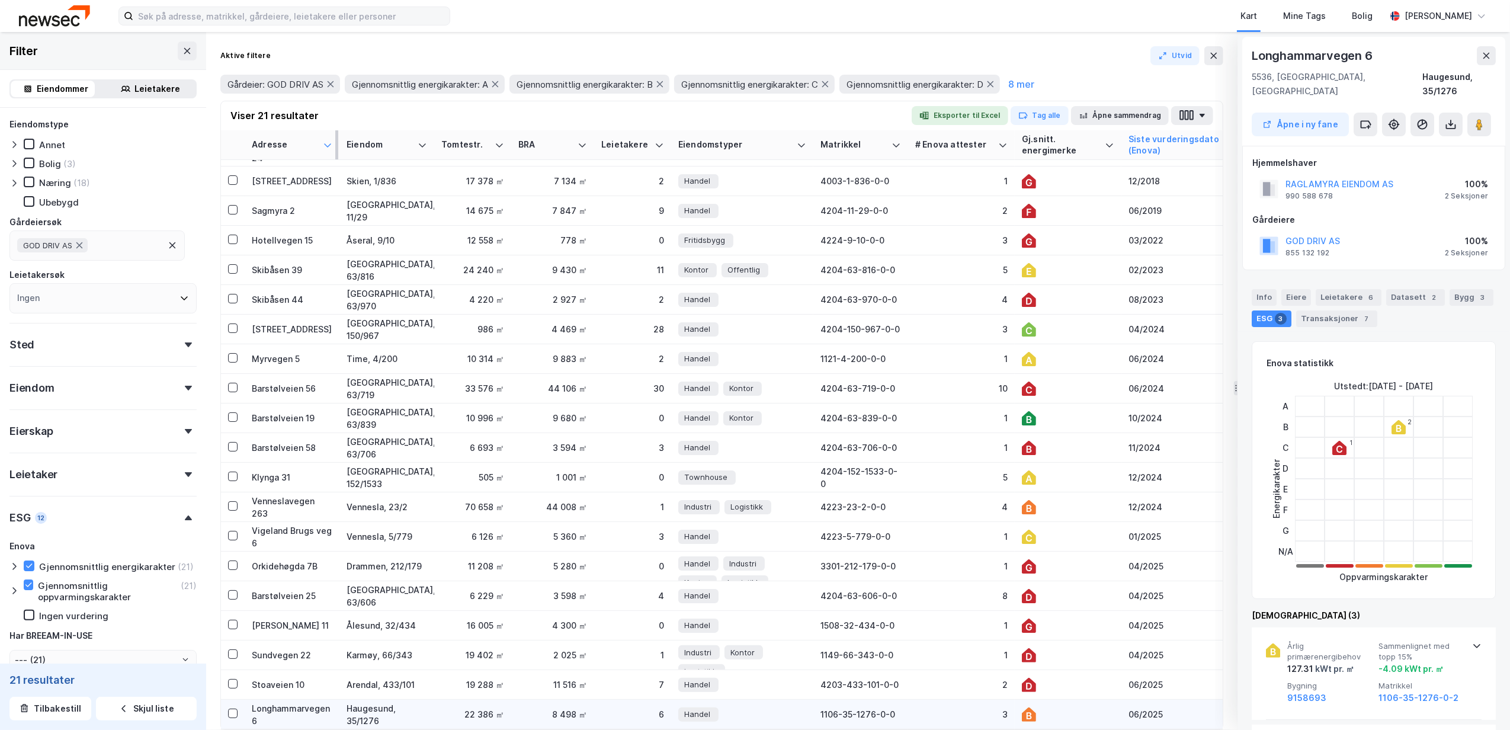
click at [1036, 708] on icon at bounding box center [1029, 715] width 14 height 14
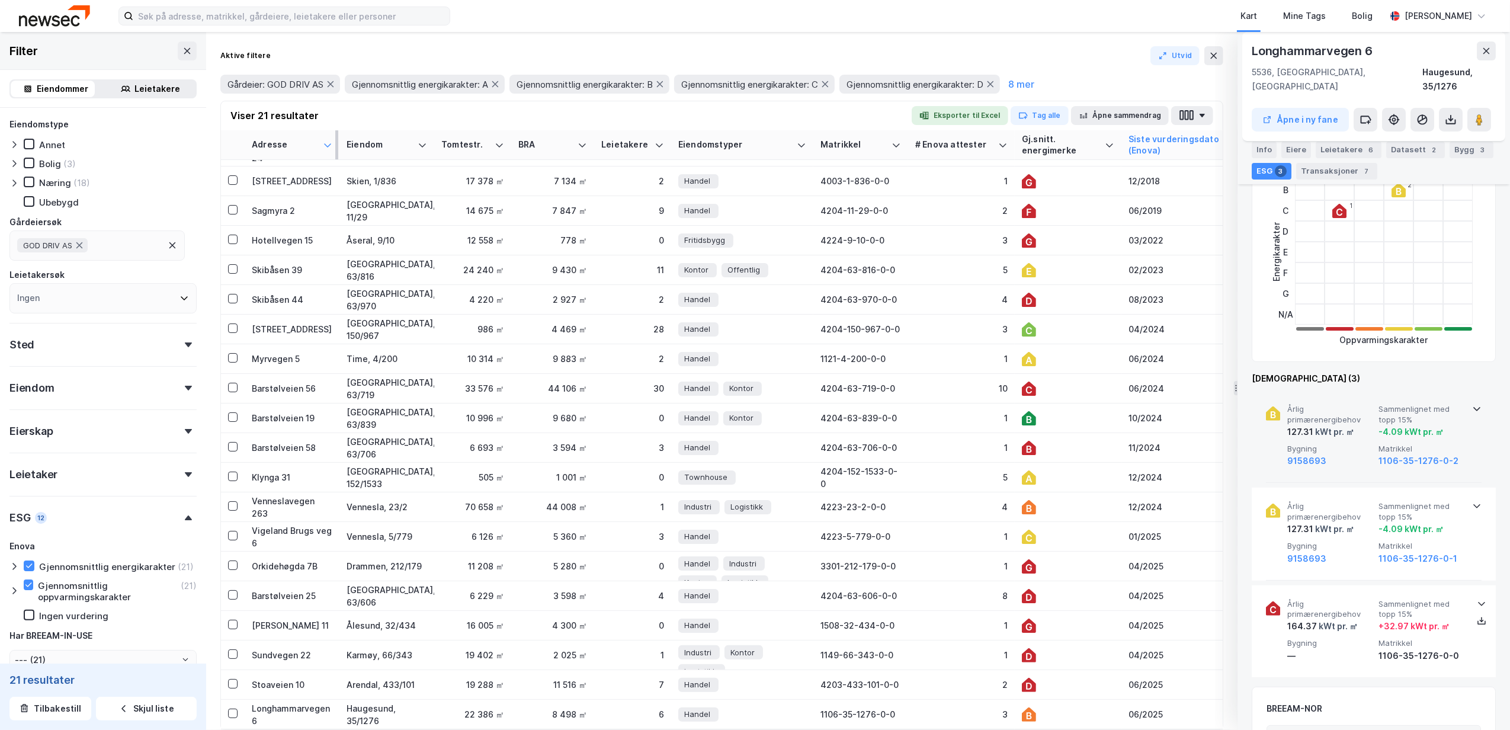
click at [1475, 391] on div "Årlig primærenergibehov 127.31 kWt pr. ㎡ Sammenlignet med topp 15% -4.09 kWt pr…" at bounding box center [1374, 437] width 216 height 92
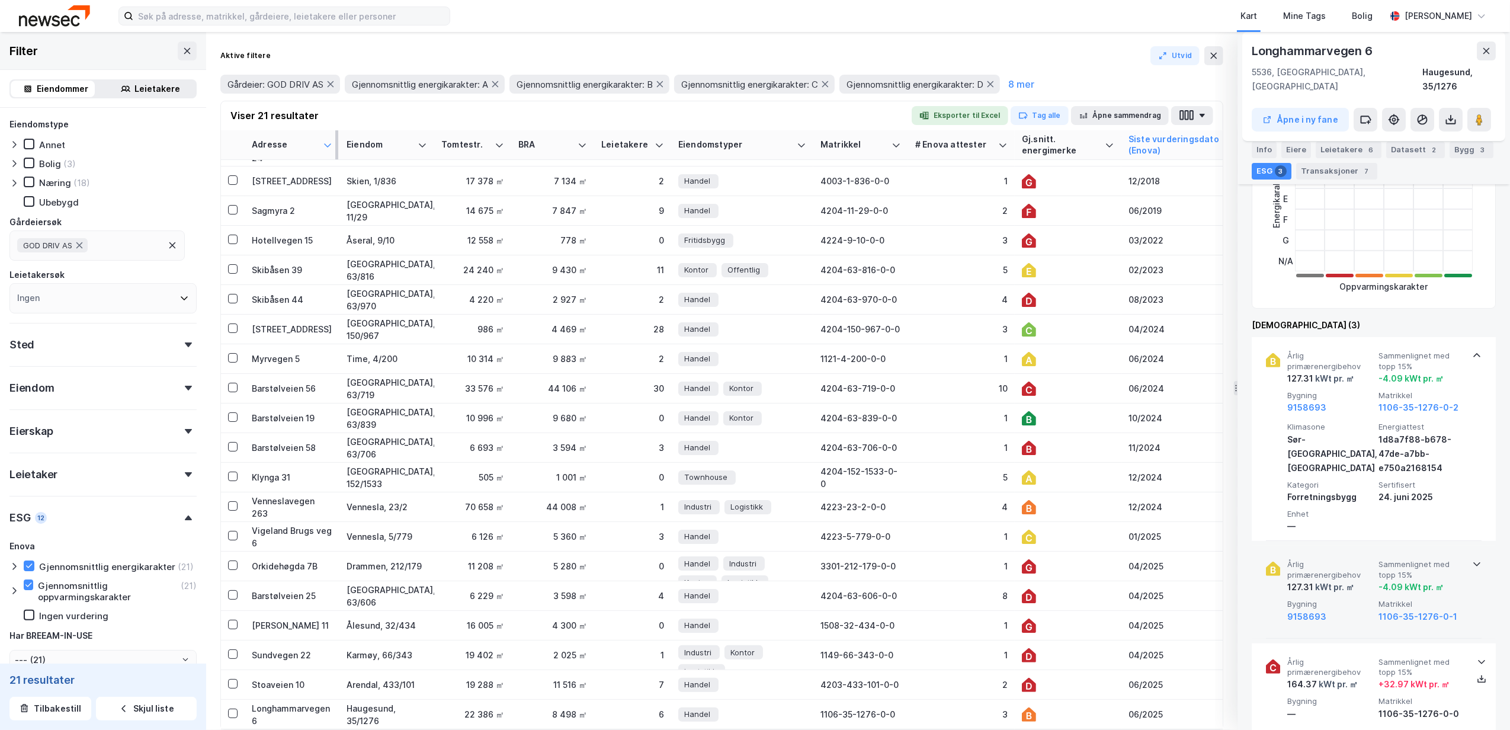
scroll to position [316, 0]
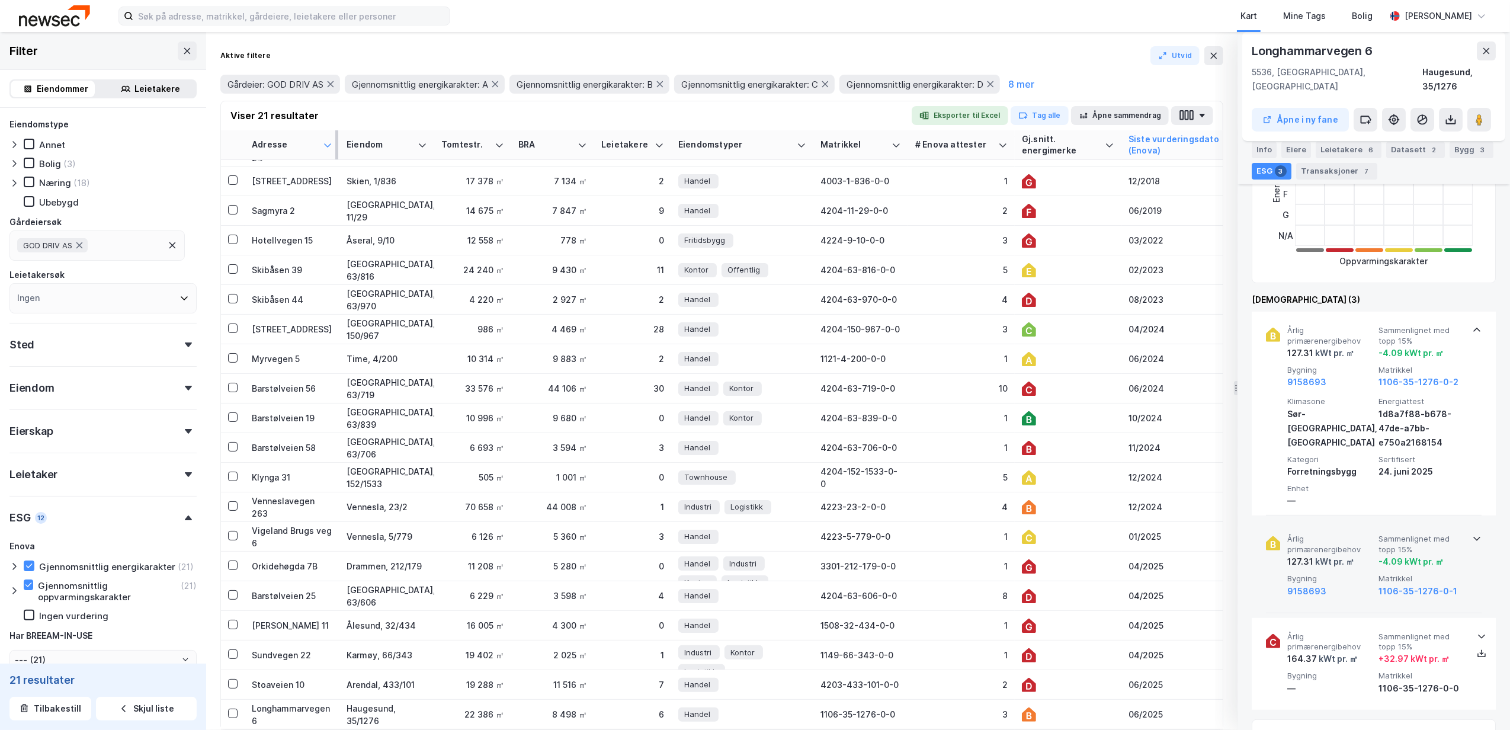
click at [1470, 520] on div "Årlig primærenergibehov 127.31 kWt pr. ㎡ Sammenlignet med topp 15% -4.09 kWt pr…" at bounding box center [1374, 566] width 216 height 92
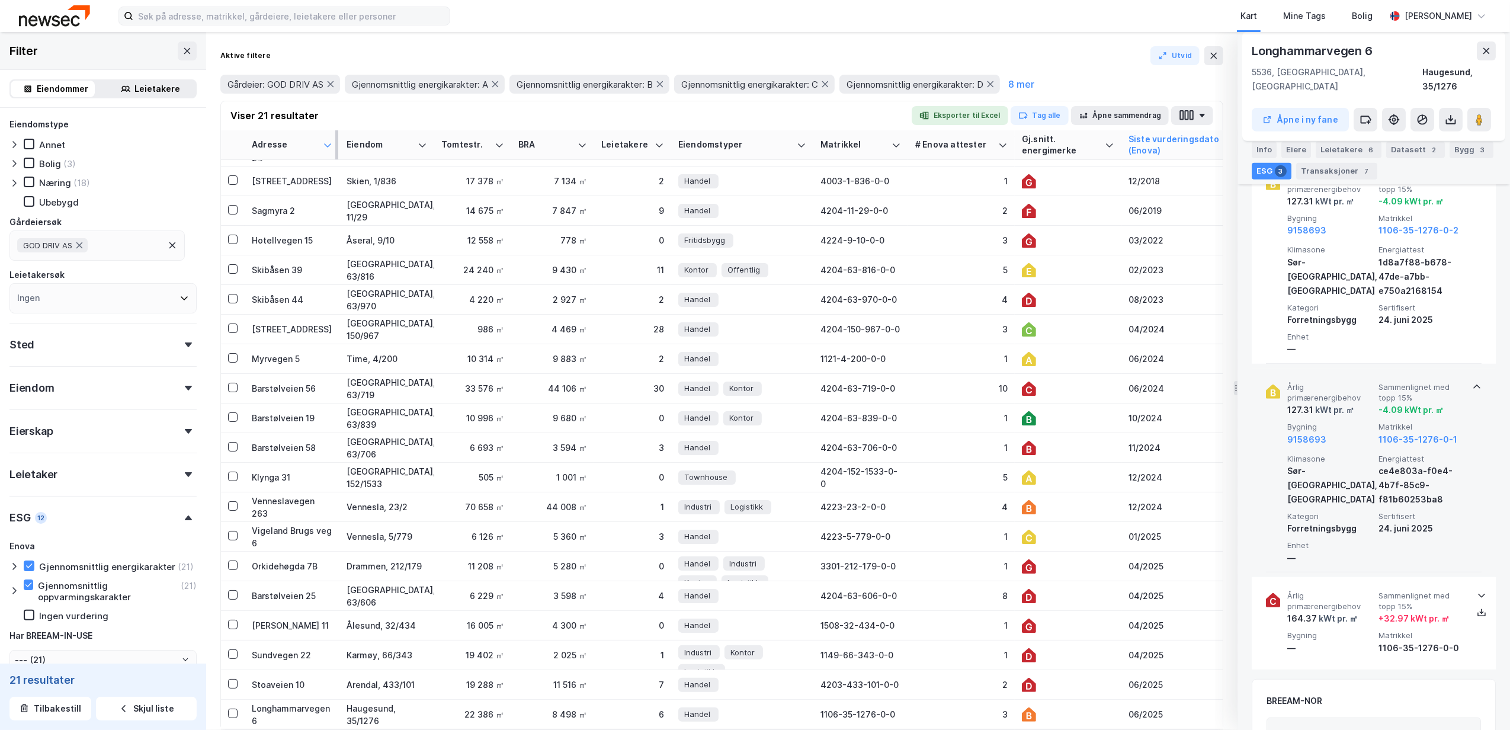
scroll to position [474, 0]
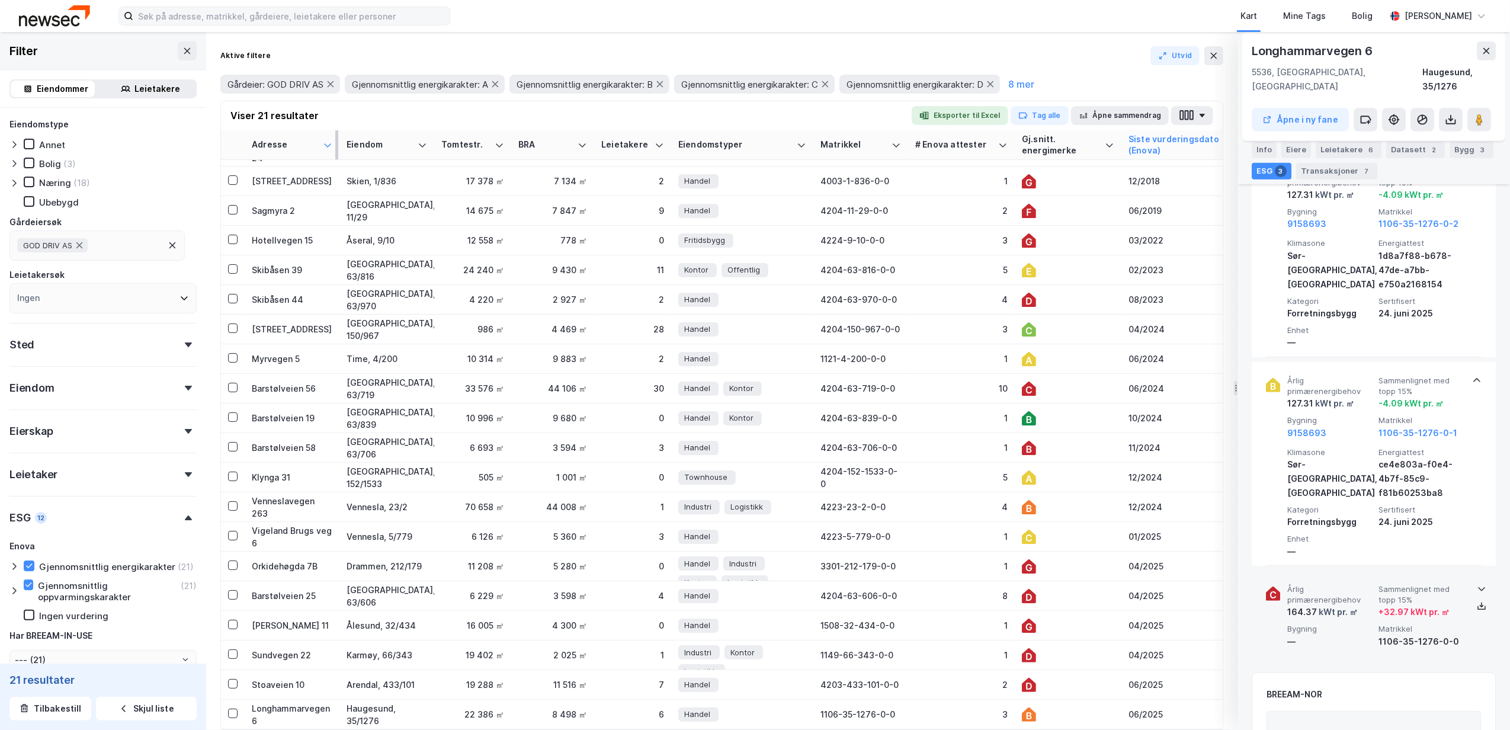
click at [1473, 571] on div "Årlig primærenergibehov 164.37 kWt pr. ㎡ Sammenlignet med topp 15% + 32.97 kWt …" at bounding box center [1374, 617] width 216 height 92
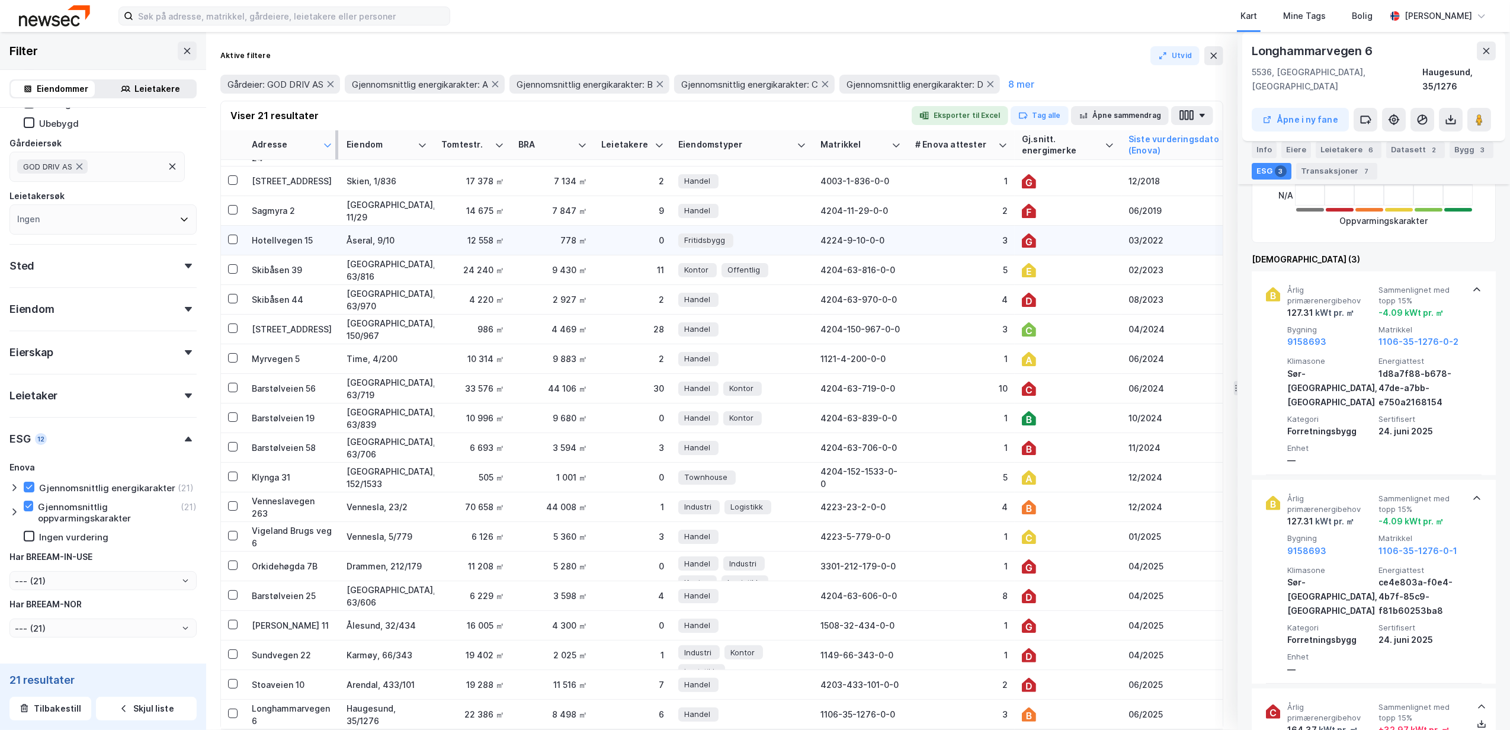
scroll to position [0, 0]
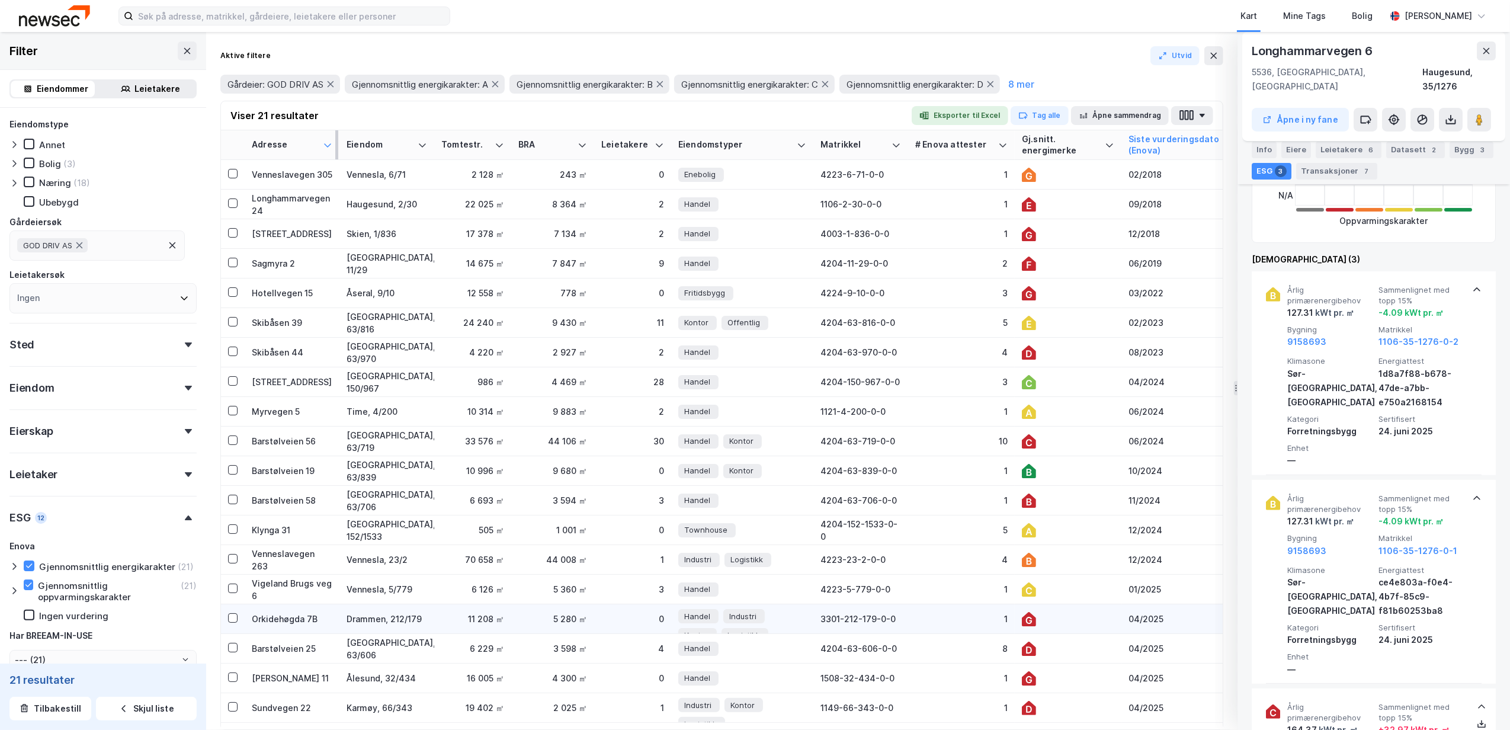
click at [372, 604] on td "Drammen, 212/179" at bounding box center [387, 619] width 95 height 30
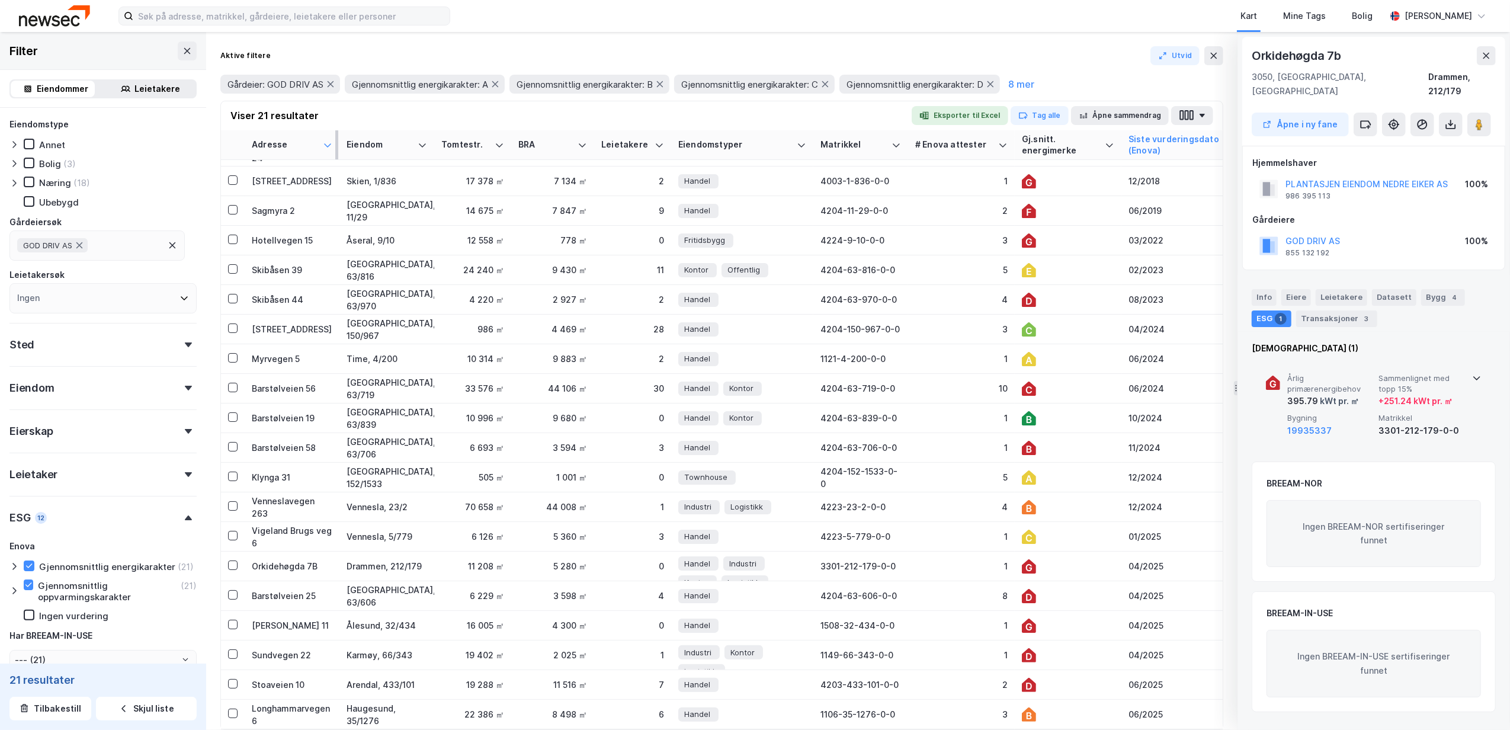
click at [1473, 373] on icon at bounding box center [1477, 377] width 9 height 9
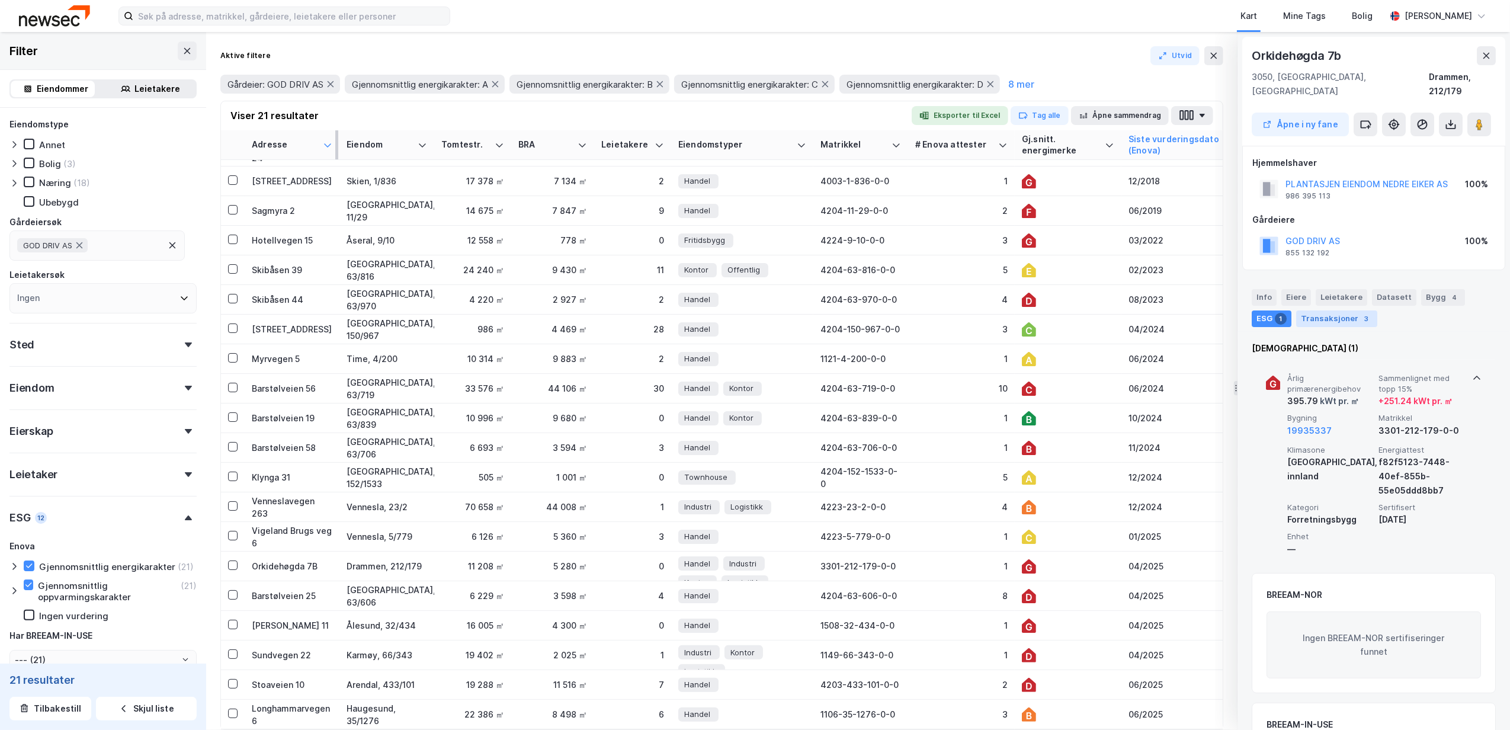
click at [1332, 311] on div "Transaksjoner 3" at bounding box center [1337, 319] width 81 height 17
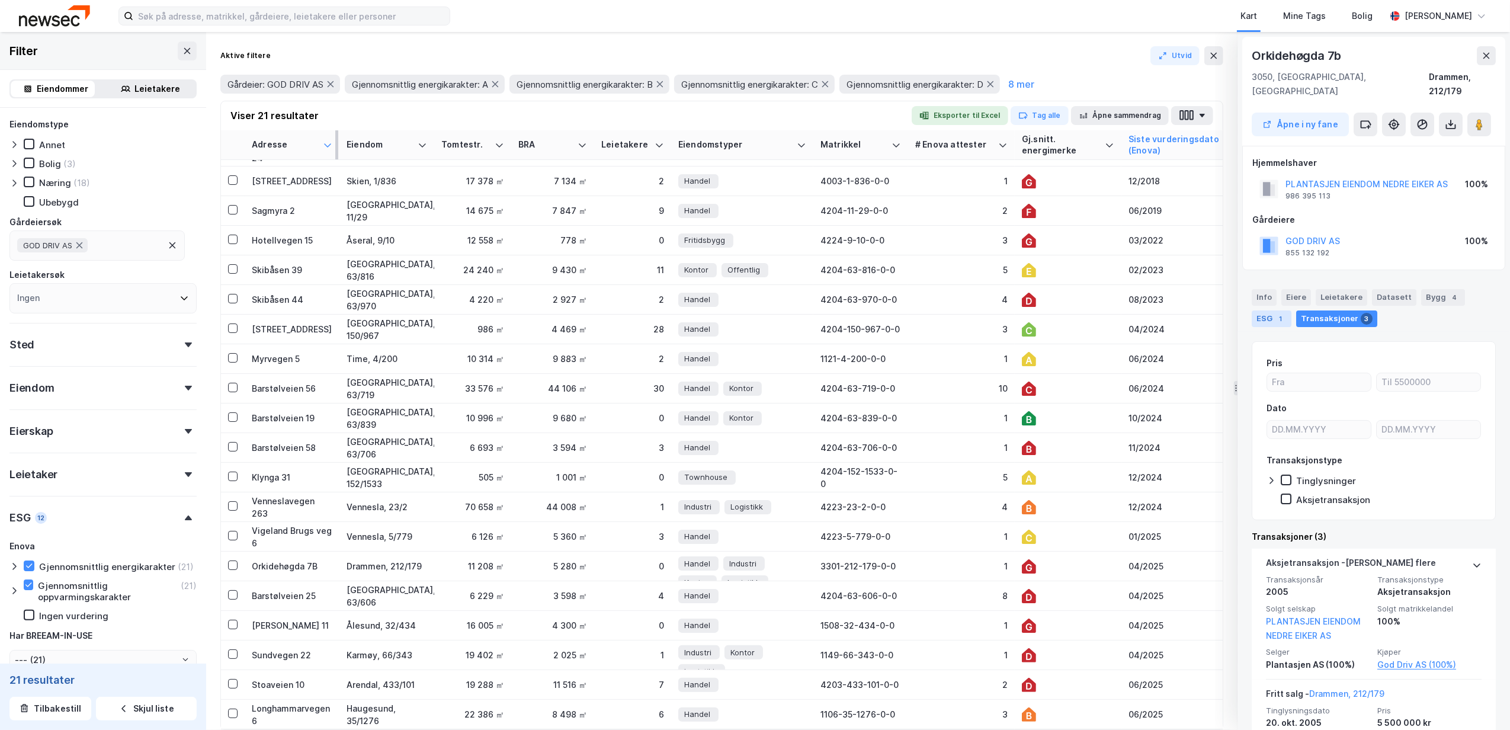
click at [1263, 311] on div "ESG 1" at bounding box center [1272, 319] width 40 height 17
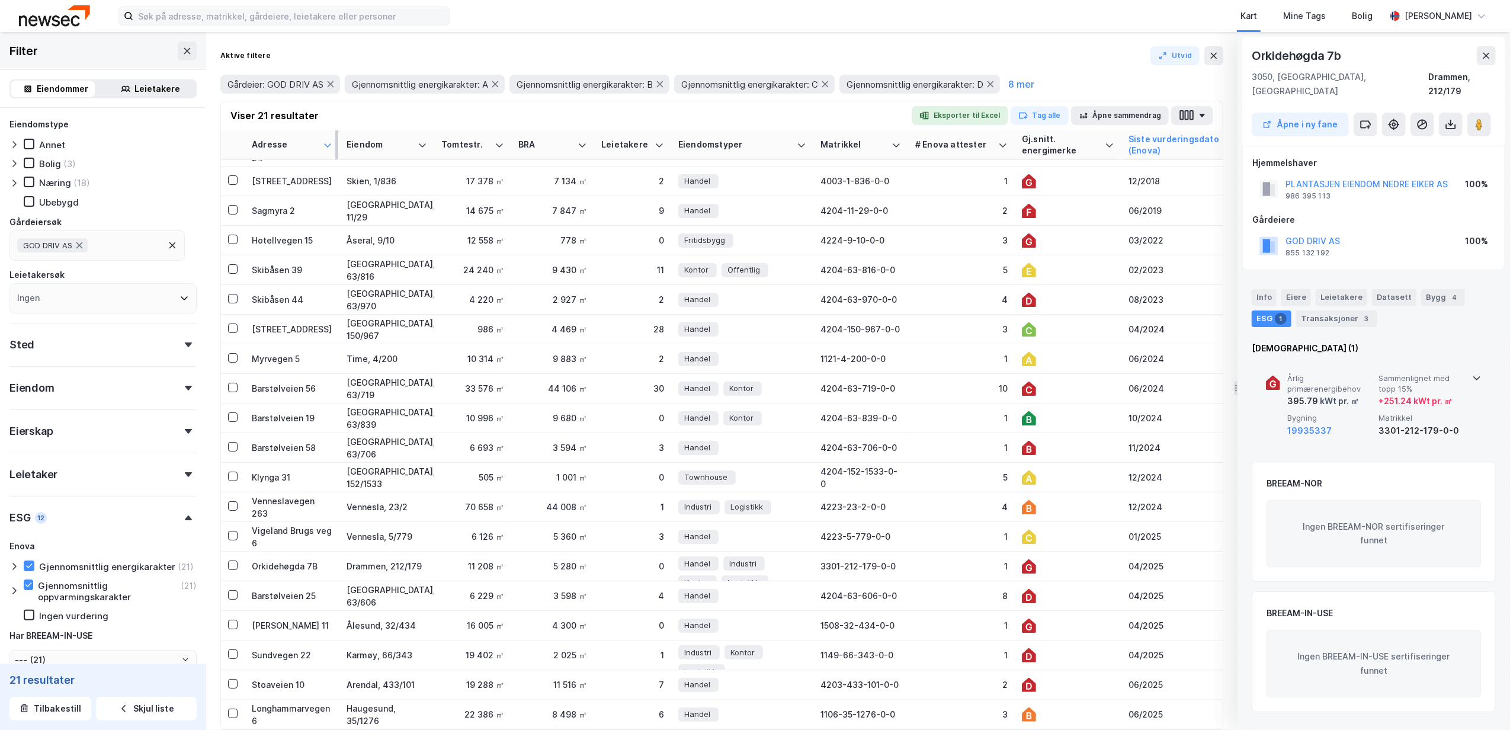
click at [1465, 365] on div "Årlig primærenergibehov 395.79 kWt pr. ㎡ Sammenlignet med topp 15% + 251.24 kWt…" at bounding box center [1374, 406] width 216 height 92
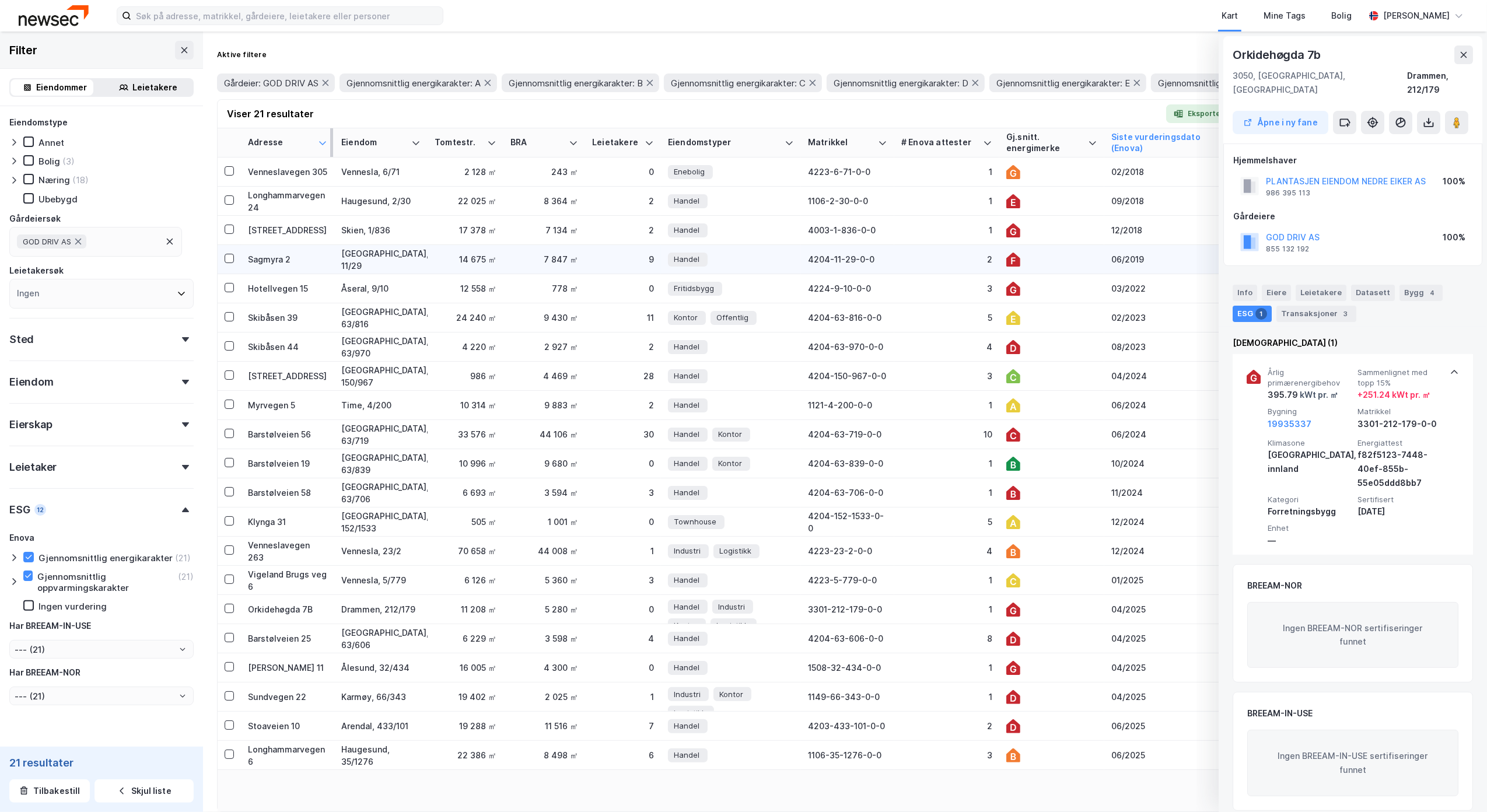
click at [849, 253] on div "4204-11-29-0-0" at bounding box center [848, 259] width 80 height 12
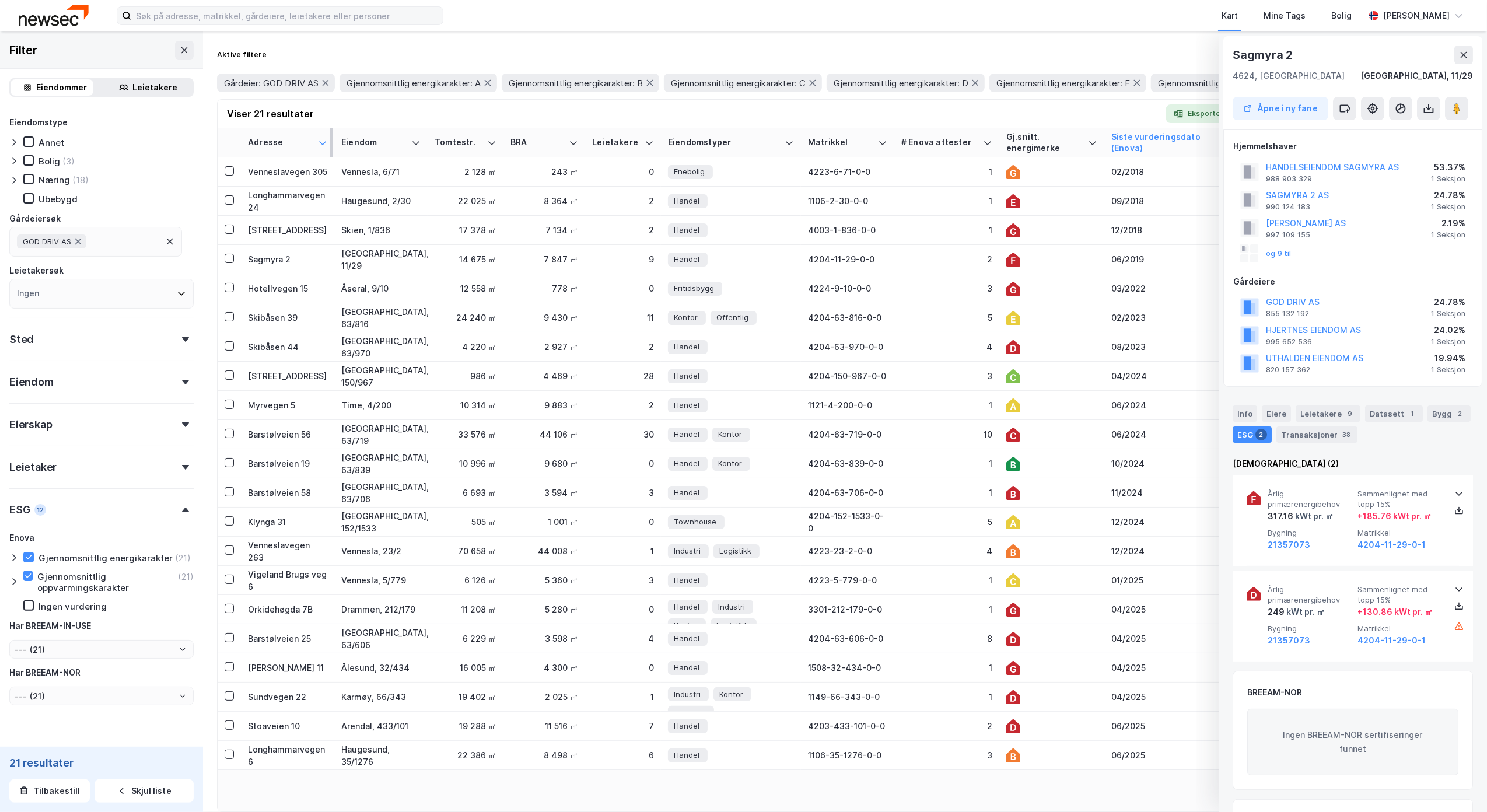
click at [322, 139] on icon at bounding box center [322, 142] width 9 height 9
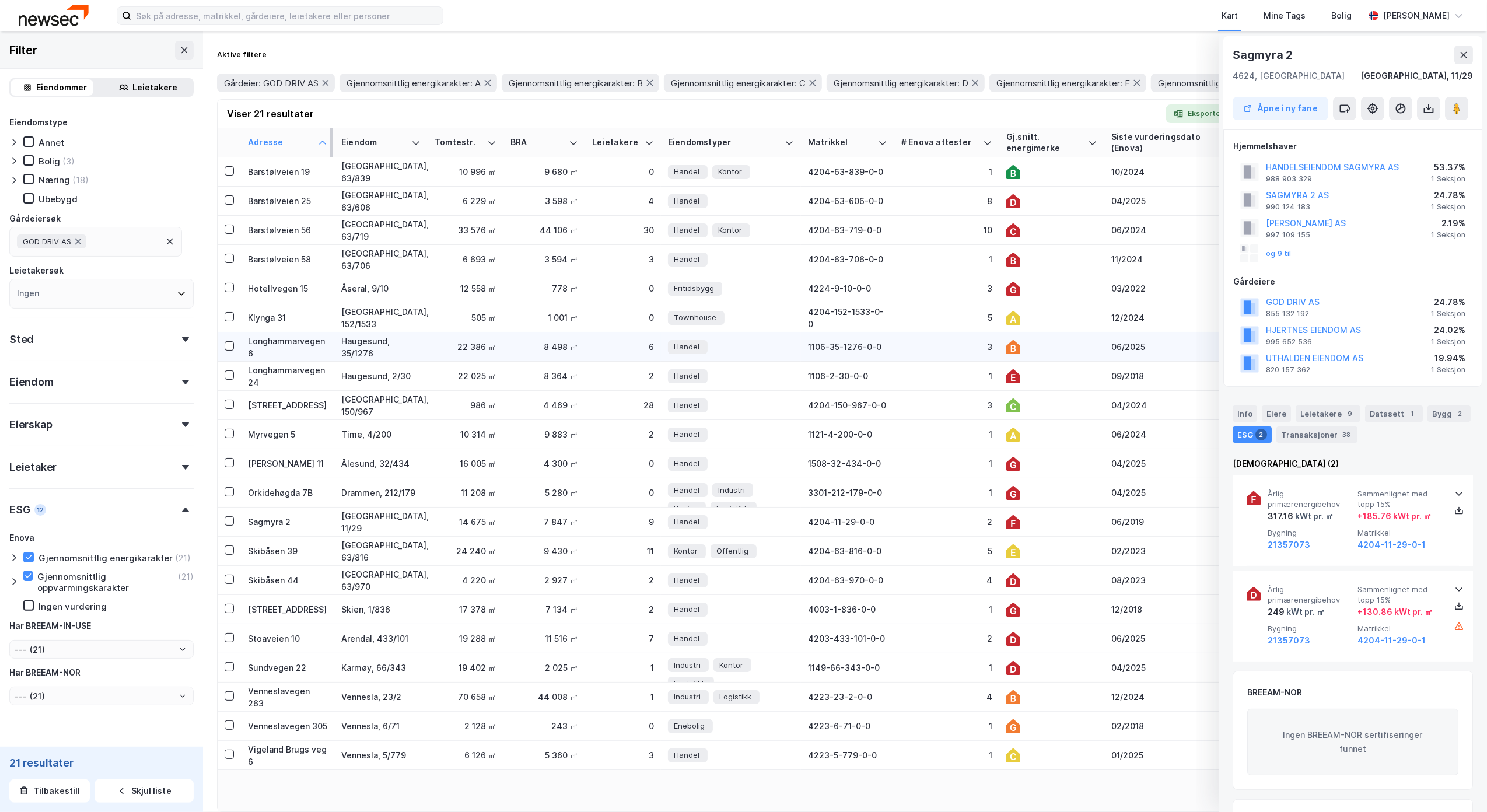
click at [1128, 346] on div "06/2025" at bounding box center [1178, 346] width 132 height 12
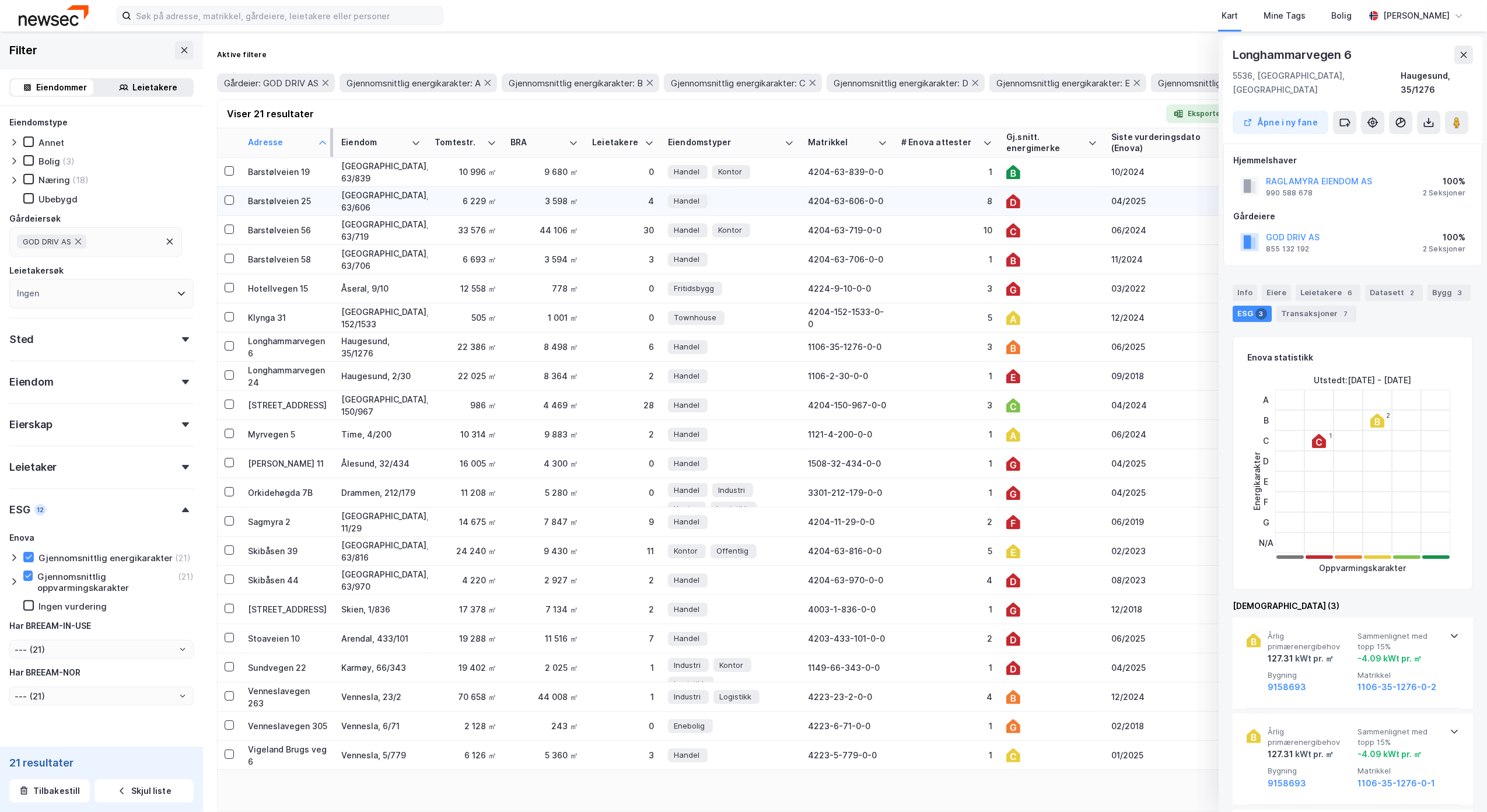
click at [1131, 198] on div "04/2025" at bounding box center [1178, 201] width 132 height 12
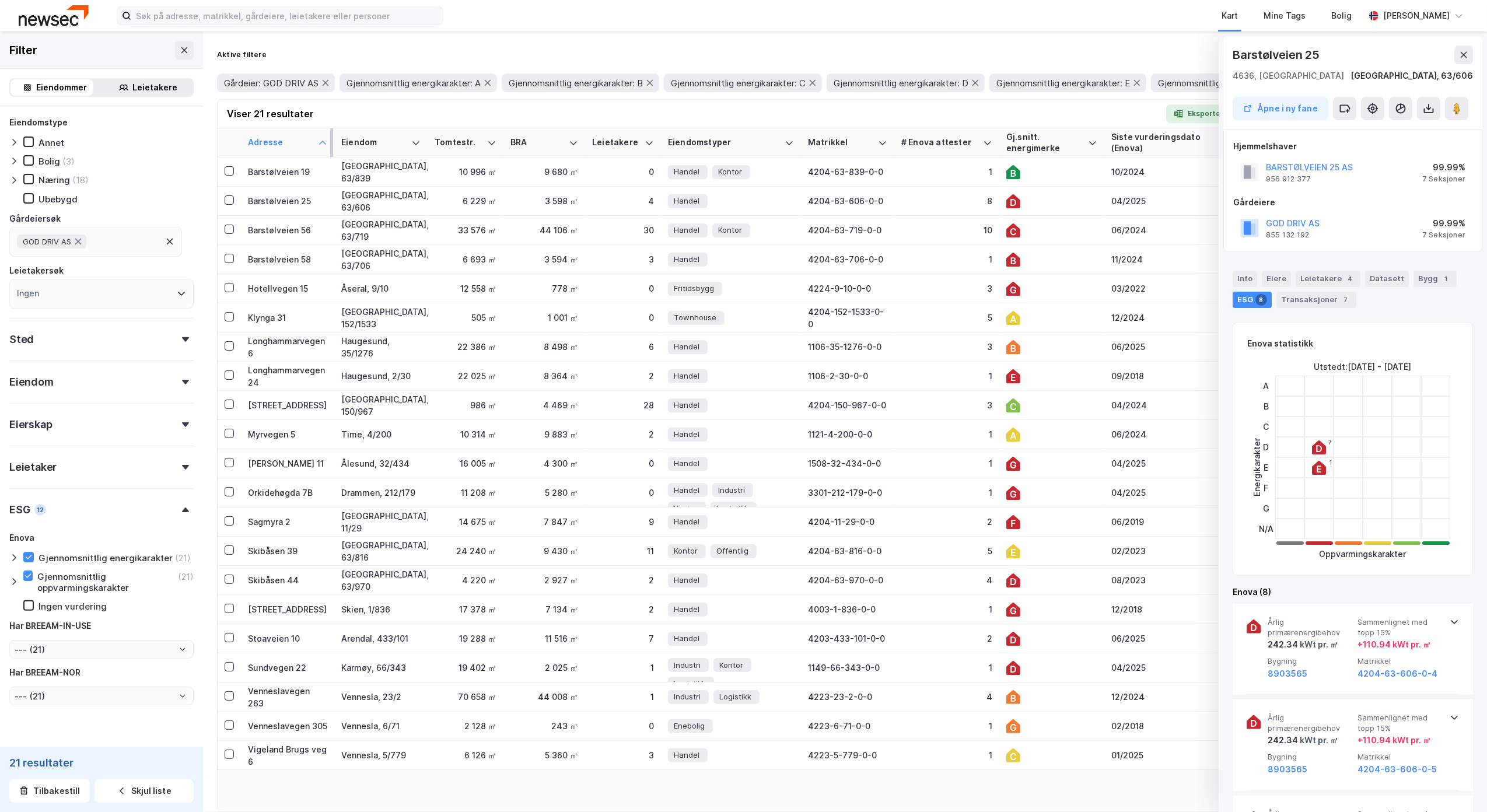
click at [1247, 296] on div "ESG 8" at bounding box center [1253, 299] width 39 height 17
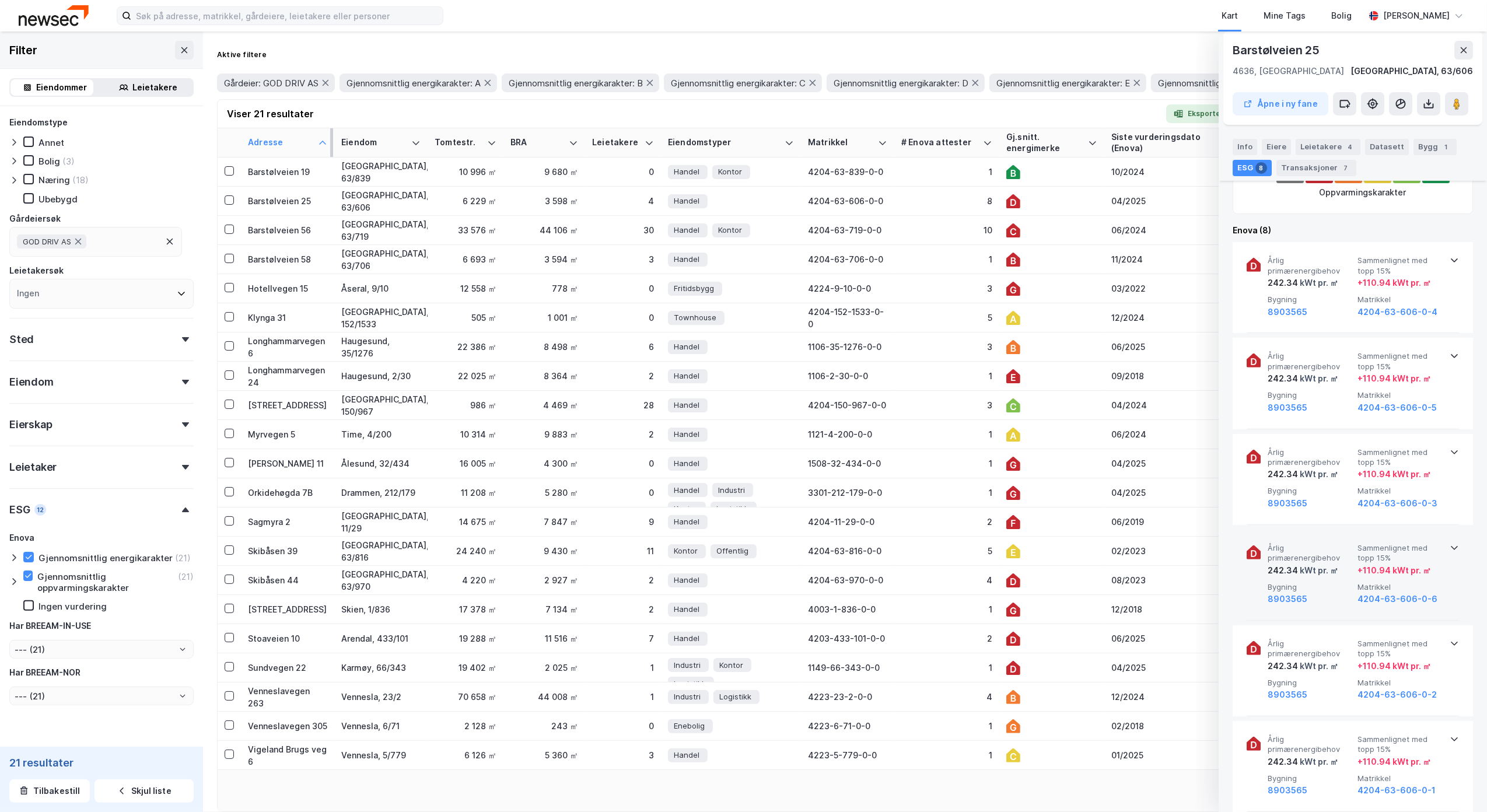
scroll to position [389, 0]
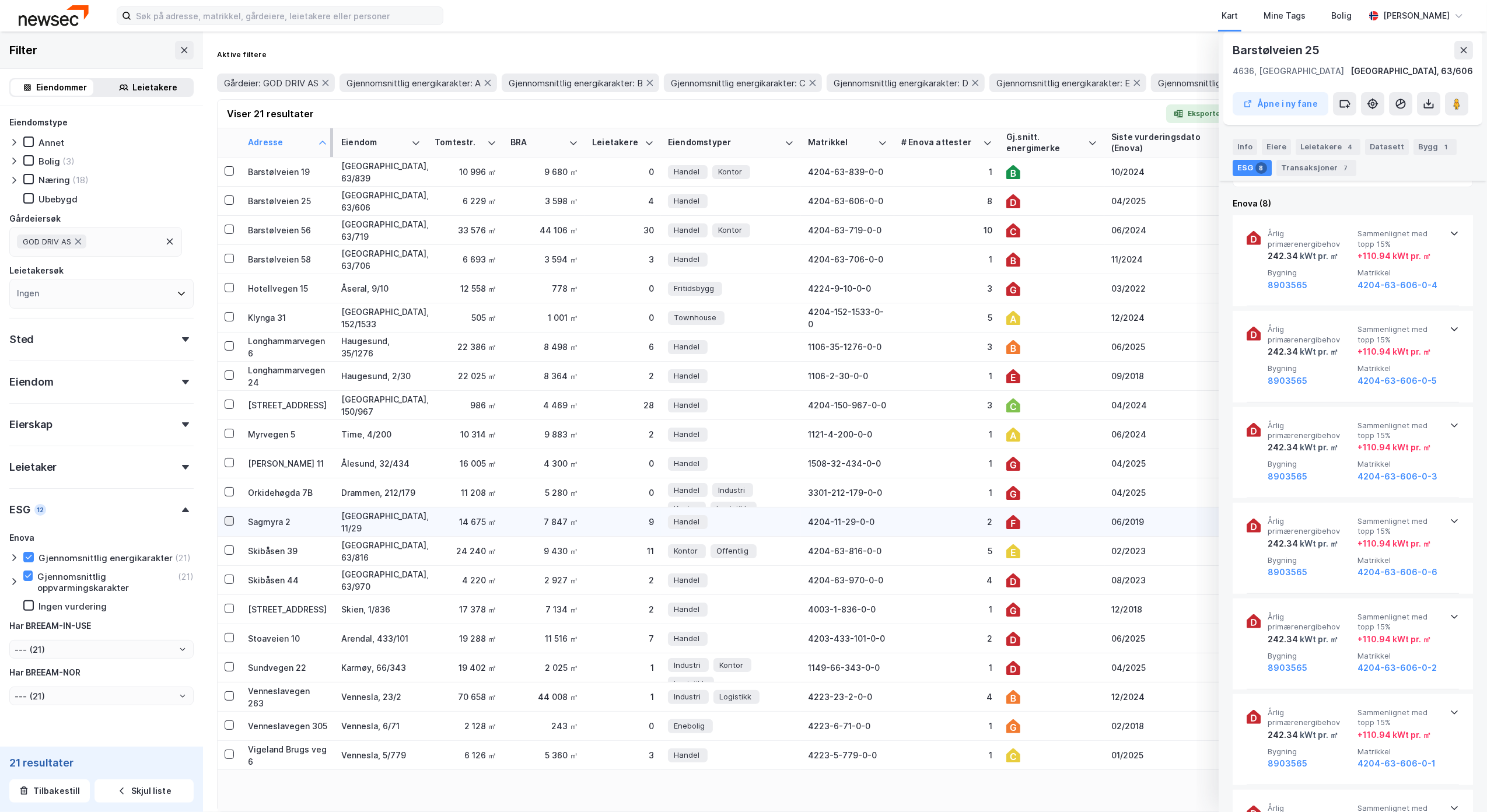
click at [223, 517] on td at bounding box center [229, 523] width 24 height 30
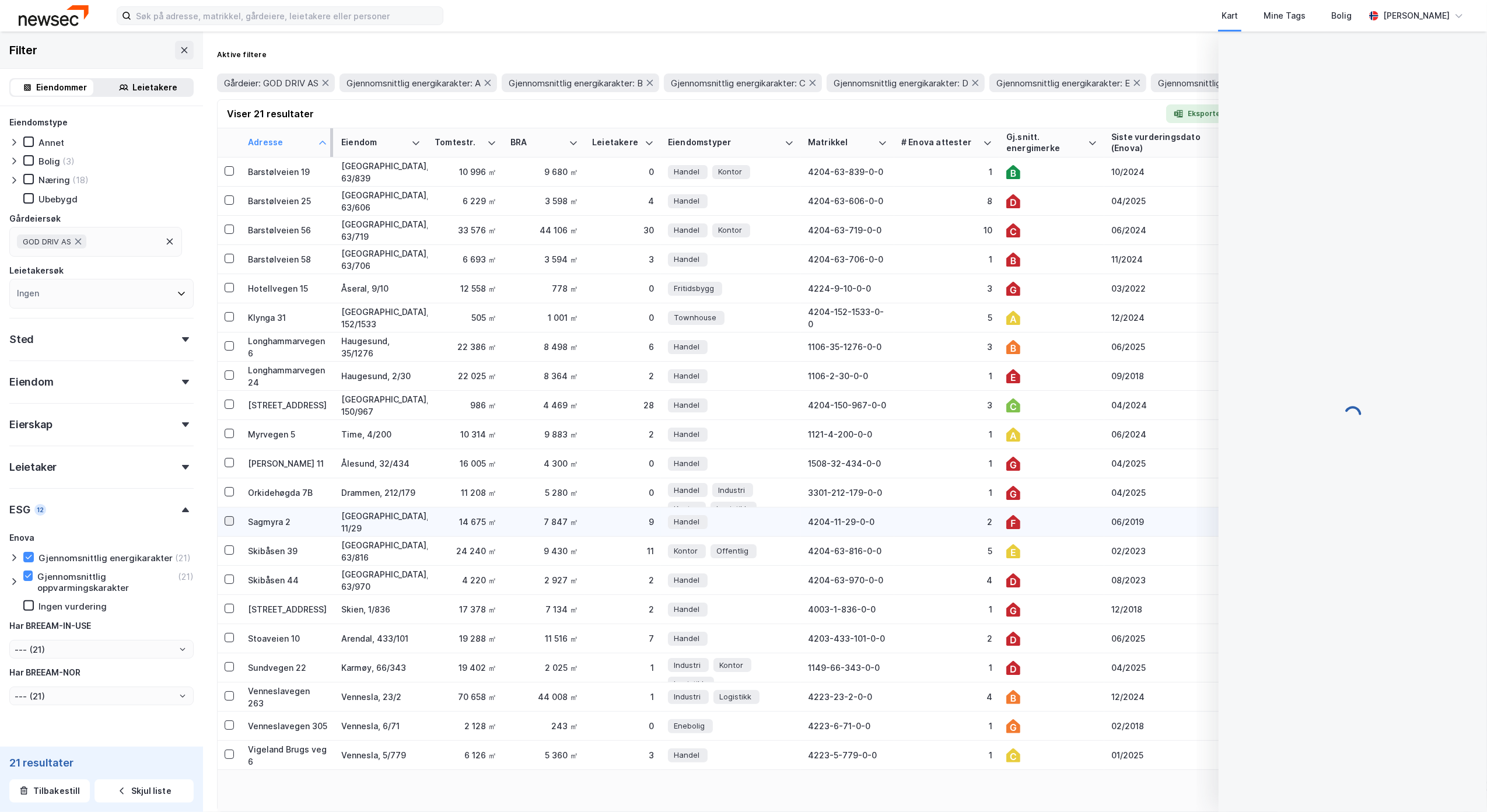
click at [229, 522] on icon at bounding box center [229, 521] width 8 height 8
click at [229, 523] on icon at bounding box center [229, 521] width 8 height 8
